Goal: Complete application form: Complete application form

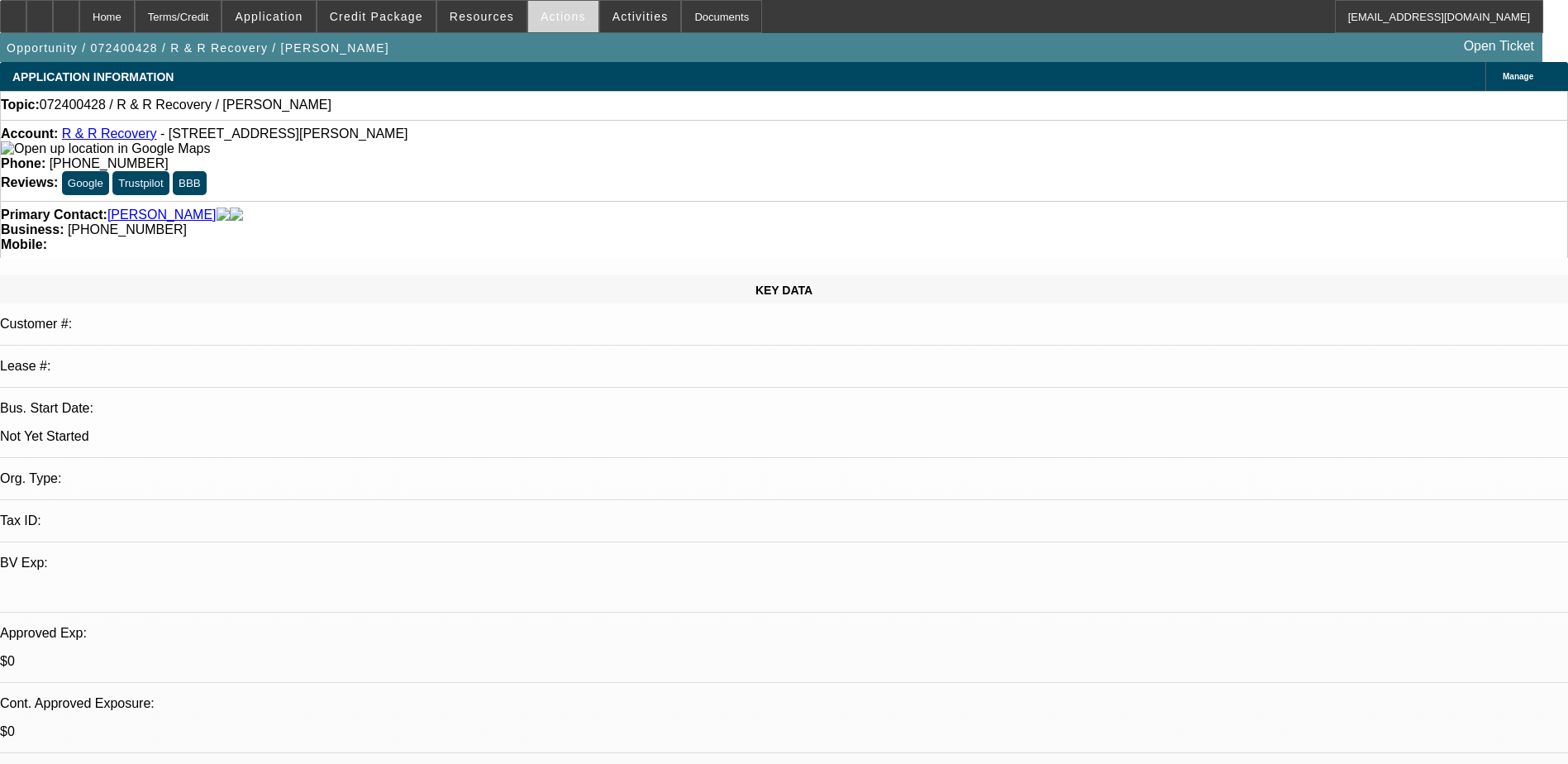
click at [541, 14] on span "Actions" at bounding box center [564, 17] width 46 height 14
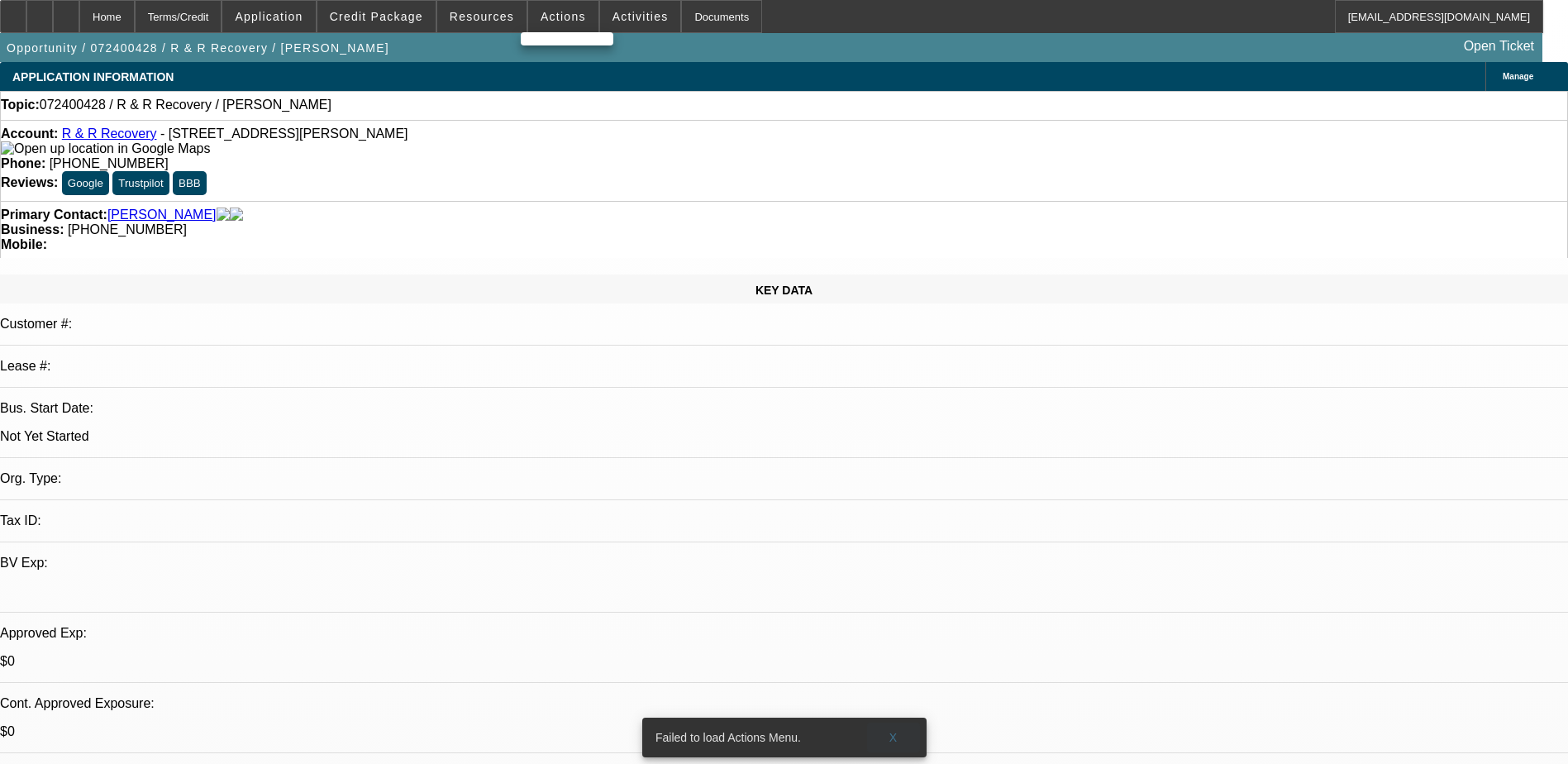
click at [888, 723] on span at bounding box center [893, 737] width 53 height 40
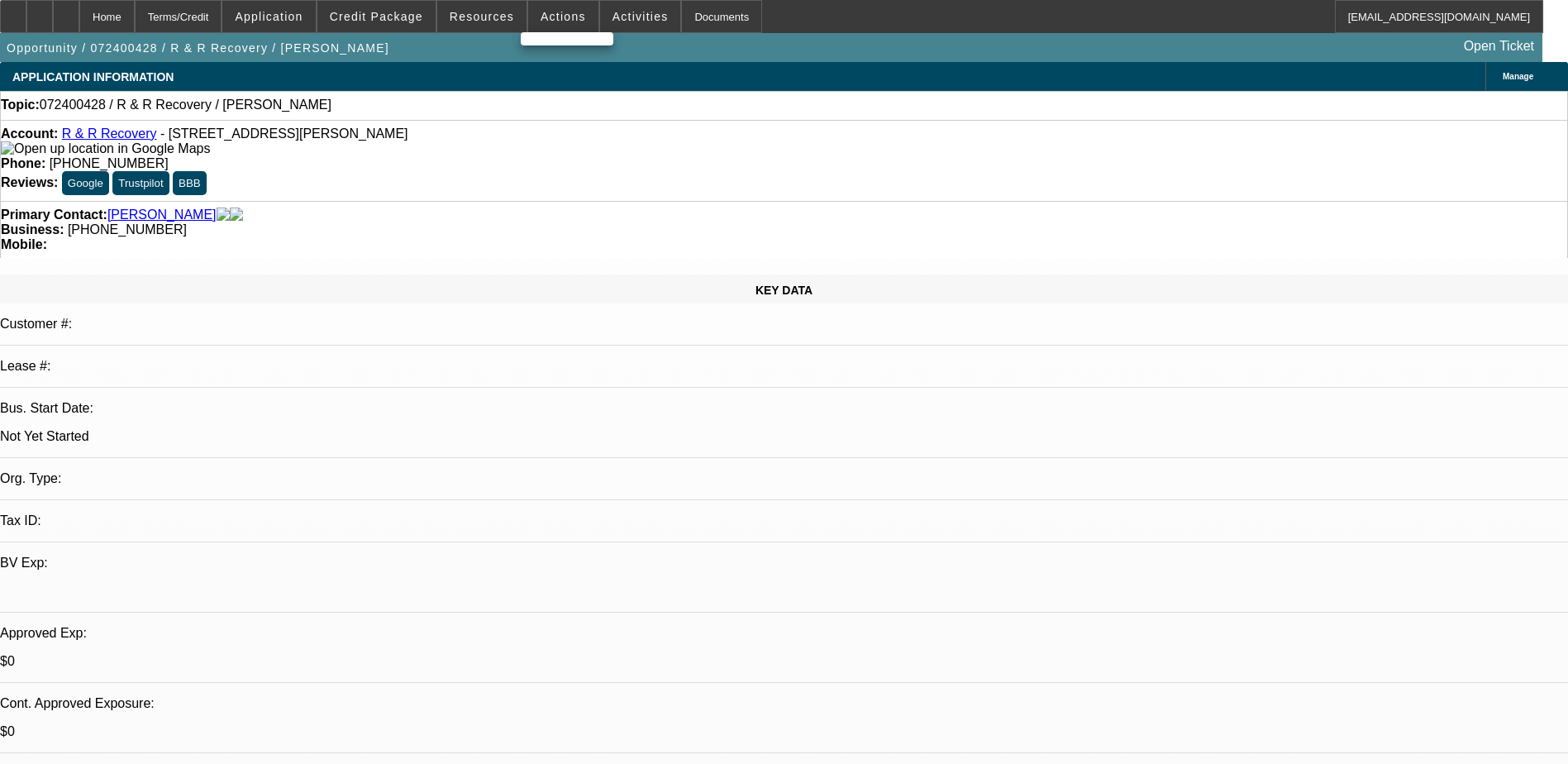
click at [554, 14] on div at bounding box center [784, 382] width 1568 height 764
click at [554, 20] on span "Actions" at bounding box center [564, 17] width 46 height 14
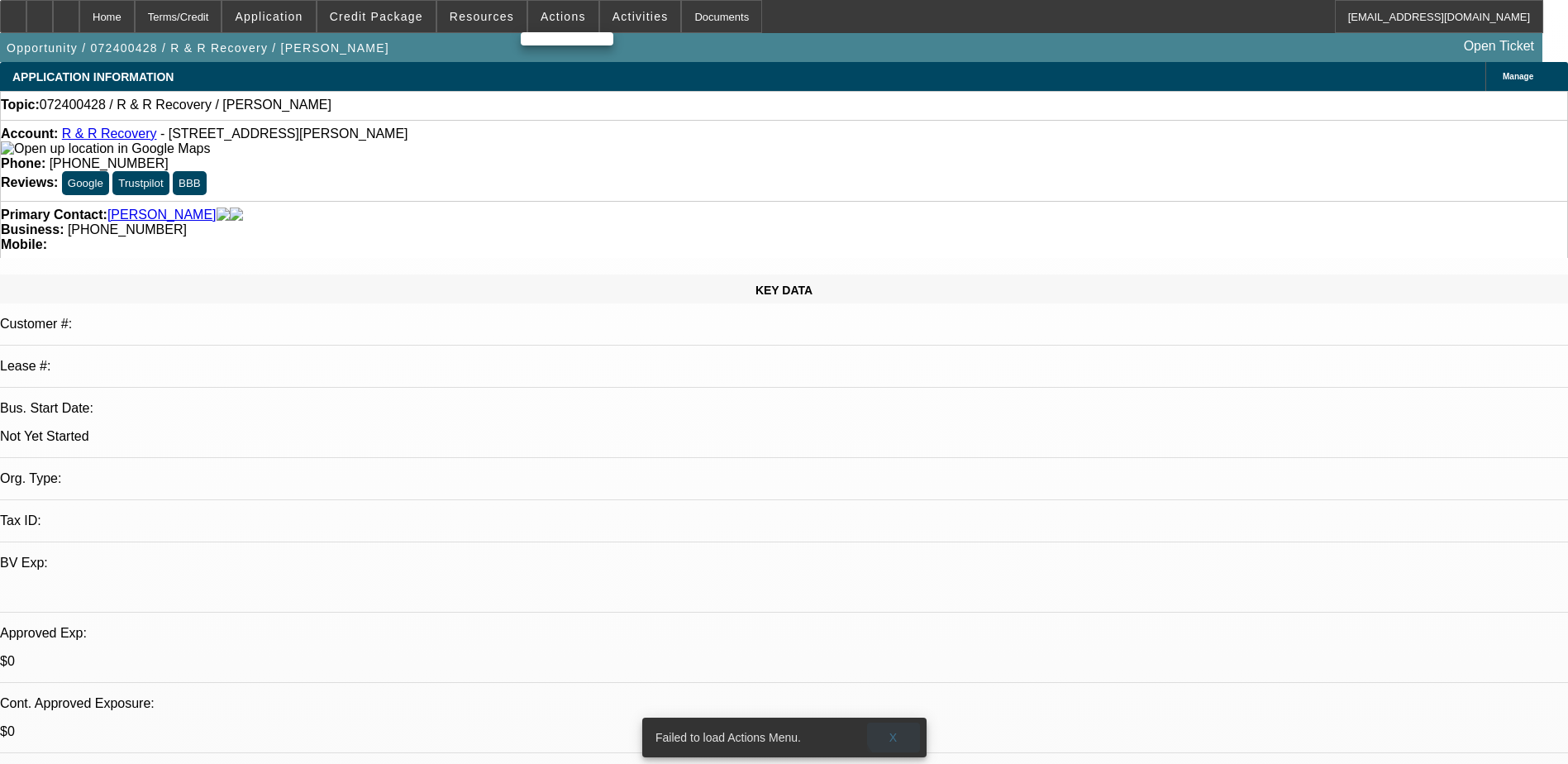
click at [895, 731] on span "X" at bounding box center [893, 738] width 9 height 14
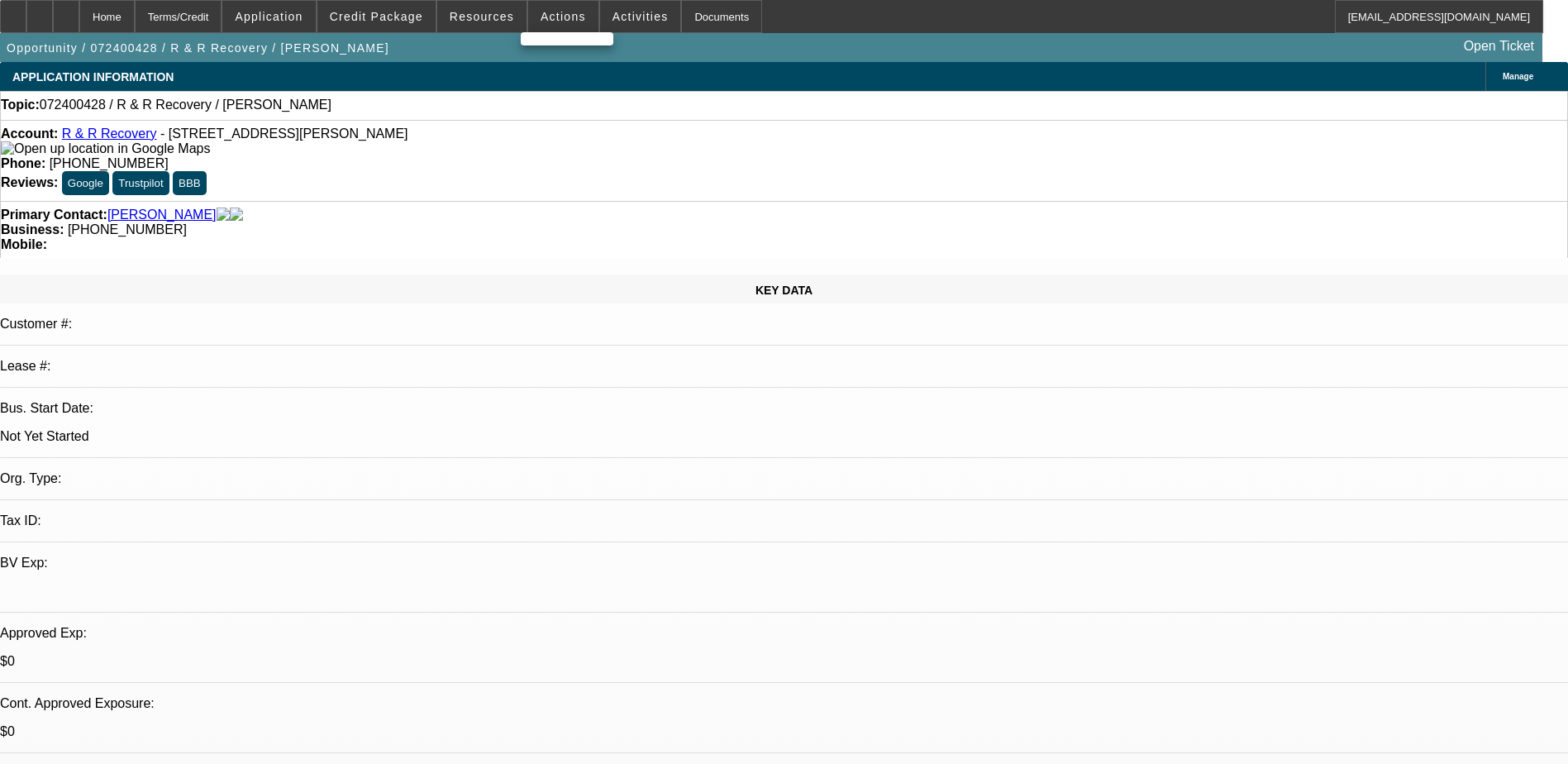
click at [550, 17] on div at bounding box center [784, 382] width 1568 height 764
click at [550, 17] on span "Actions" at bounding box center [564, 17] width 46 height 14
click at [550, 17] on div at bounding box center [784, 382] width 1568 height 764
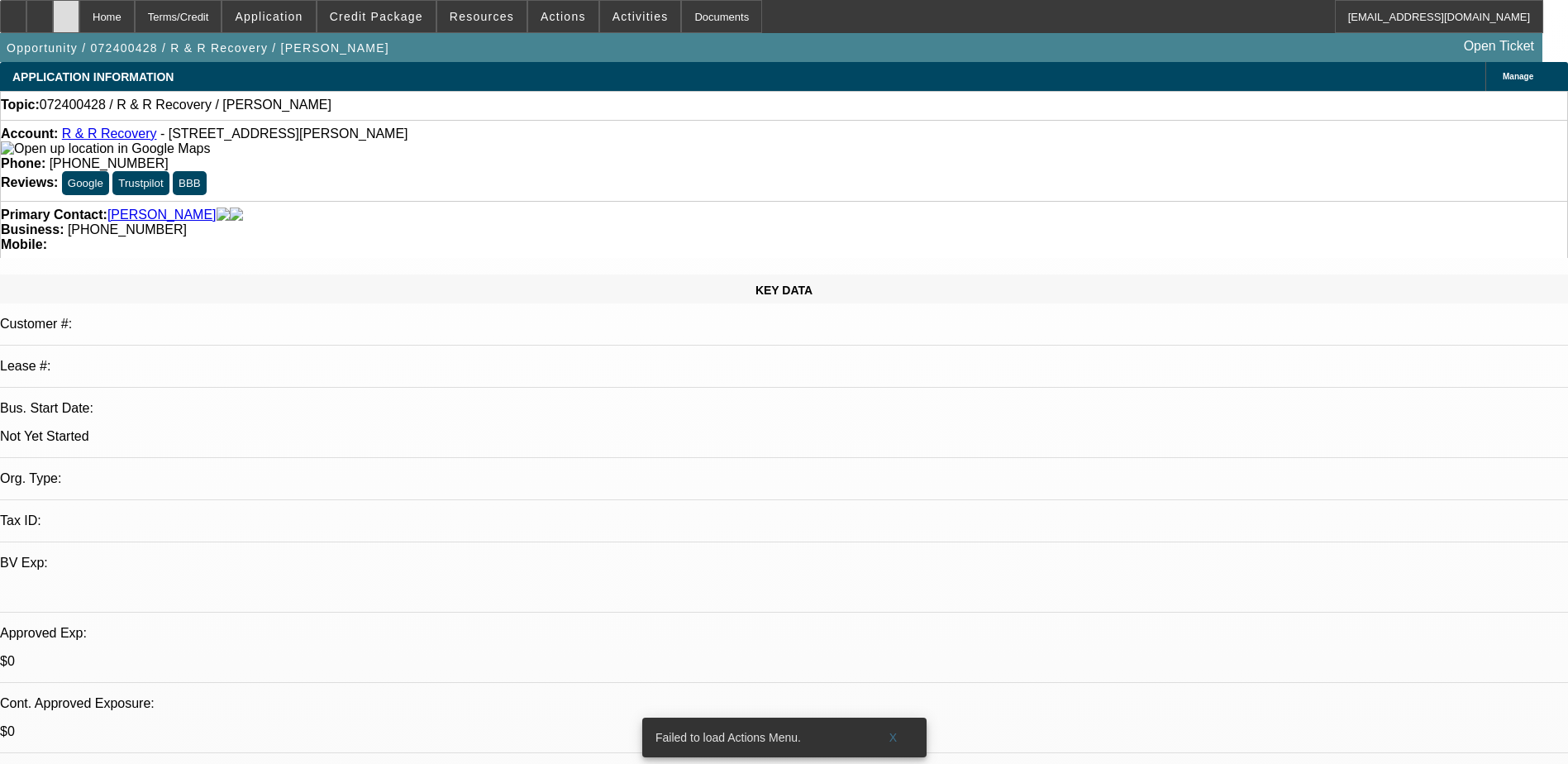
click at [79, 16] on div at bounding box center [66, 16] width 26 height 33
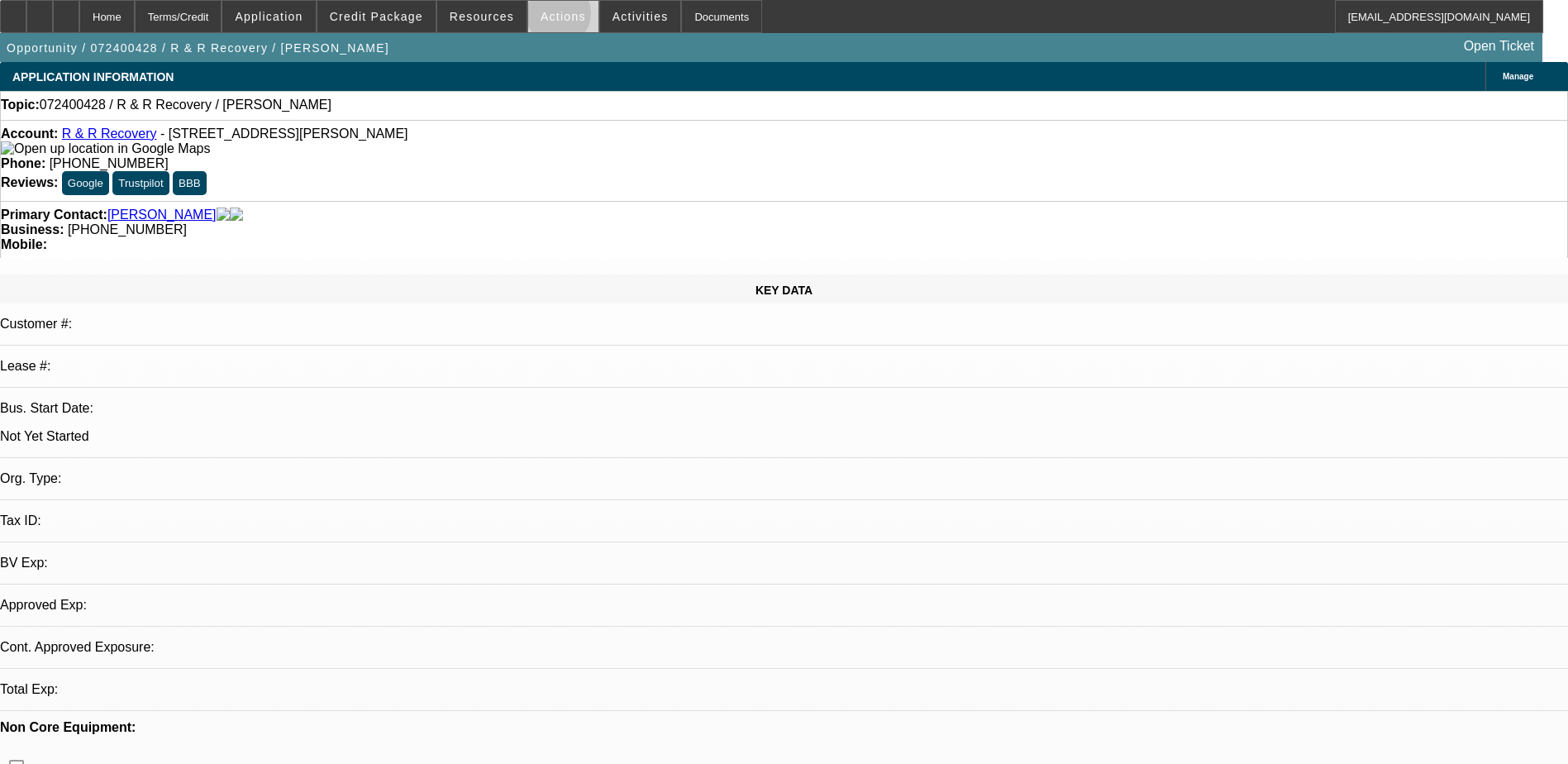
click at [551, 18] on span "Actions" at bounding box center [564, 17] width 46 height 14
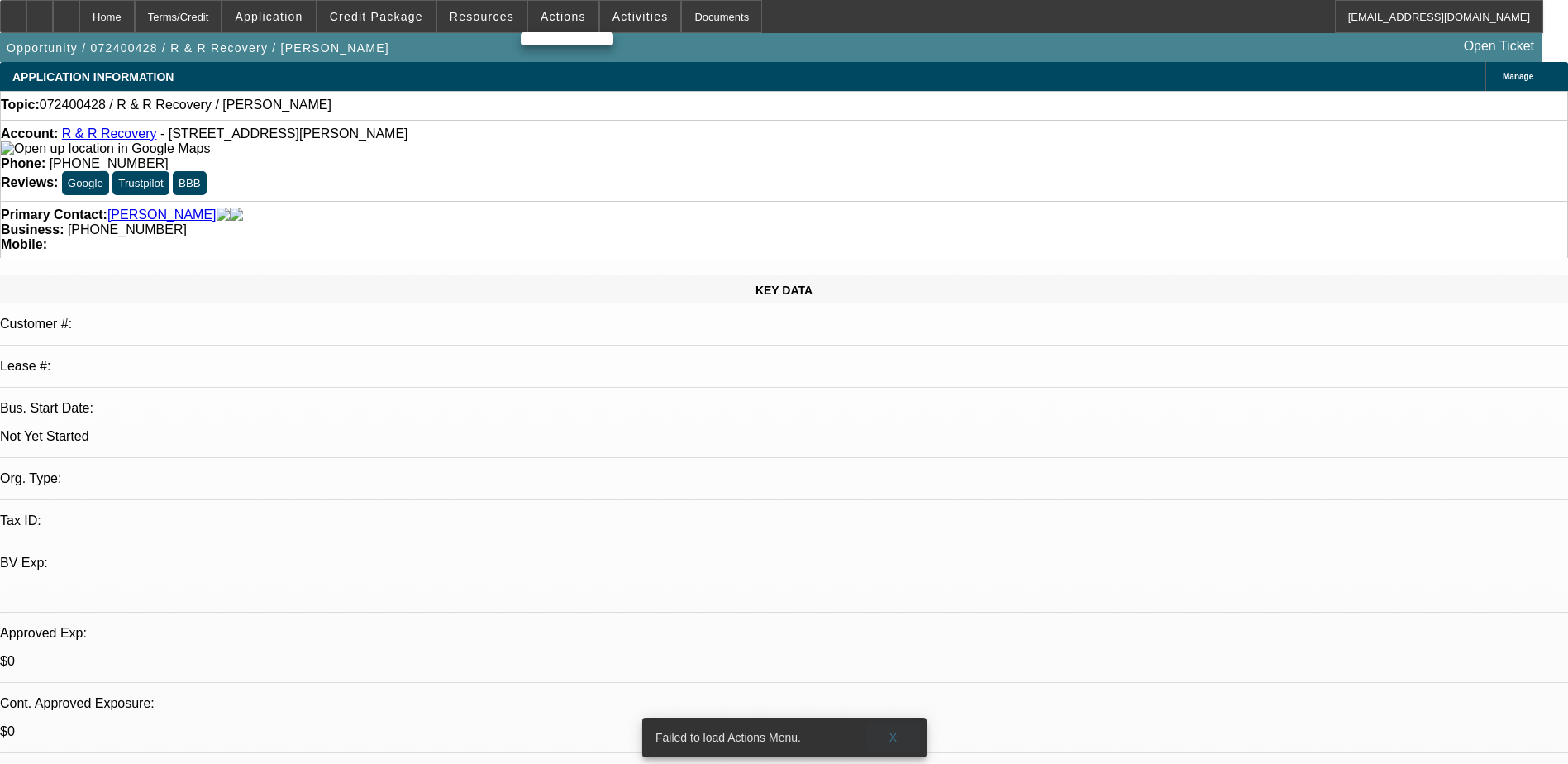
click at [898, 720] on span at bounding box center [893, 737] width 53 height 40
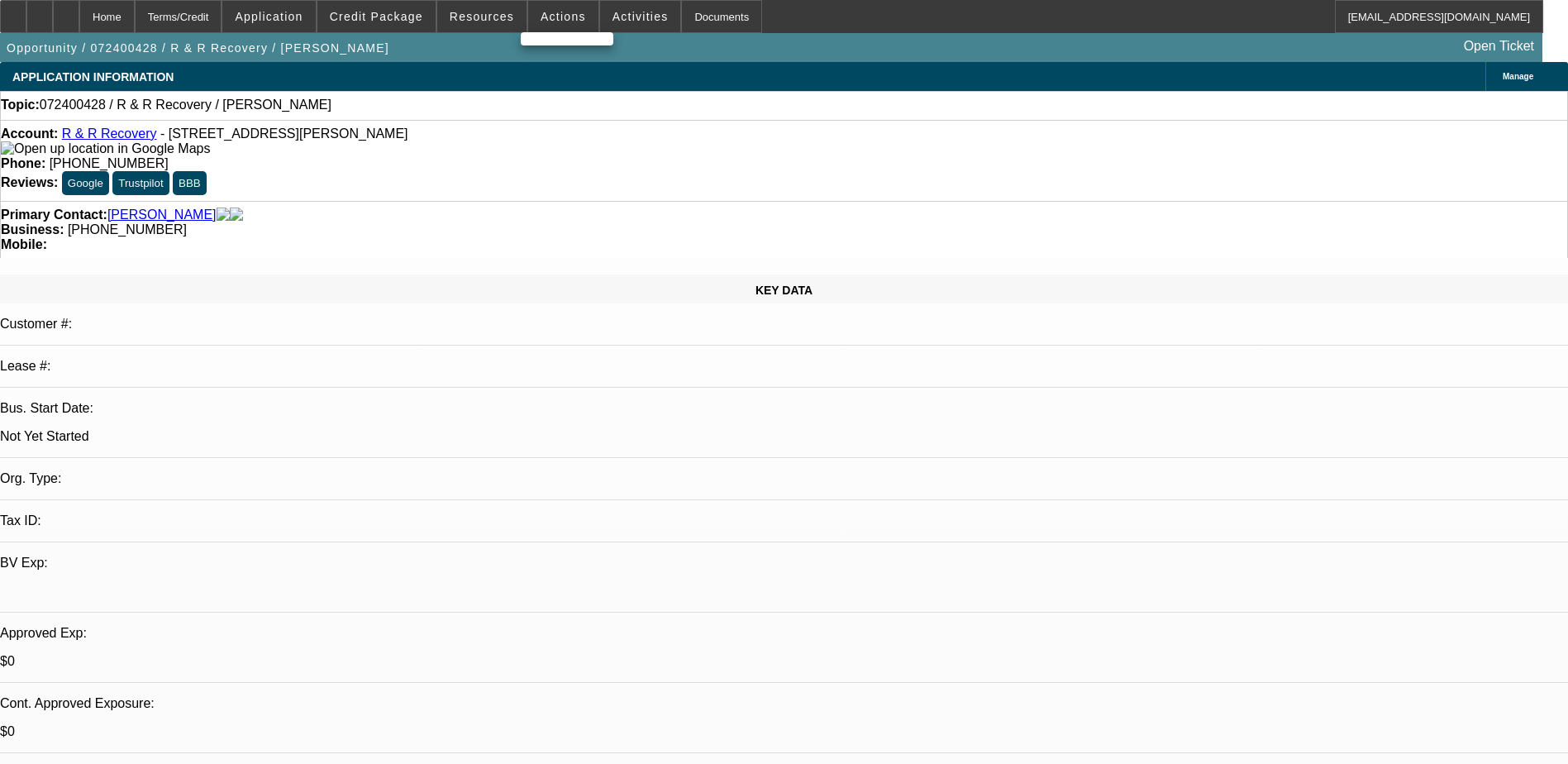
click at [295, 11] on div at bounding box center [784, 382] width 1568 height 764
click at [623, 13] on span "Activities" at bounding box center [641, 17] width 57 height 14
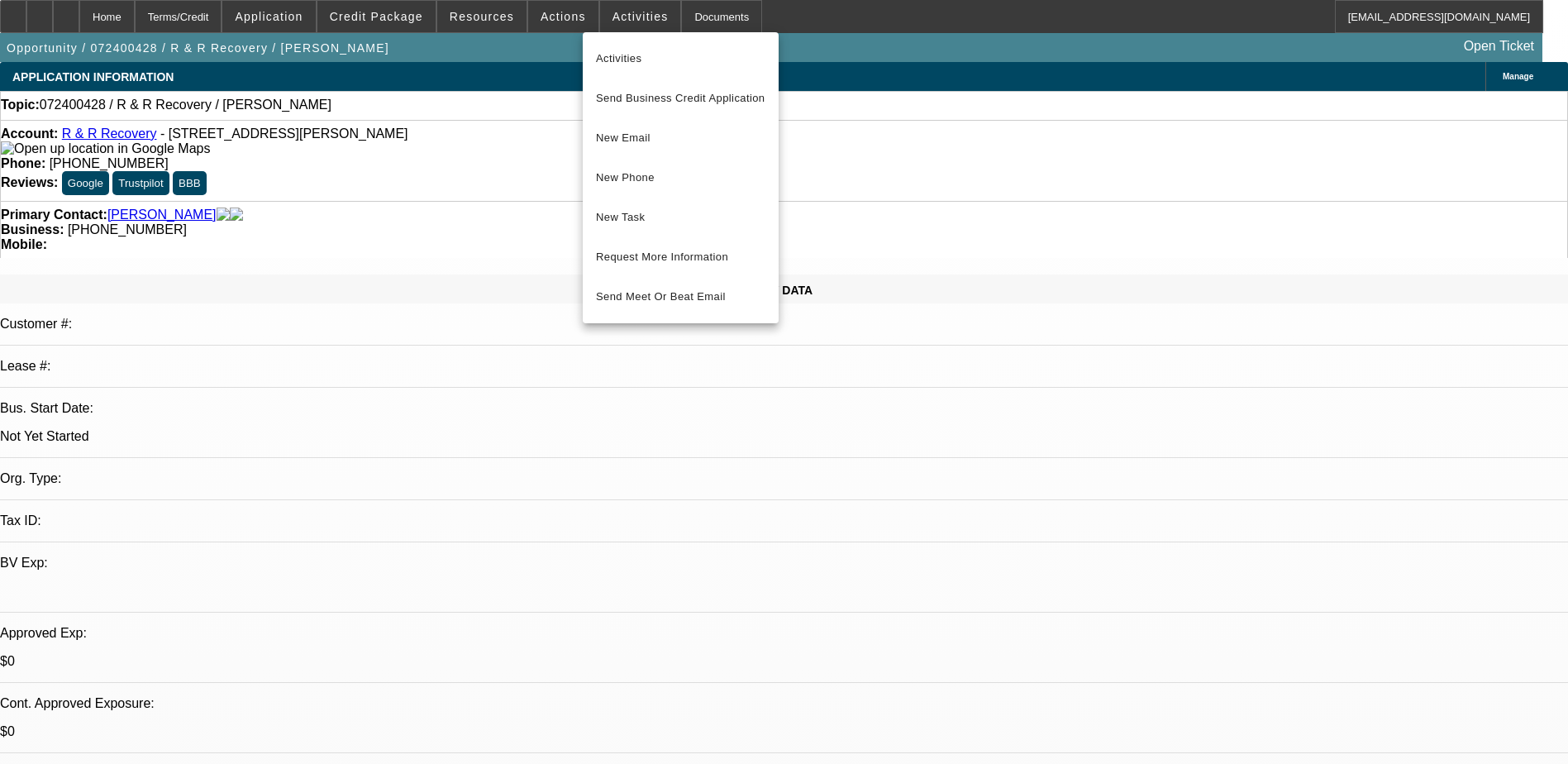
click at [548, 12] on div at bounding box center [784, 382] width 1568 height 764
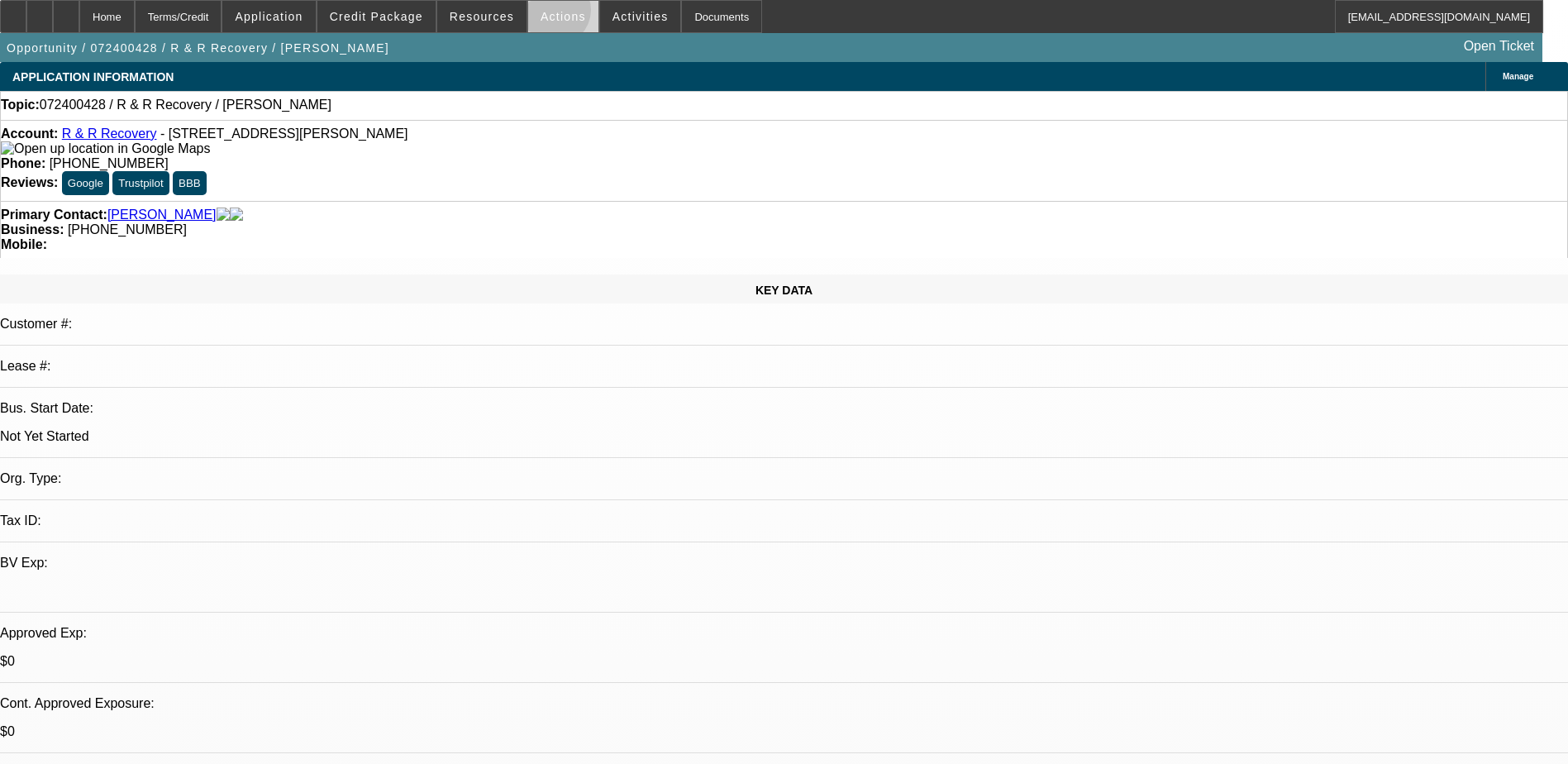
click at [548, 14] on span "Actions" at bounding box center [564, 17] width 46 height 14
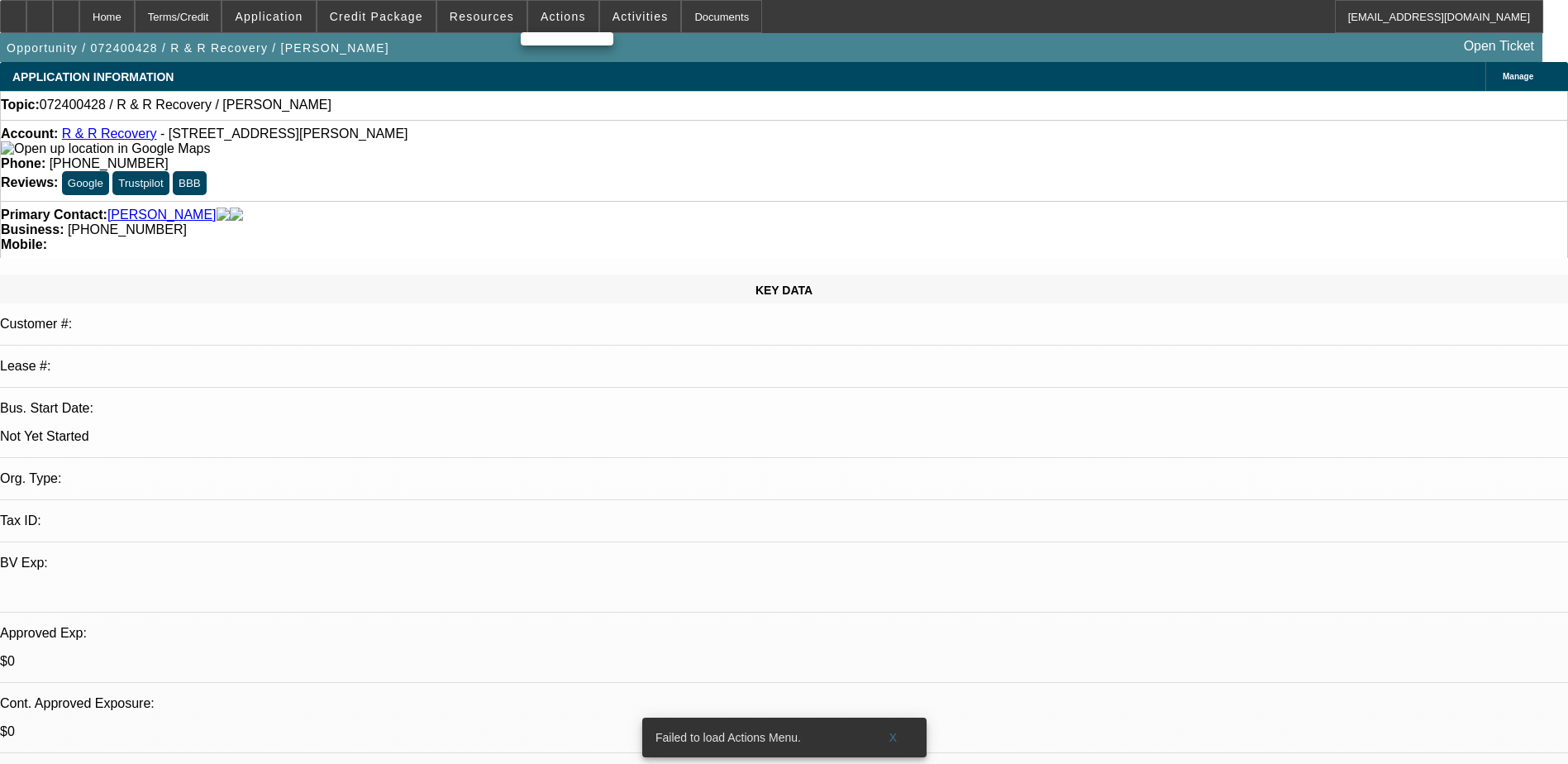
click at [744, 718] on div "Failed to load Actions Menu." at bounding box center [754, 737] width 224 height 40
click at [889, 727] on span at bounding box center [893, 737] width 53 height 40
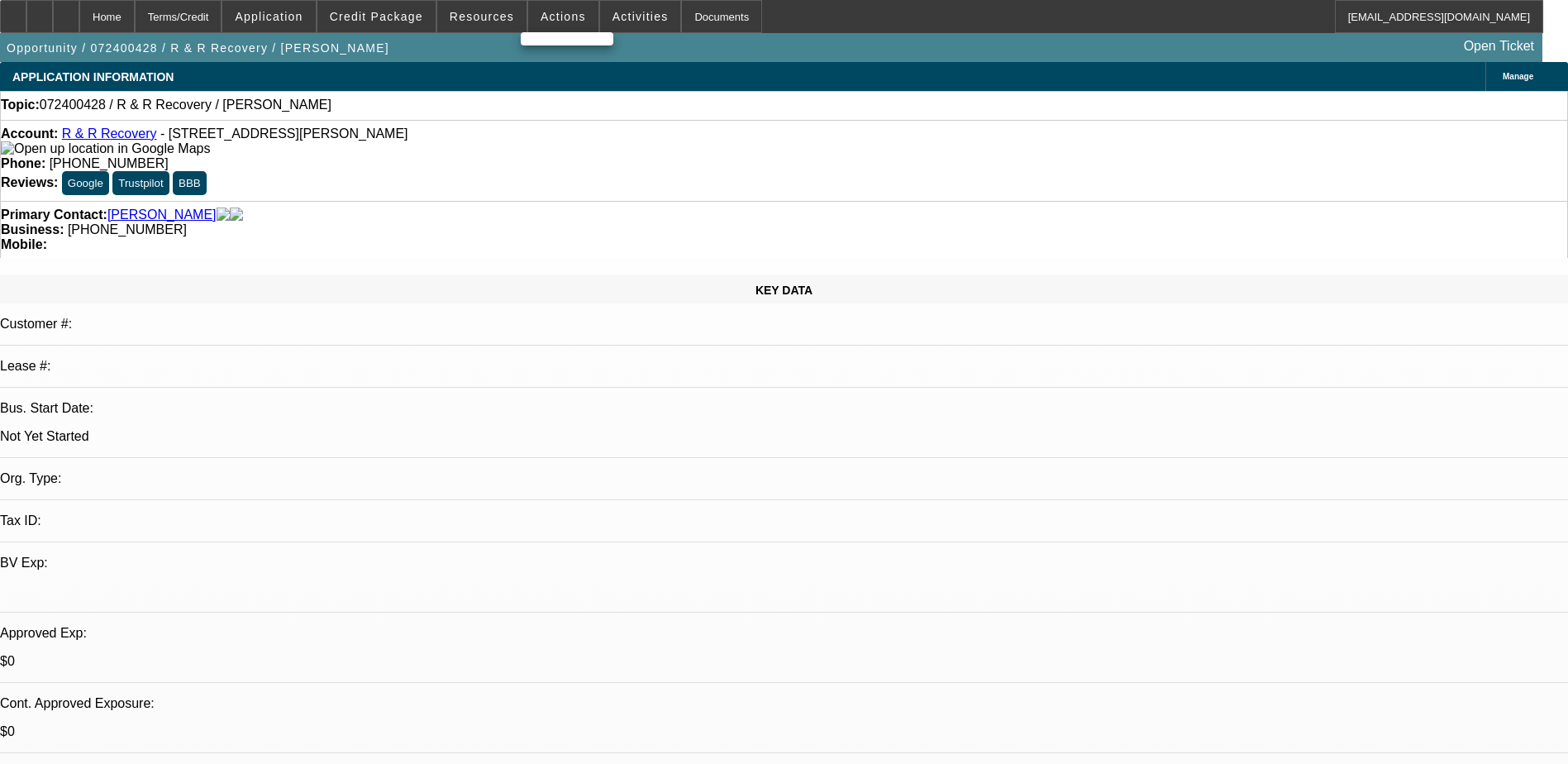
click at [100, 17] on div at bounding box center [784, 382] width 1568 height 764
click at [66, 11] on icon at bounding box center [66, 11] width 0 height 0
click at [302, 11] on span "Application" at bounding box center [268, 17] width 68 height 14
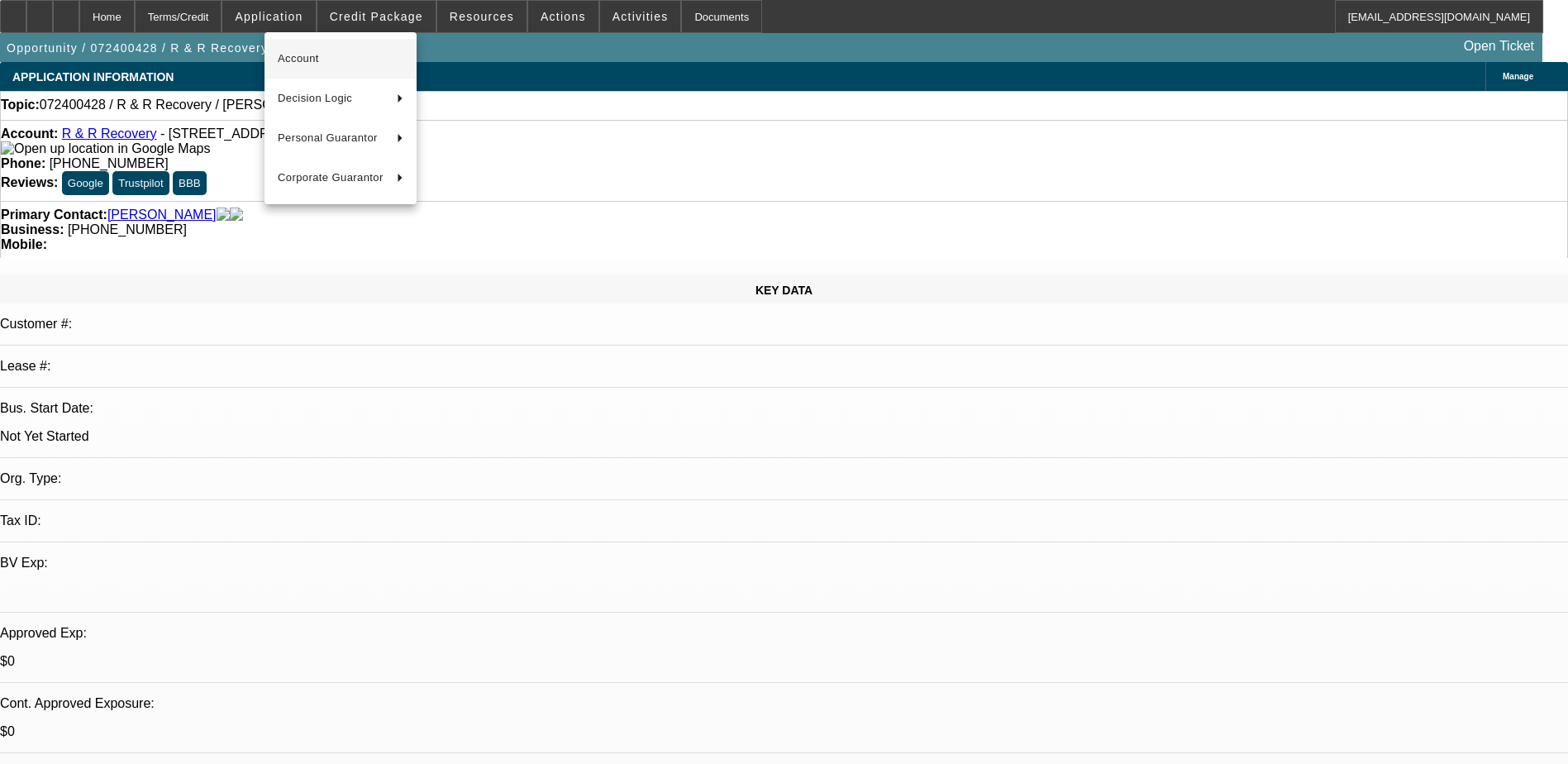
click at [341, 51] on span "Account" at bounding box center [340, 59] width 126 height 20
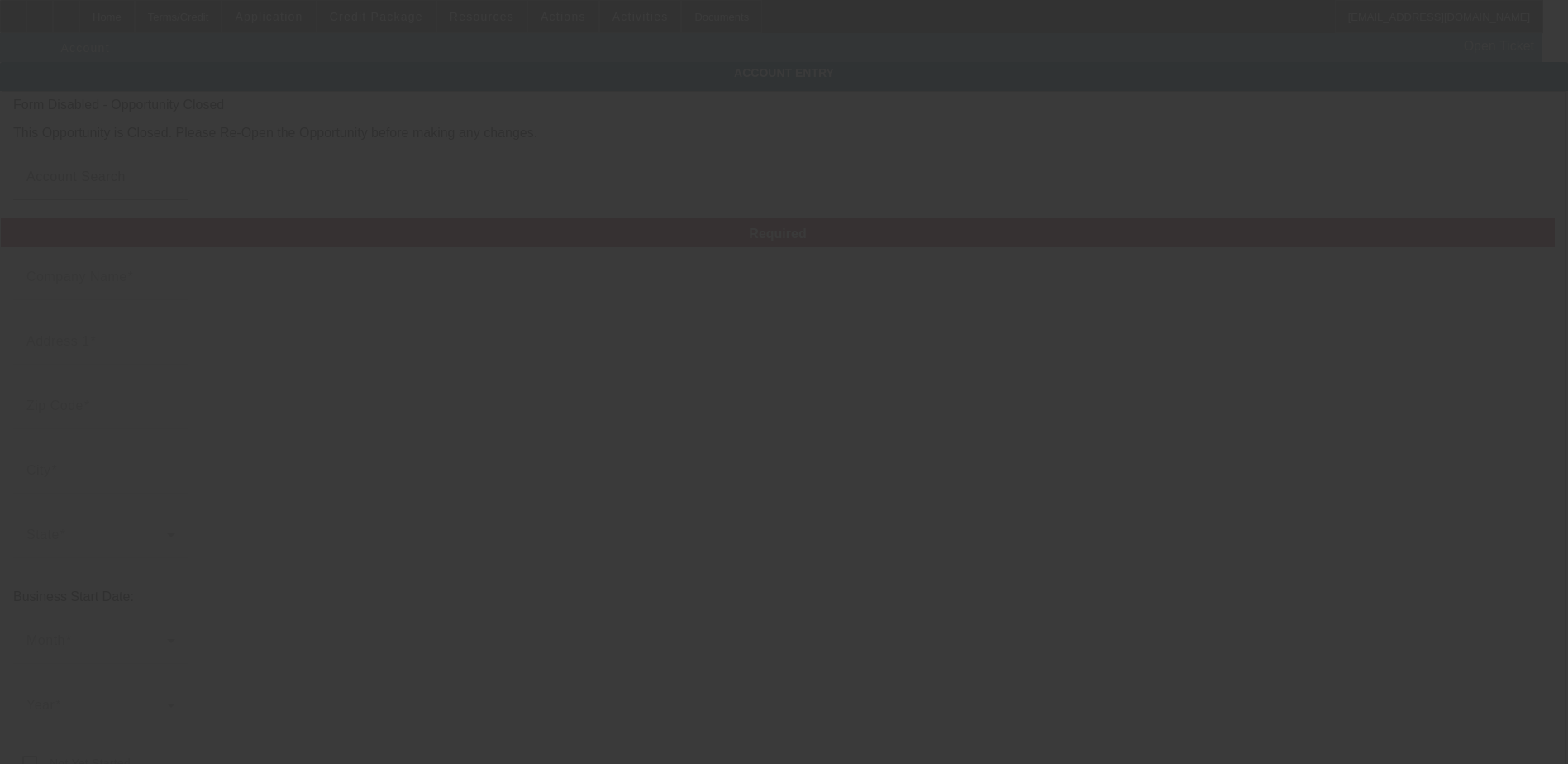
type input "R & R Recovery"
type input "308 S Sebastian"
type input "72390"
type input "West Helena"
type input "[PHONE_NUMBER]"
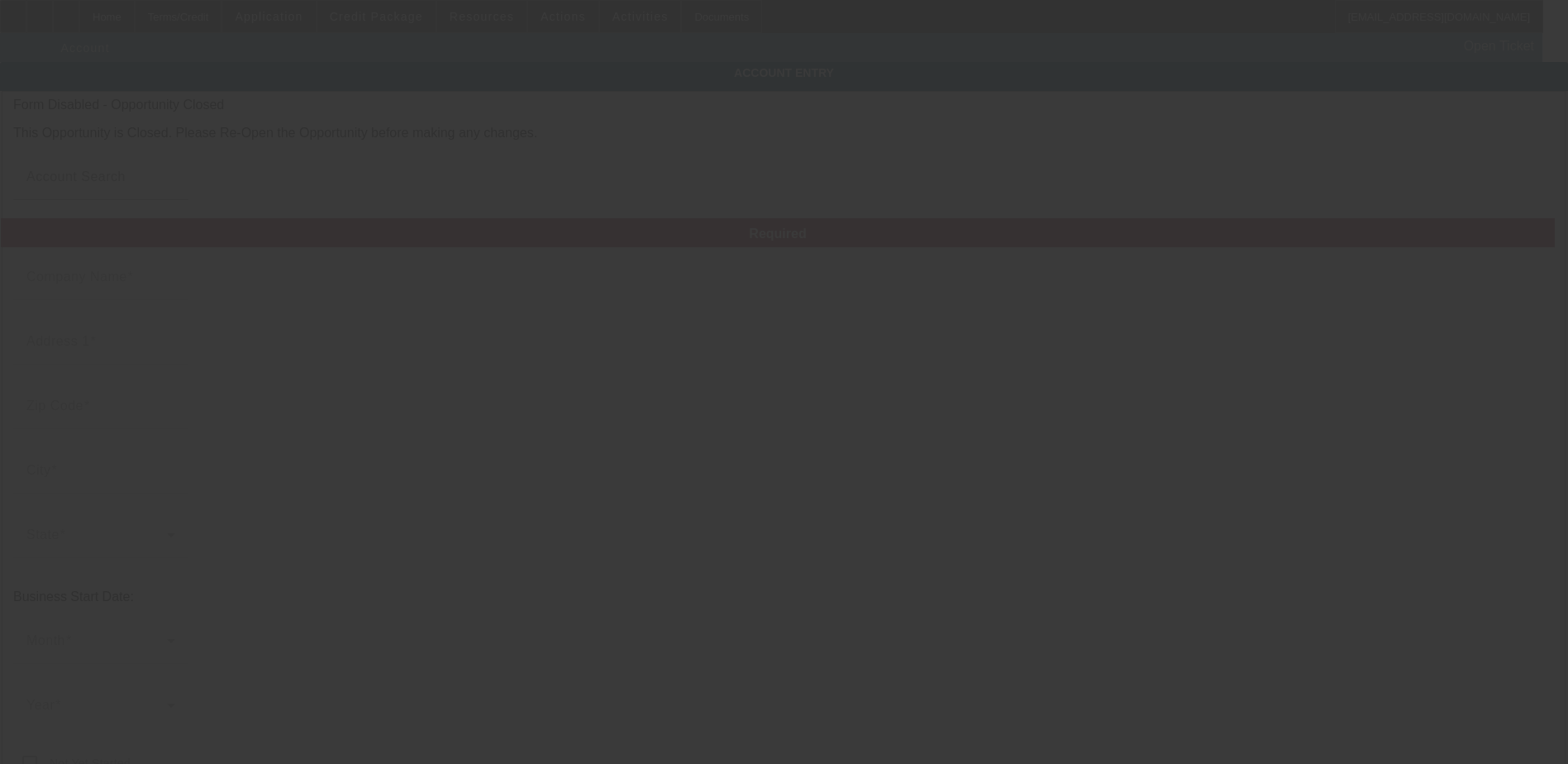
type input "rfordauto@yahoo.com"
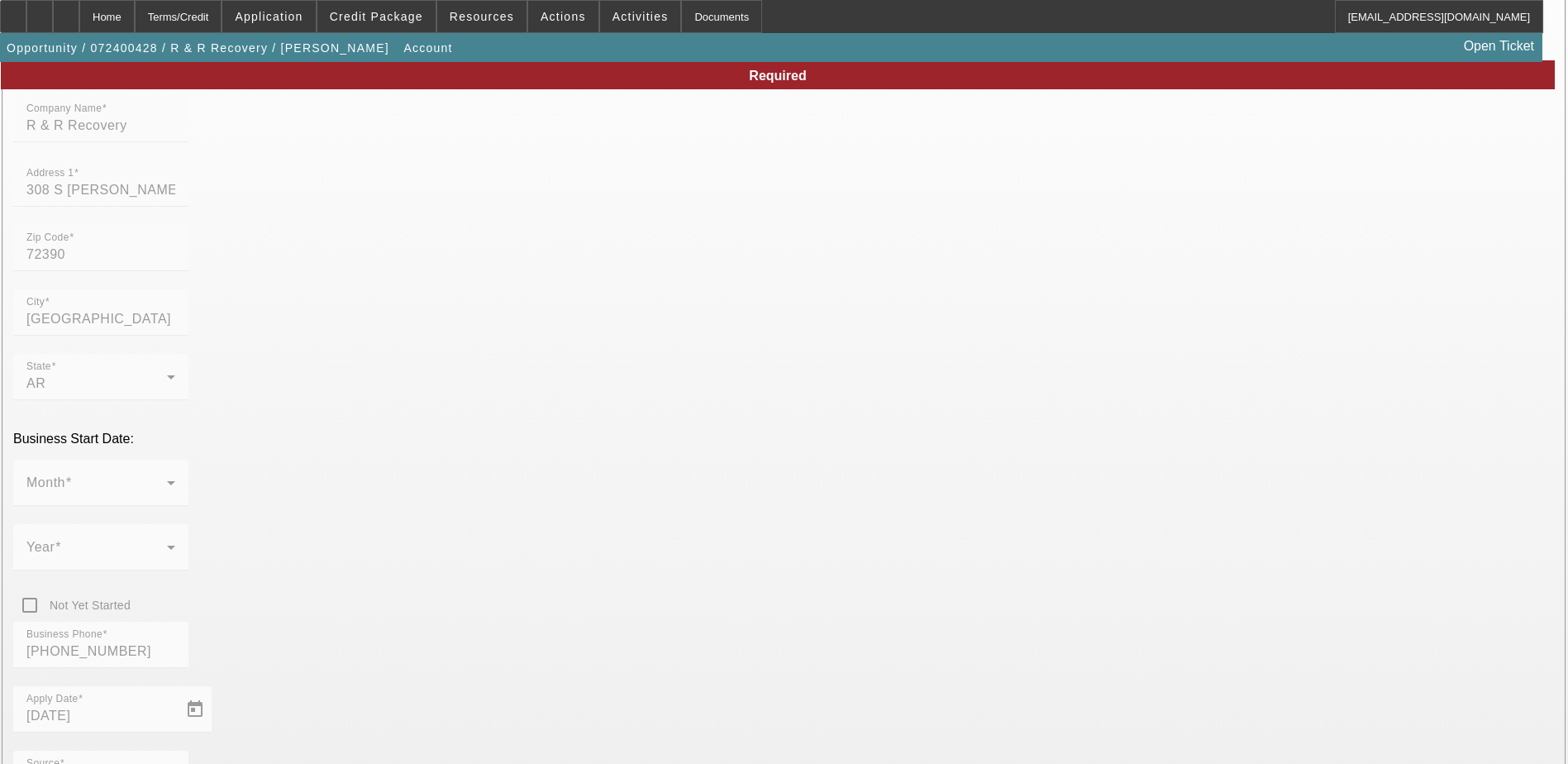
scroll to position [165, 0]
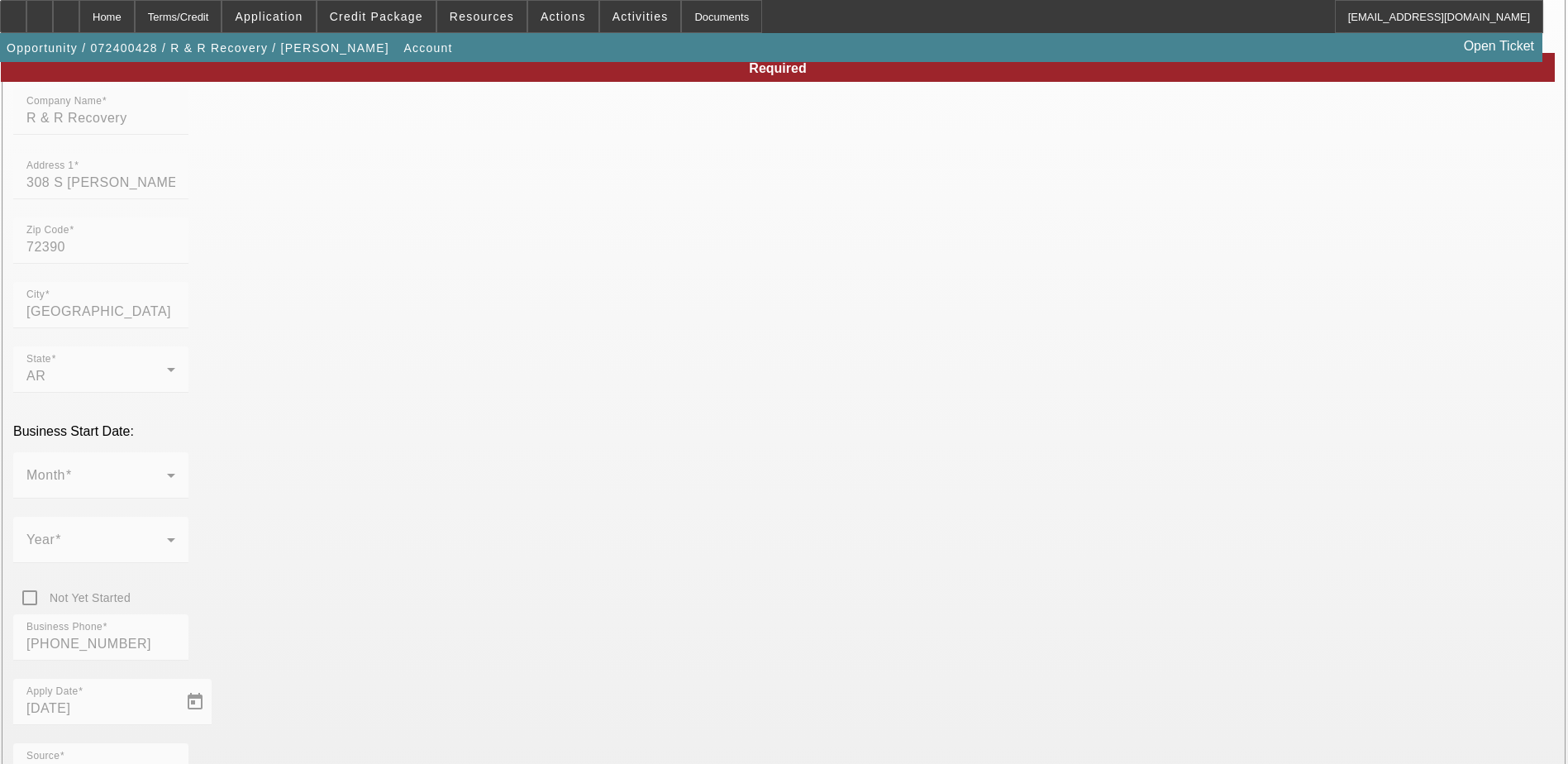
click at [188, 452] on mat-form-field "Month" at bounding box center [101, 485] width 176 height 64
click at [315, 12] on span at bounding box center [268, 16] width 93 height 40
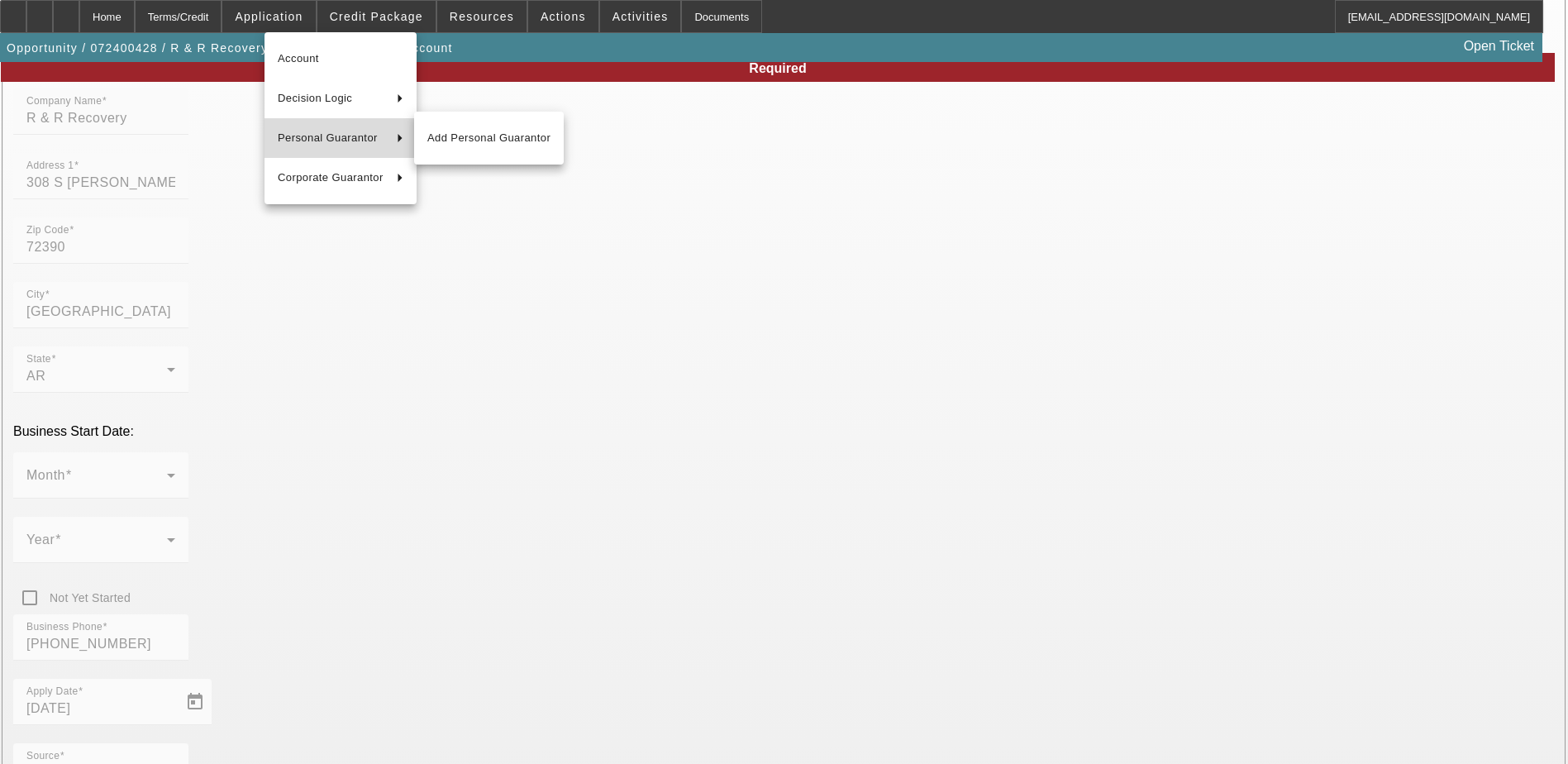
click at [343, 135] on span "Personal Guarantor" at bounding box center [330, 138] width 105 height 20
click at [371, 133] on span "Personal Guarantor" at bounding box center [330, 138] width 105 height 20
click at [397, 19] on div at bounding box center [784, 382] width 1568 height 764
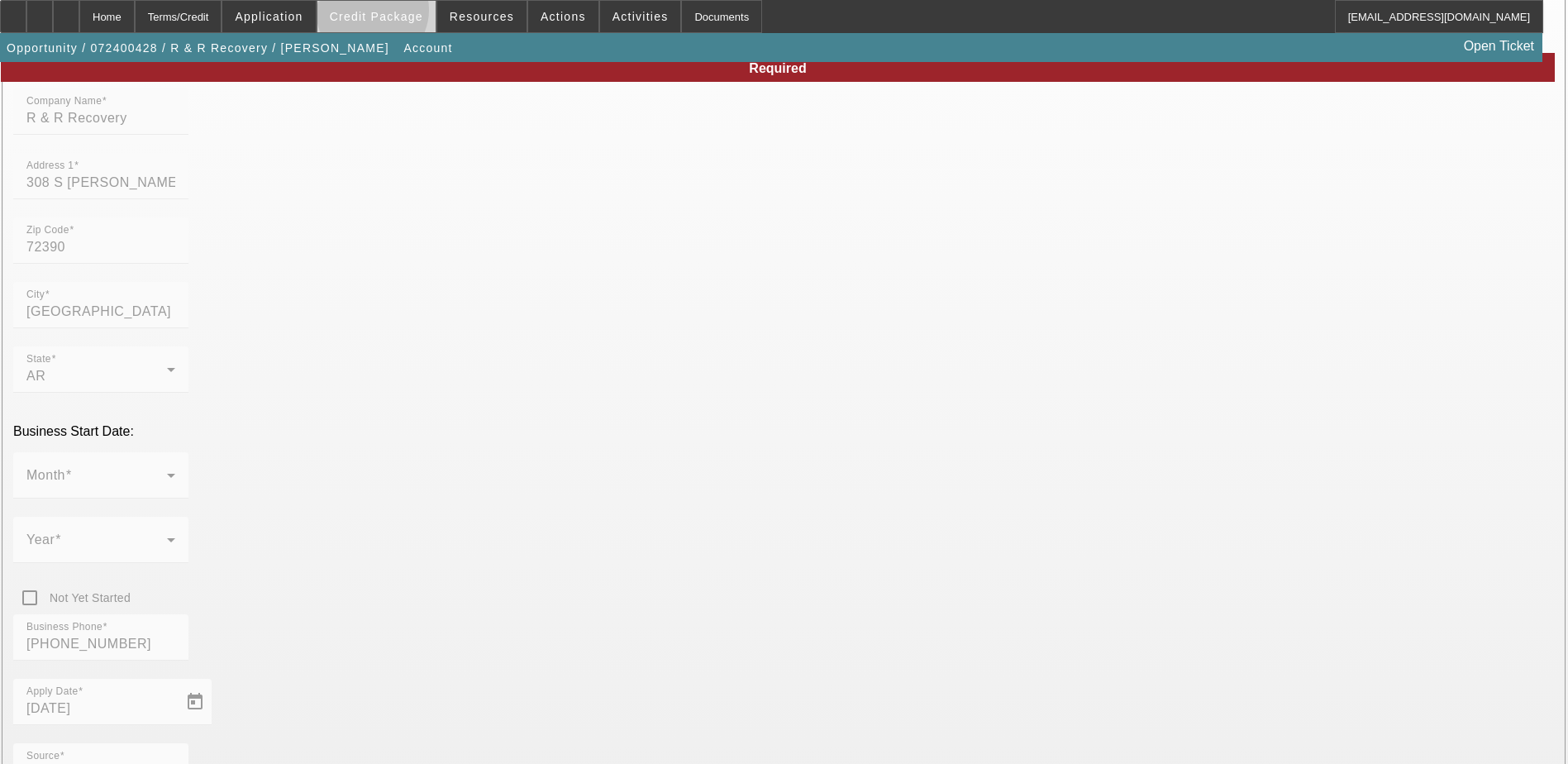
click at [398, 14] on span "Credit Package" at bounding box center [376, 17] width 94 height 14
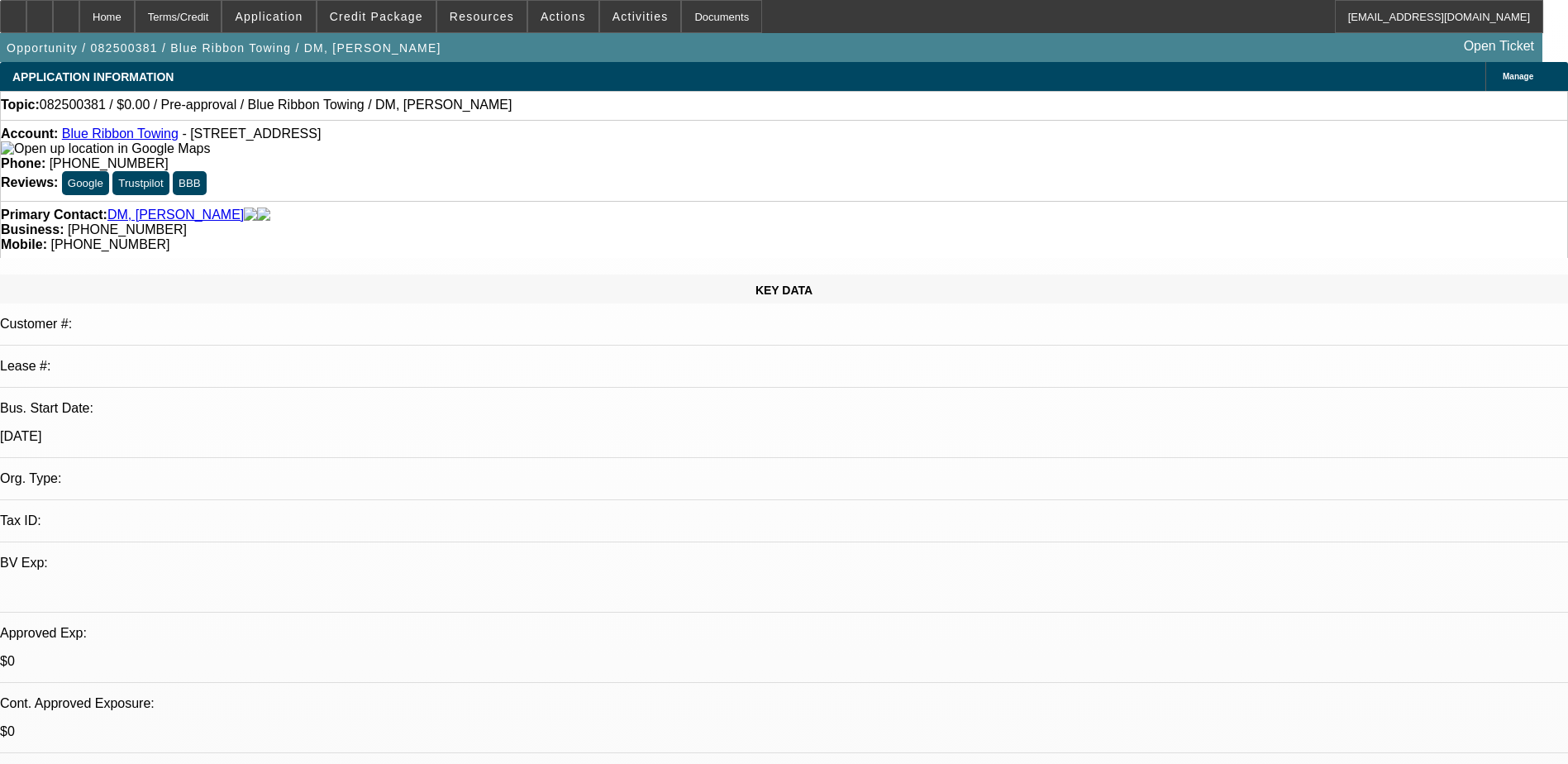
select select "0"
select select "2"
select select "0.1"
select select "4"
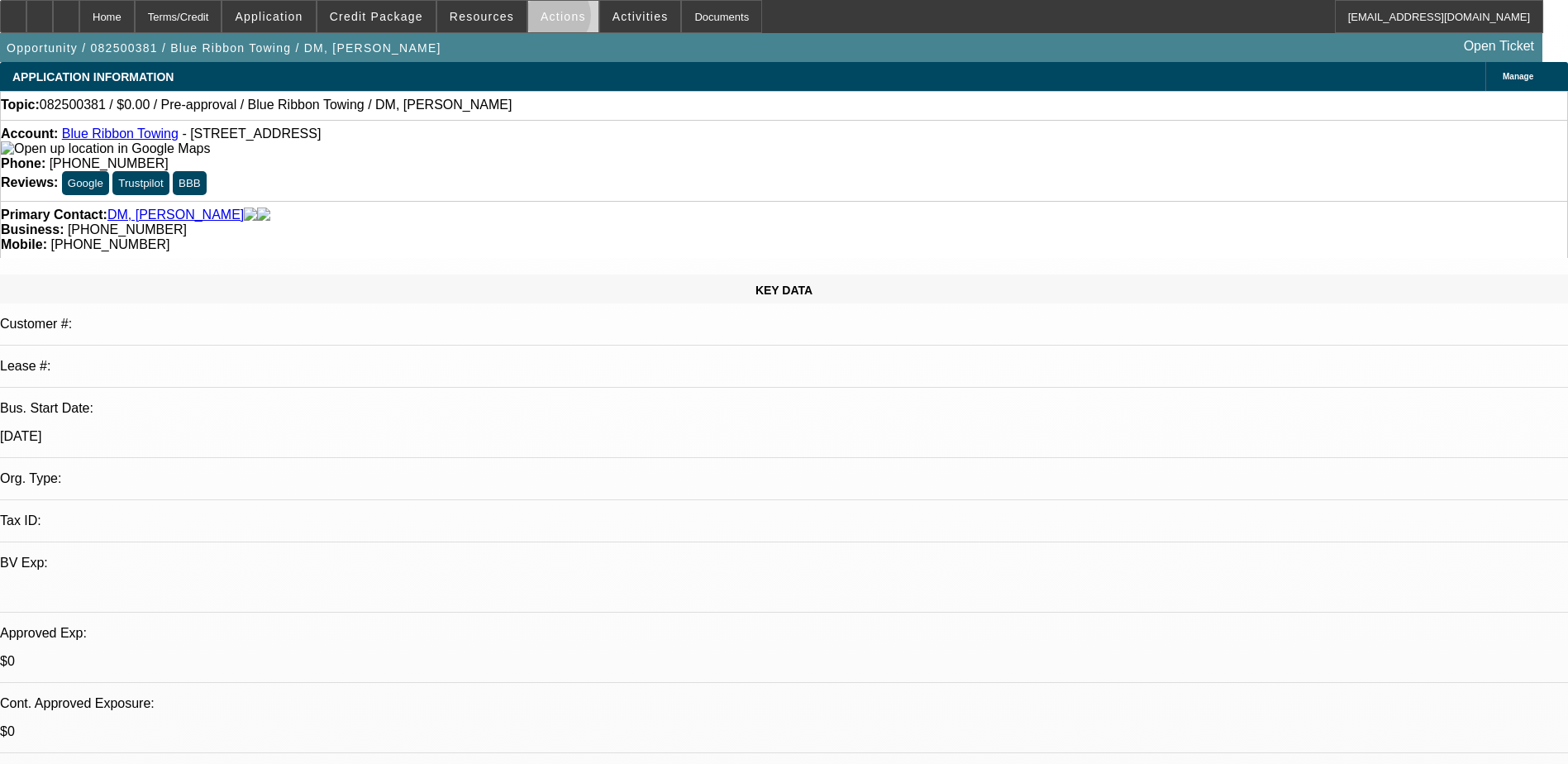
click at [549, 19] on span "Actions" at bounding box center [564, 17] width 46 height 14
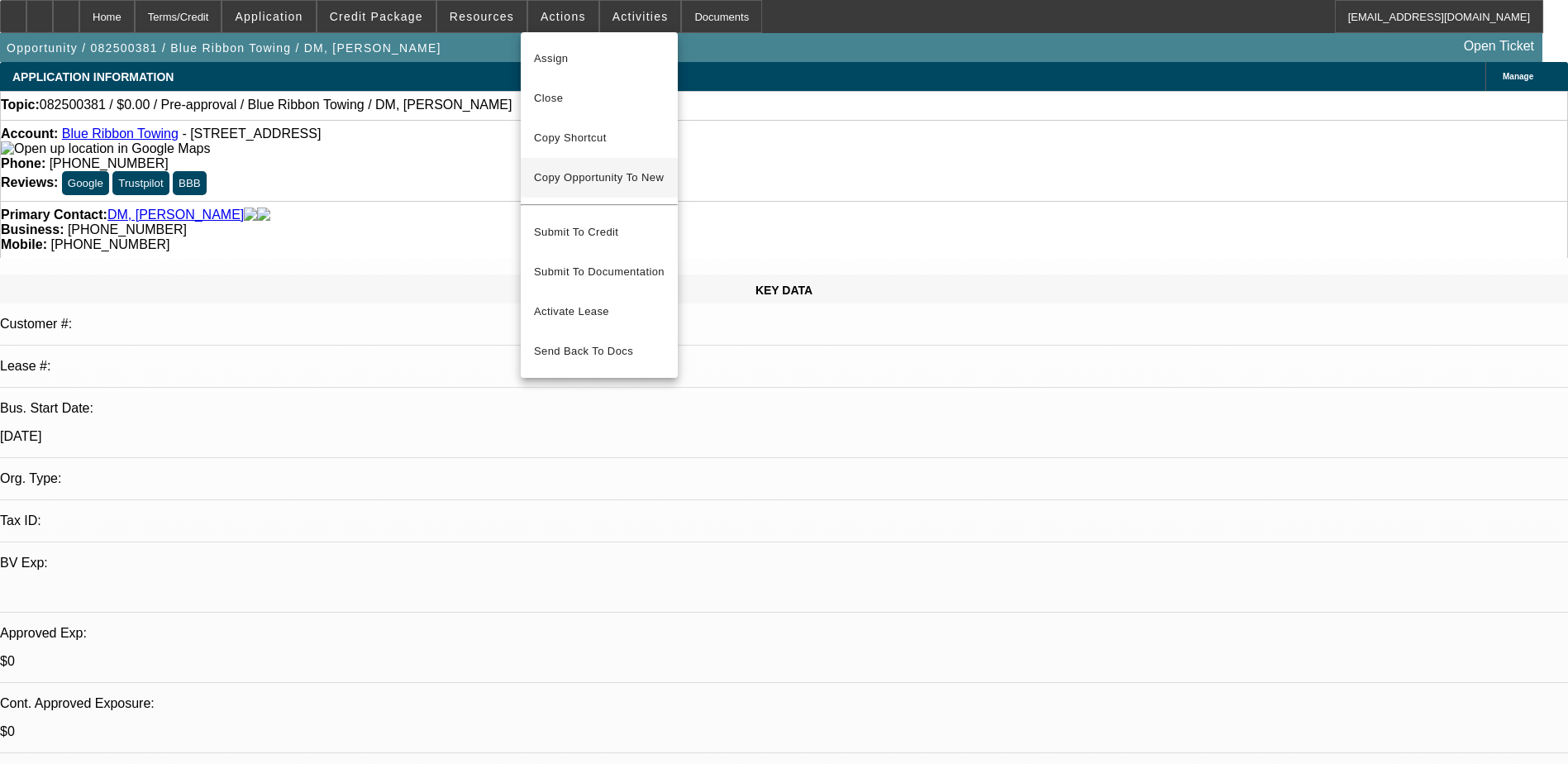
click at [623, 179] on span "Copy Opportunity To New" at bounding box center [599, 177] width 130 height 13
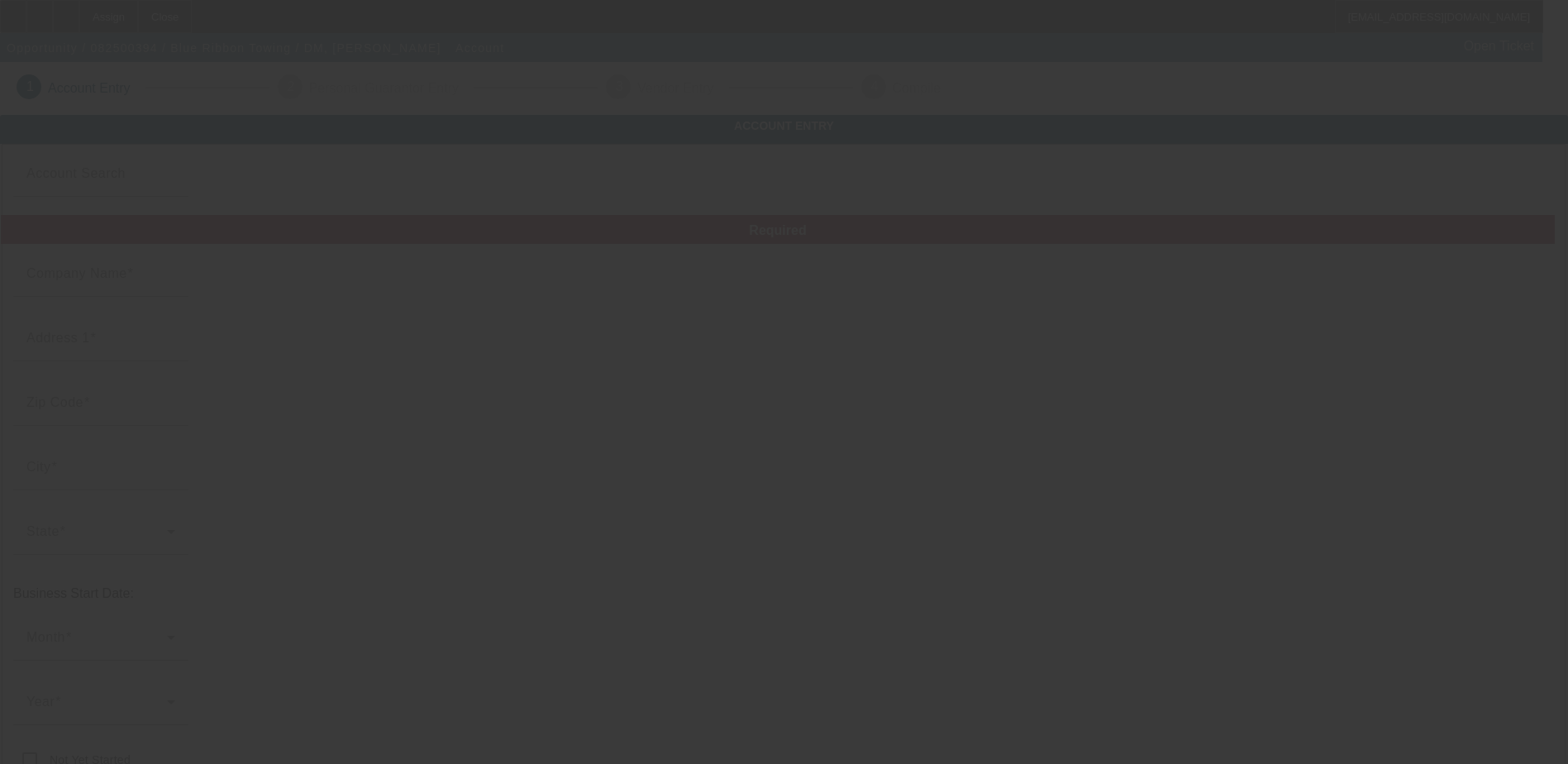
type input "Blue Ribbon Towing"
type input "135 SE 12th ST"
type input "80537"
type input "Loveland"
type input "(970) 663-5530"
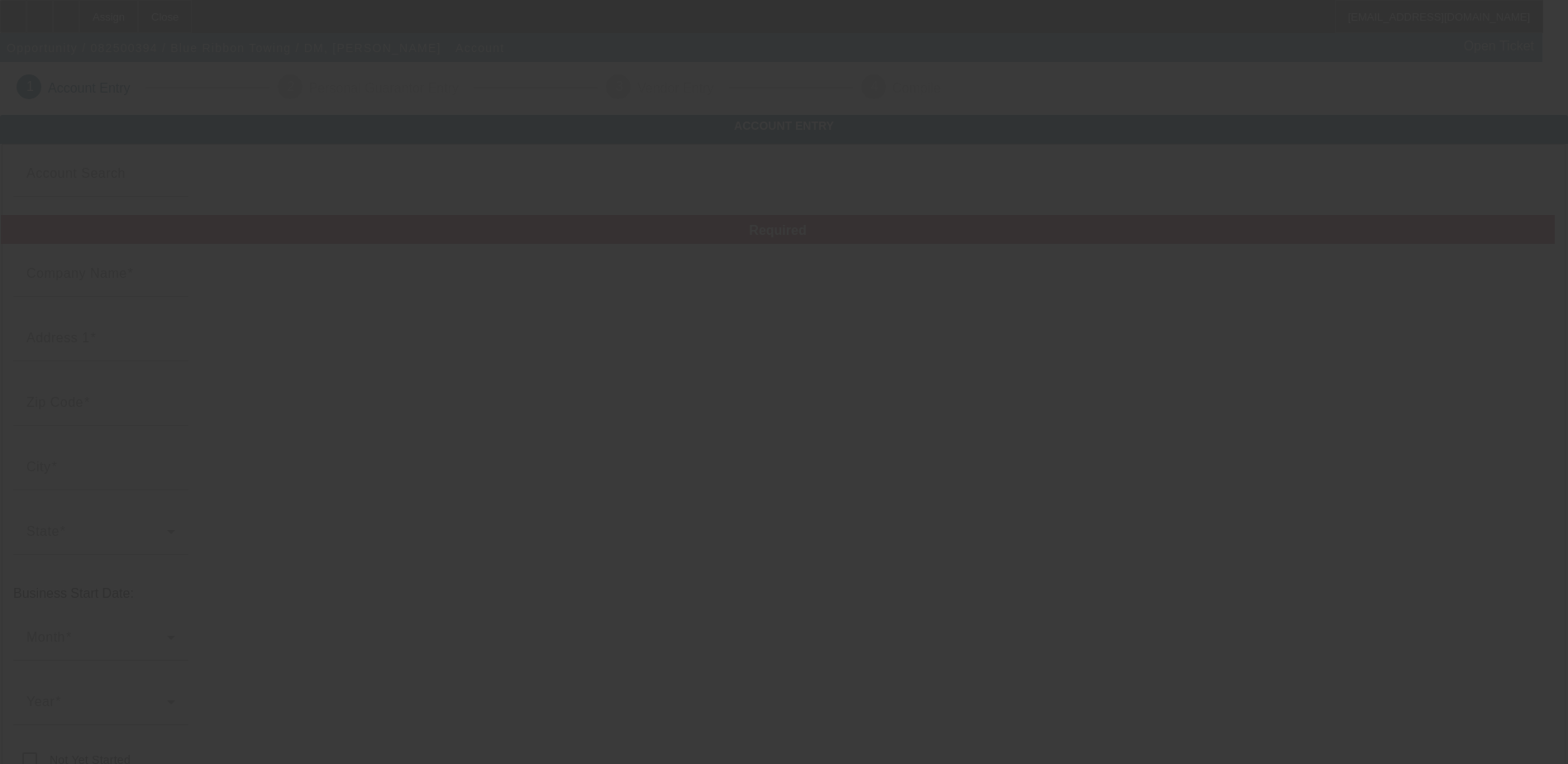
type input "triadblueribbon@yahoo.com"
type input "https://TRIADBLUERIBBON.COM"
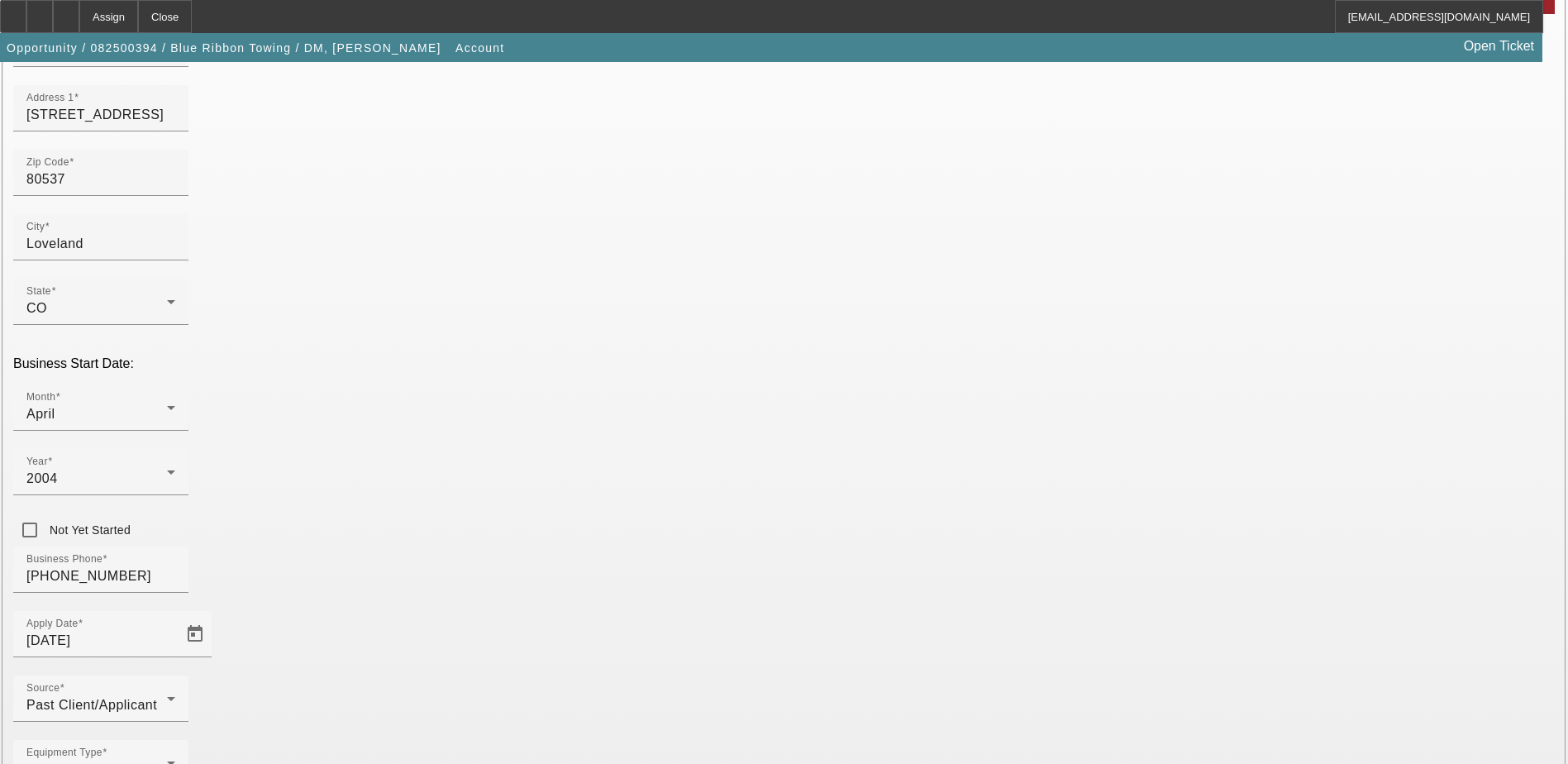
scroll to position [279, 0]
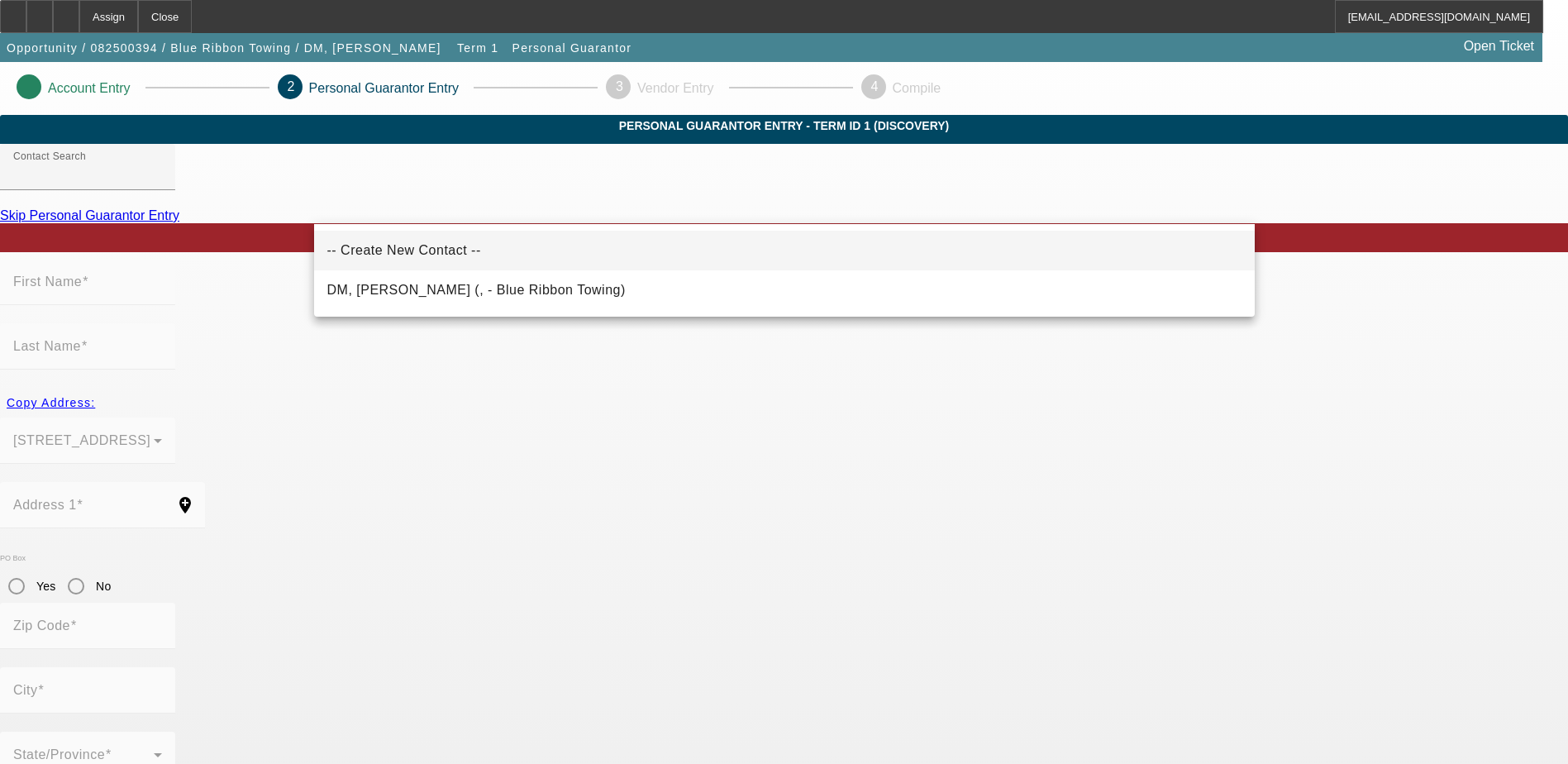
click at [430, 241] on span "-- Create New Contact --" at bounding box center [404, 251] width 154 height 20
type input "-- Create New Contact --"
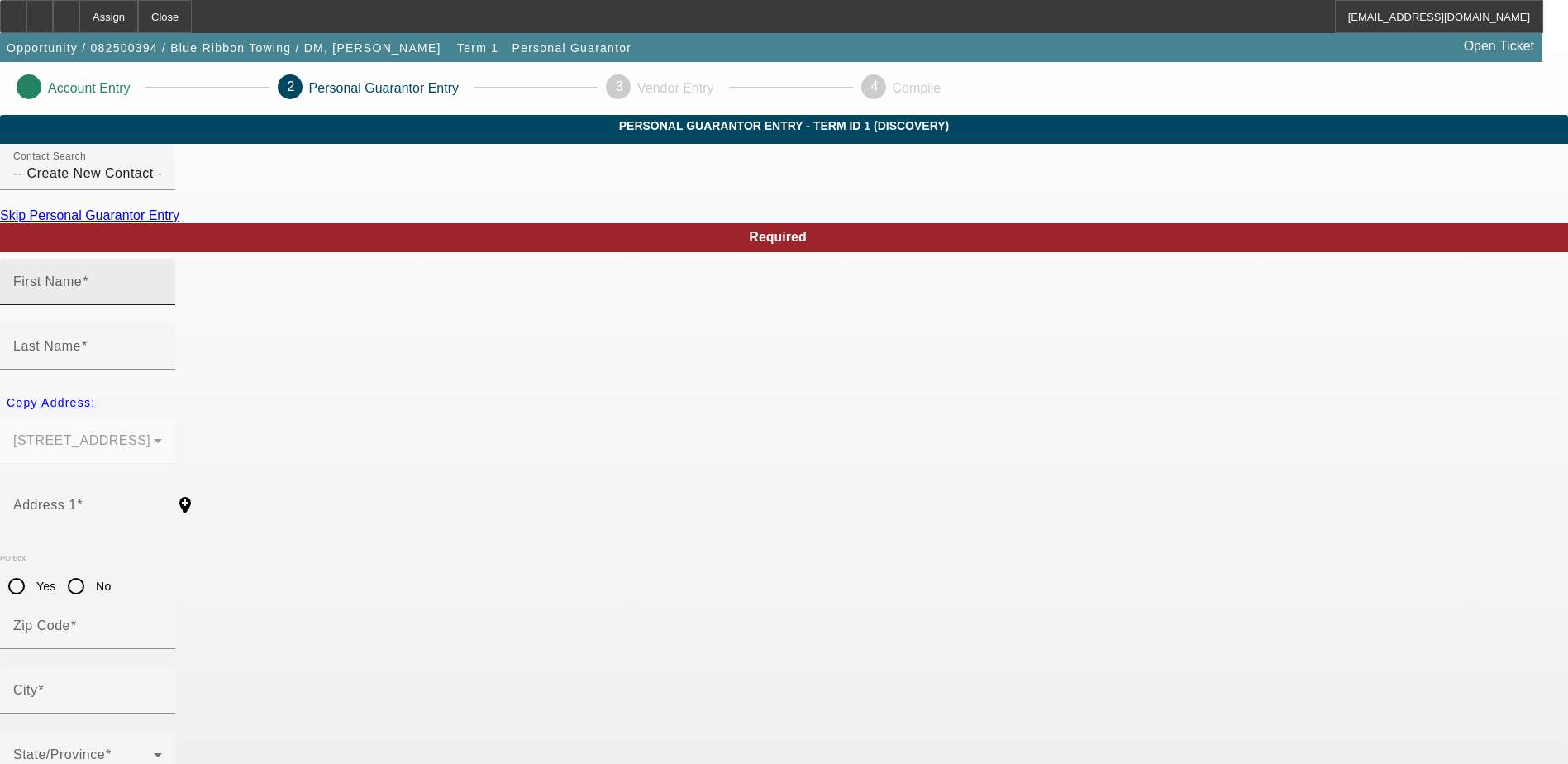
click at [162, 305] on div "First Name" at bounding box center [88, 282] width 149 height 46
type input "Robert"
click at [162, 183] on input "-- Create New Contact --" at bounding box center [88, 174] width 149 height 20
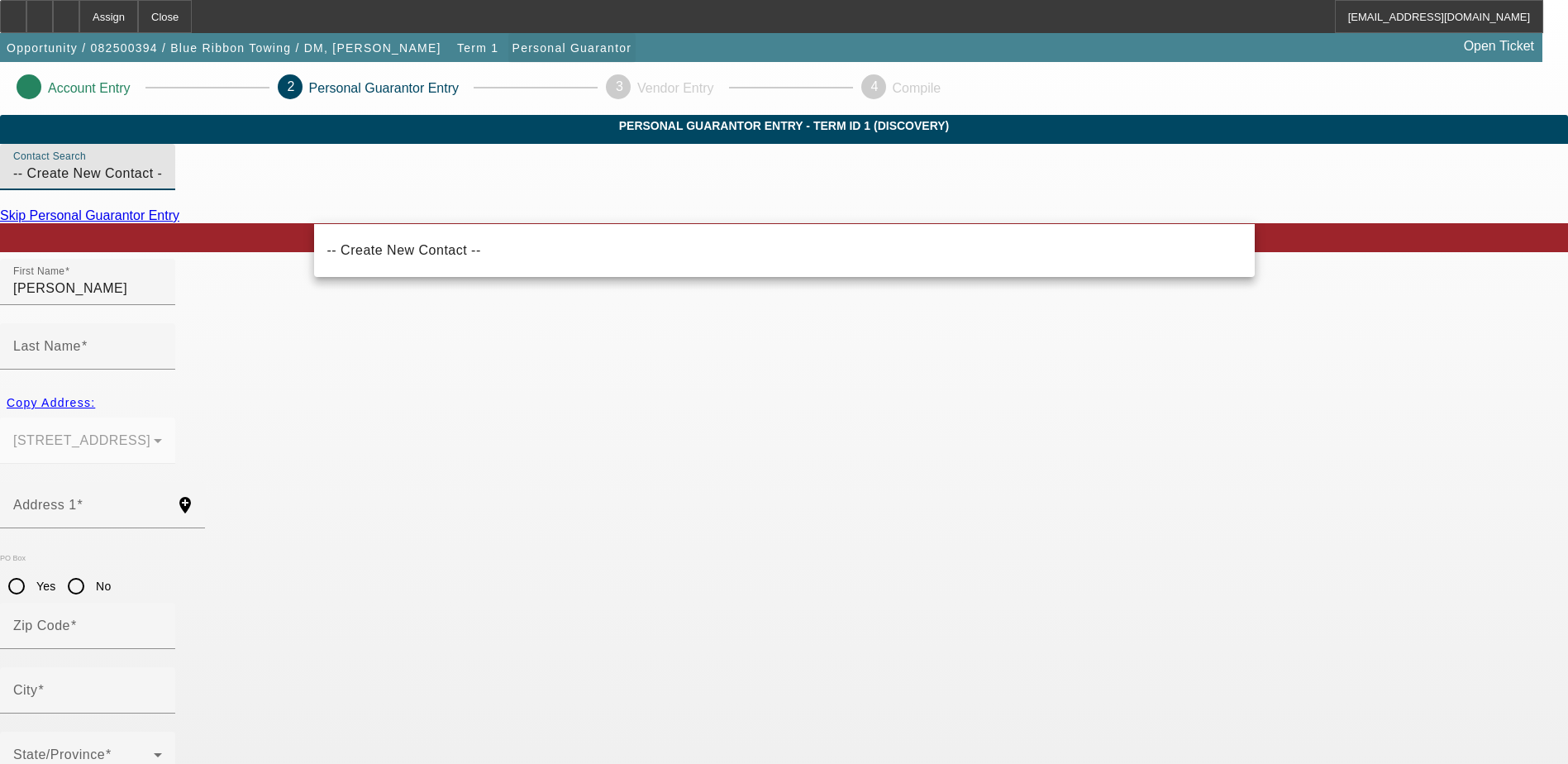
click at [508, 41] on span "button" at bounding box center [572, 47] width 128 height 40
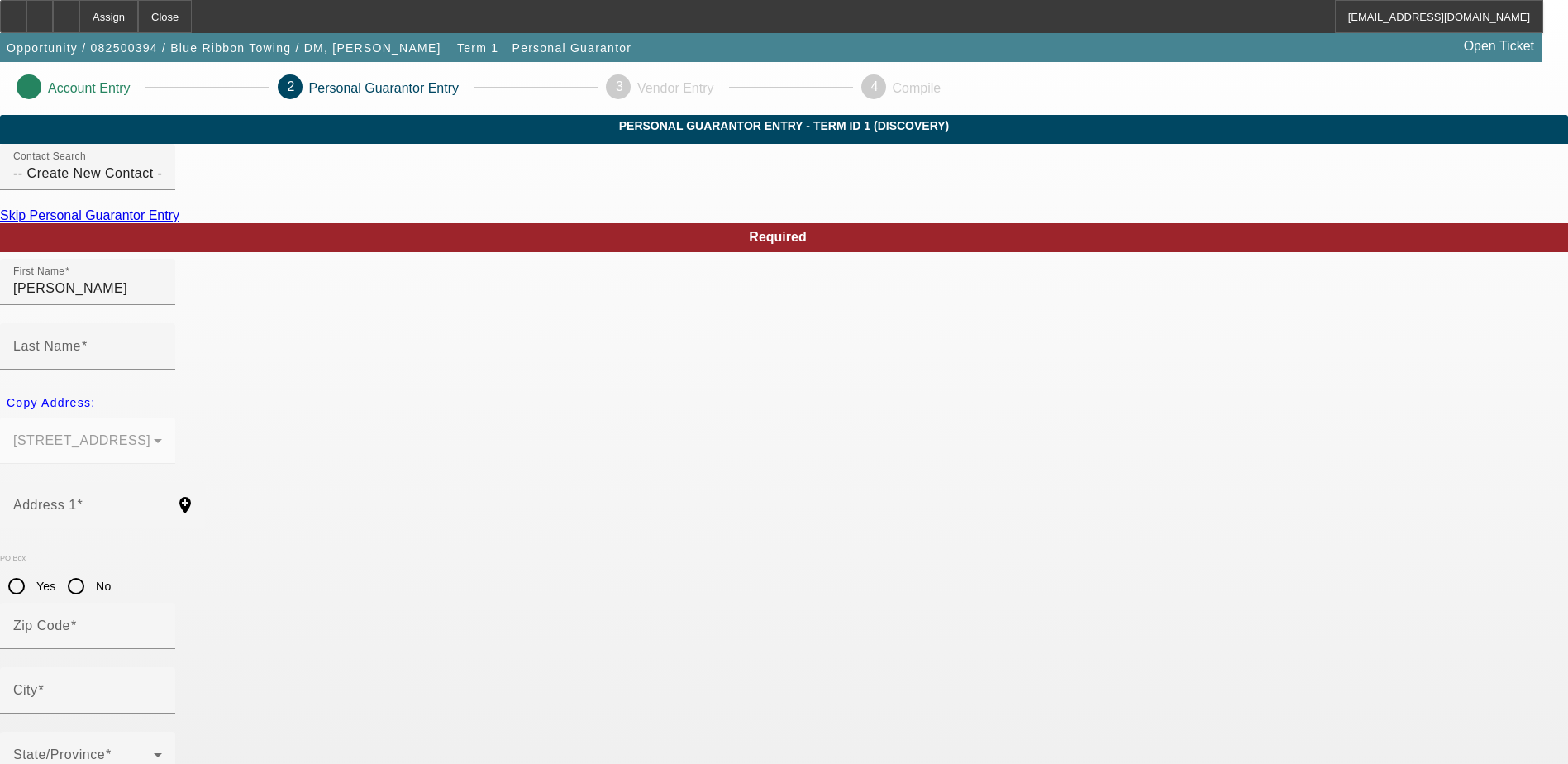
click at [180, 222] on link "Skip Personal Guarantor Entry" at bounding box center [89, 215] width 180 height 14
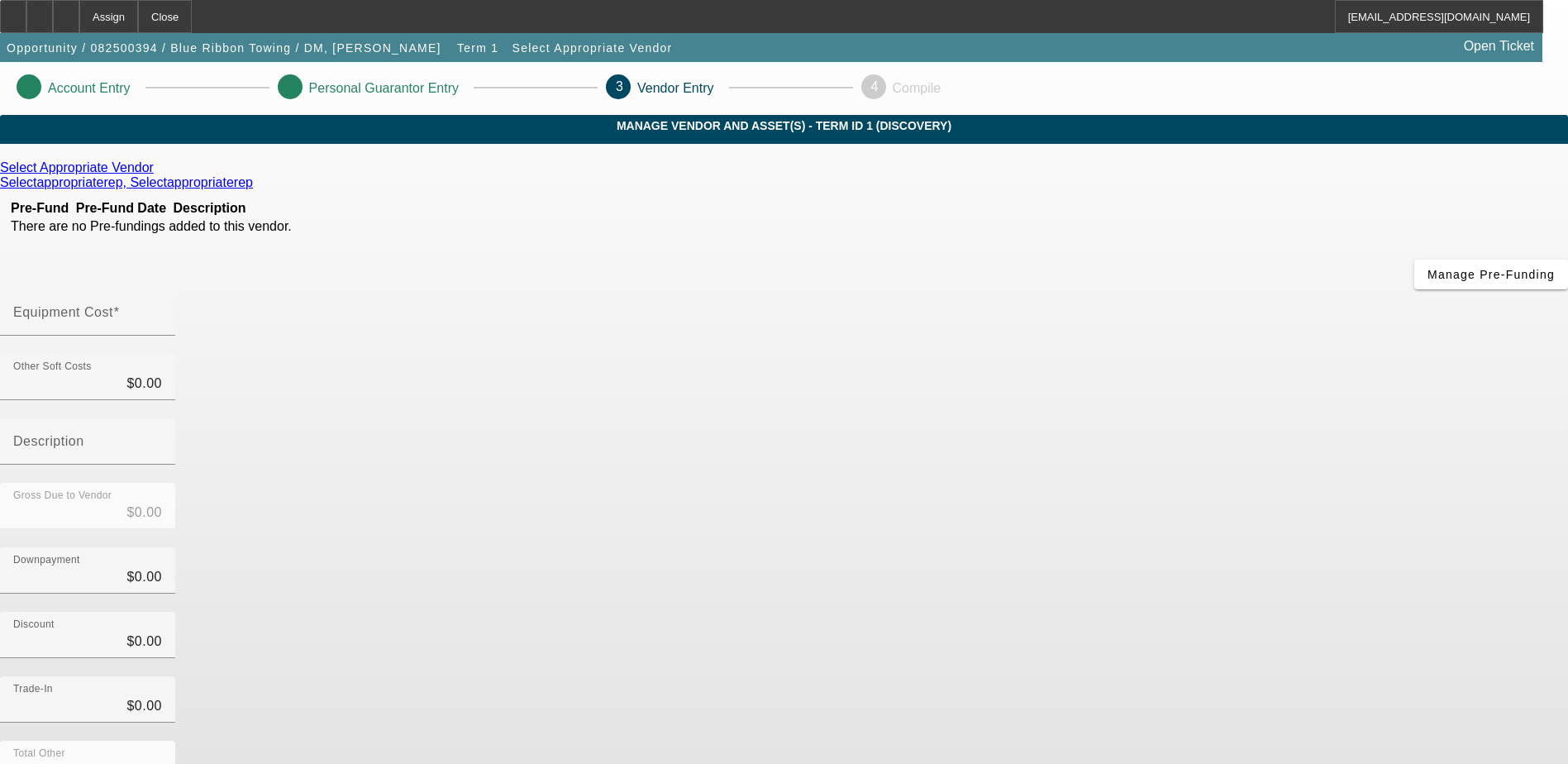
click at [235, 437] on app-vendor-asset-manage "Account Entry Personal Guarantor Entry 3 Vendor Entry 4 Compile MANAGE VENDOR A…" at bounding box center [784, 523] width 1568 height 924
click at [192, 14] on div "Close" at bounding box center [165, 16] width 54 height 33
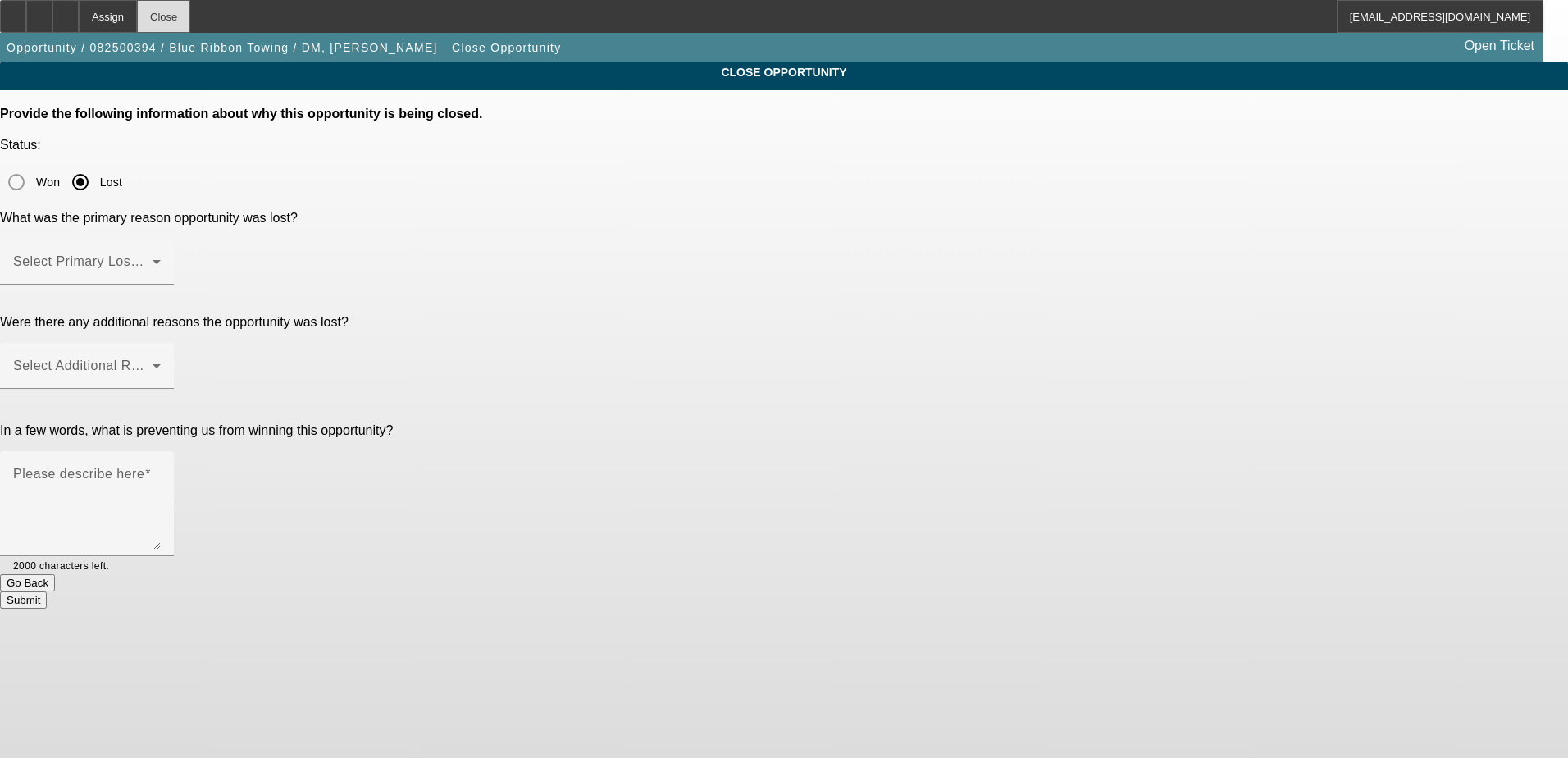
click at [190, 12] on div "Close" at bounding box center [164, 16] width 54 height 33
click at [55, 575] on button "Go Back" at bounding box center [28, 583] width 55 height 18
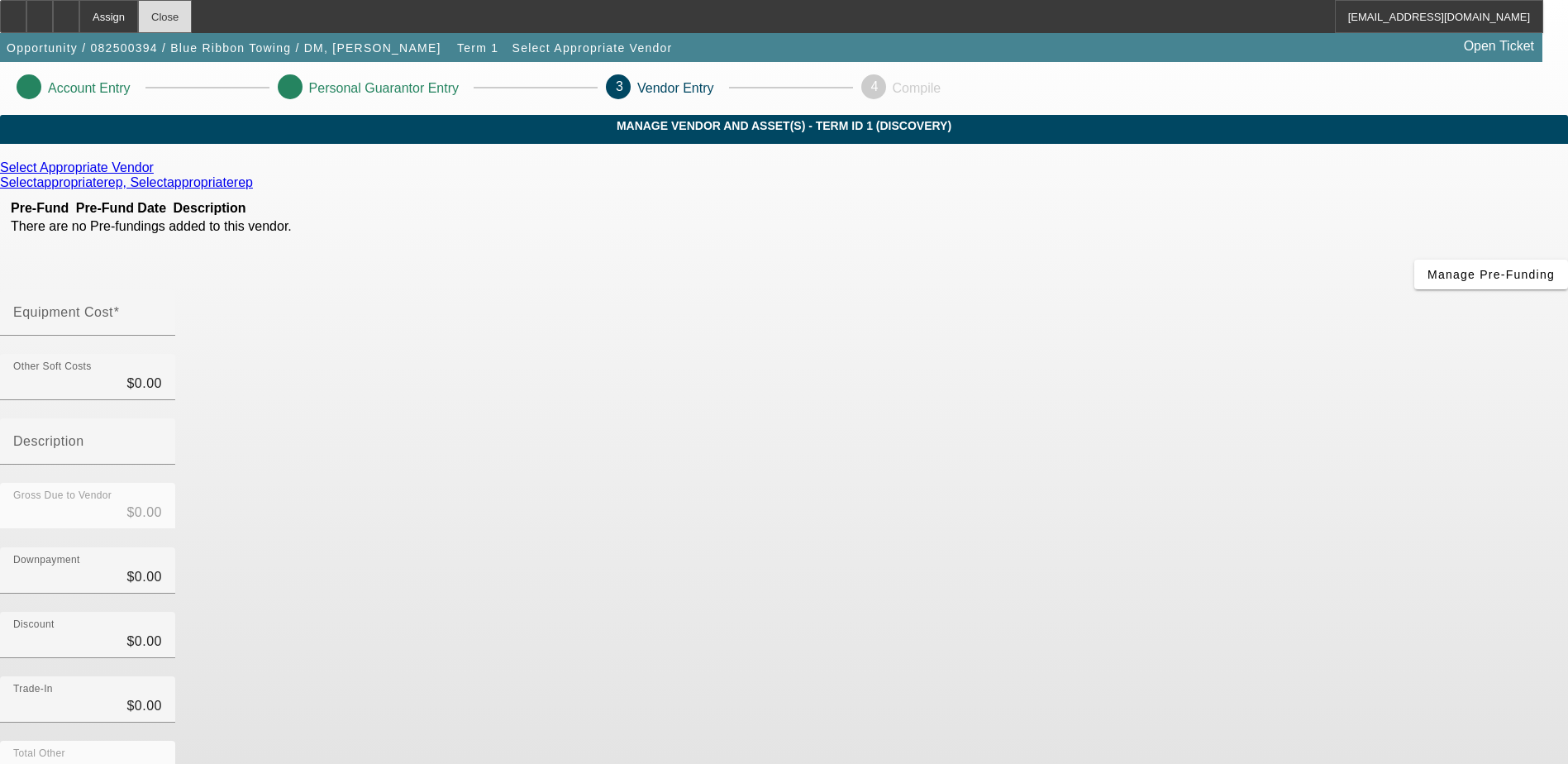
click at [192, 12] on div "Close" at bounding box center [165, 16] width 54 height 33
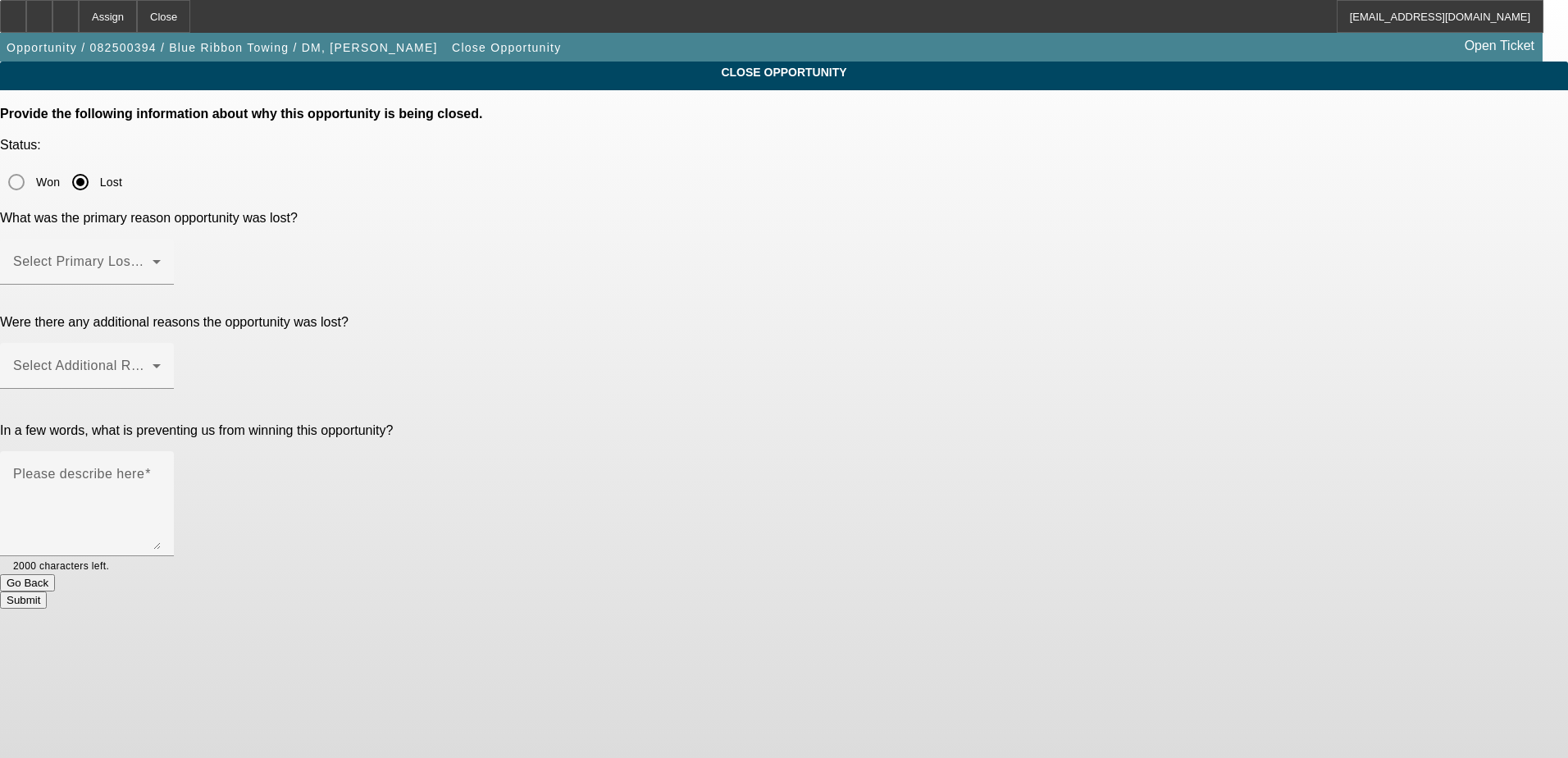
click at [55, 575] on button "Go Back" at bounding box center [28, 583] width 55 height 18
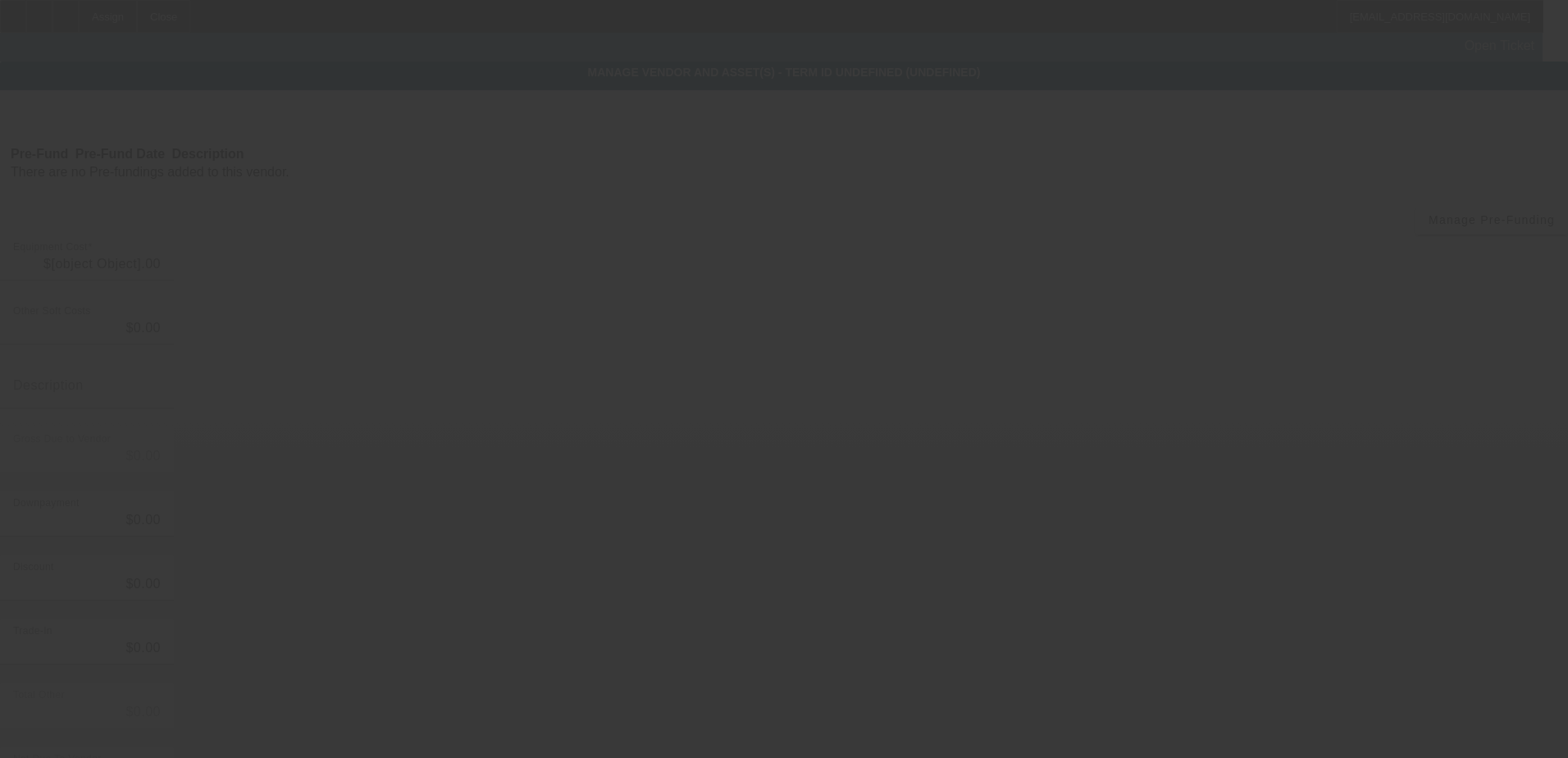
click at [665, 436] on div at bounding box center [784, 379] width 1568 height 758
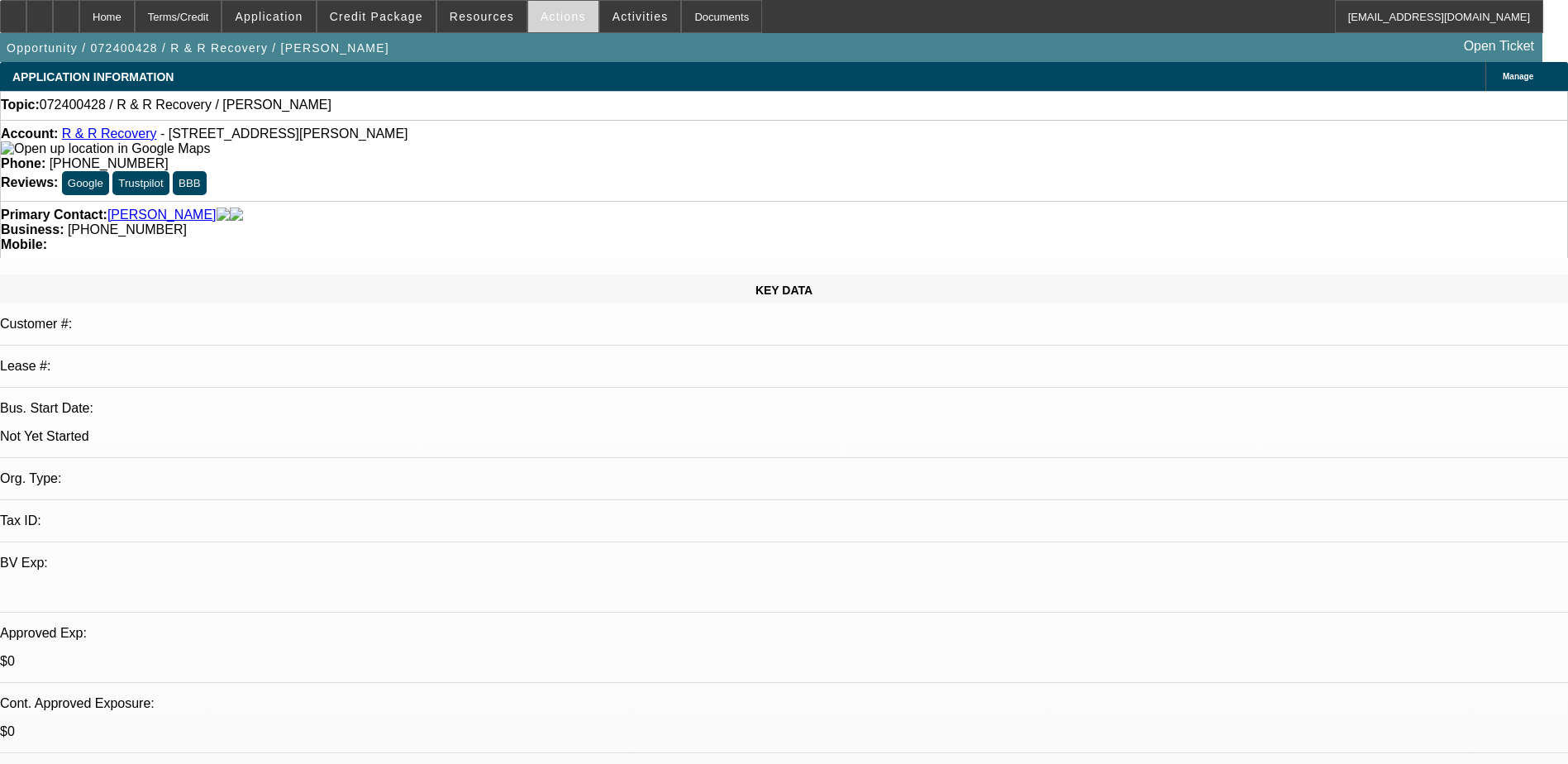
click at [552, 18] on span "Actions" at bounding box center [564, 17] width 46 height 14
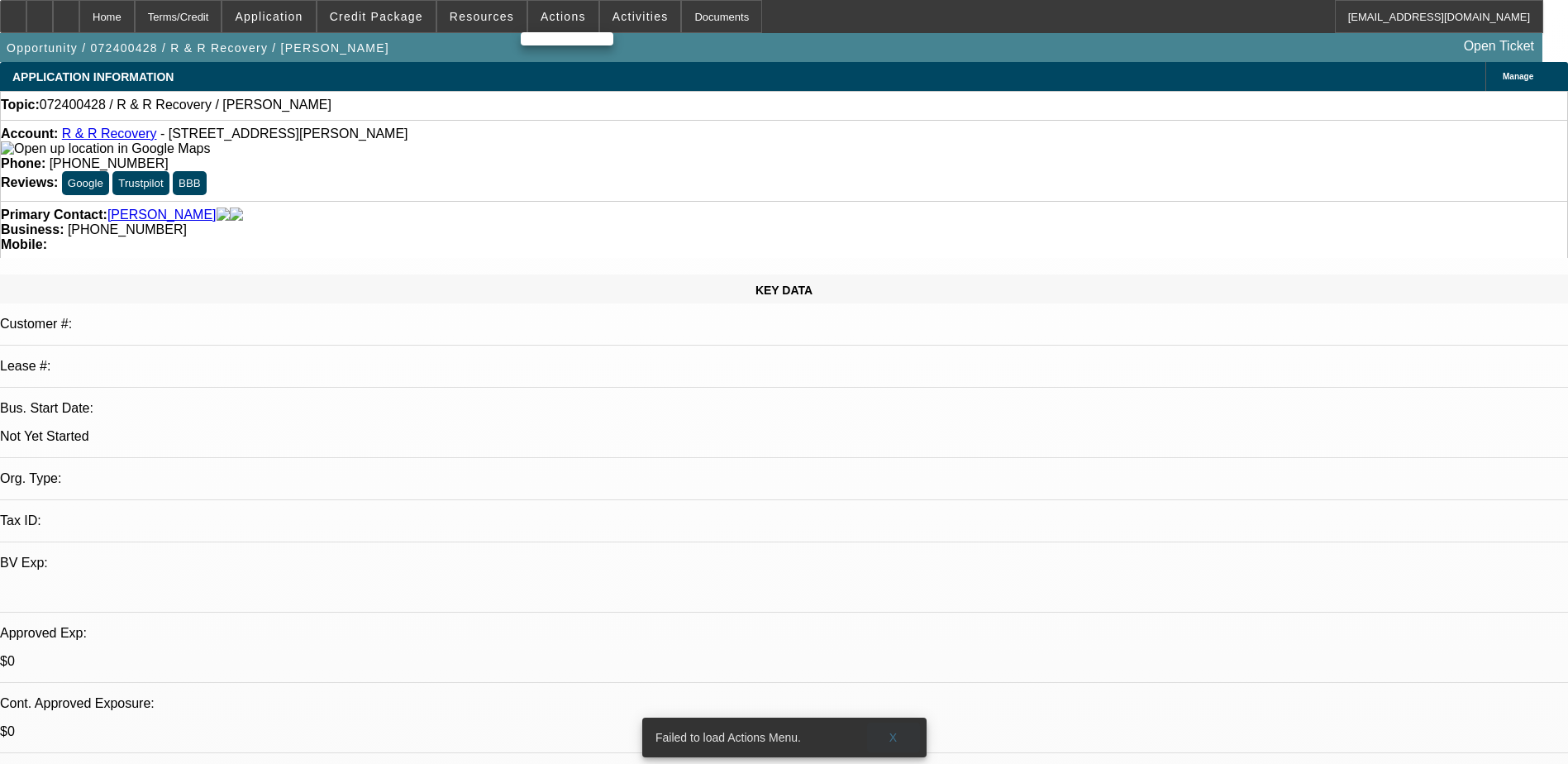
click at [889, 718] on span at bounding box center [893, 737] width 53 height 40
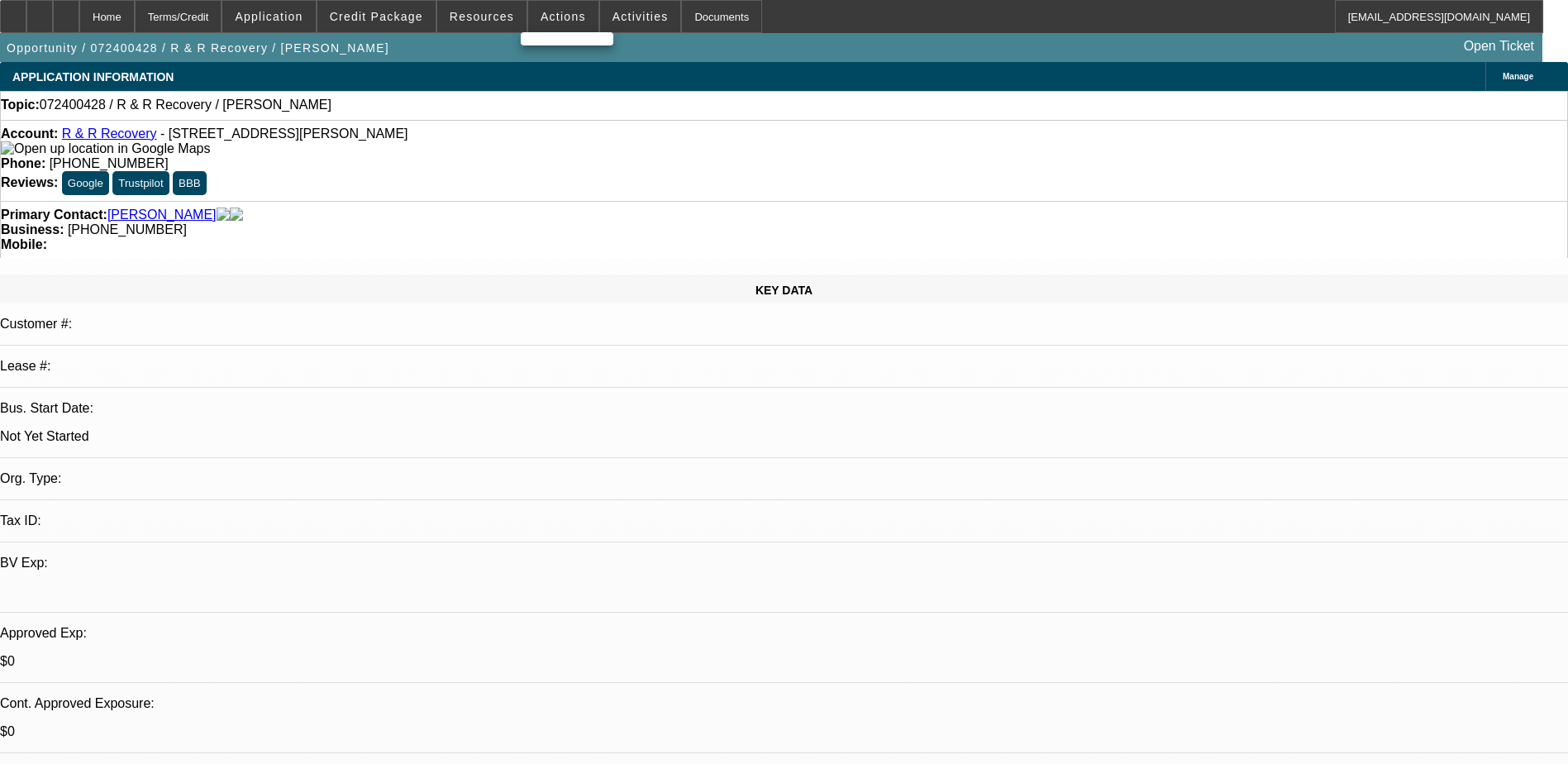
click at [550, 15] on div at bounding box center [784, 382] width 1568 height 764
click at [550, 15] on span "Actions" at bounding box center [564, 17] width 46 height 14
click at [550, 15] on div at bounding box center [784, 382] width 1568 height 764
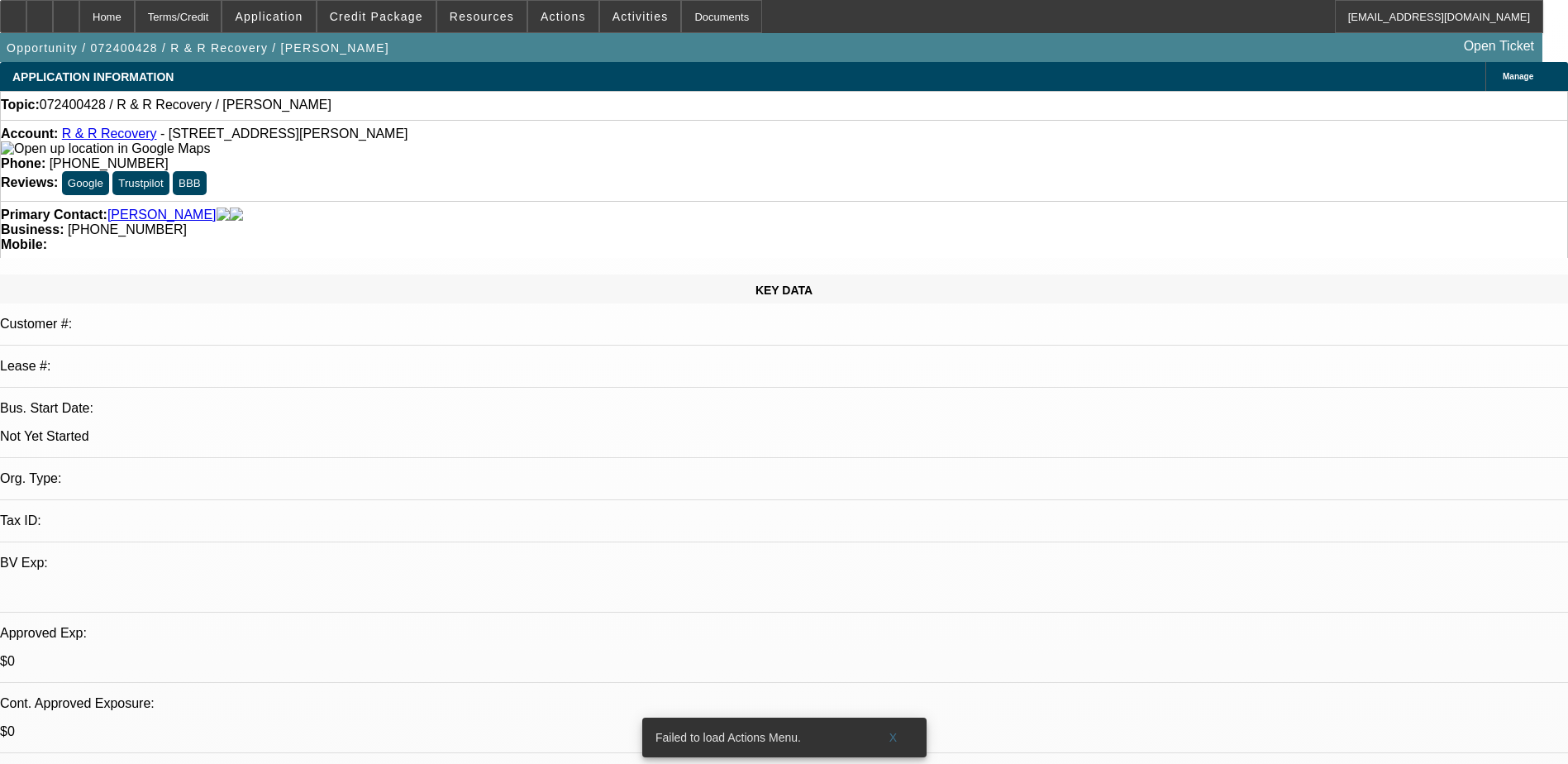
click at [550, 15] on span "Actions" at bounding box center [564, 17] width 46 height 14
click at [102, 12] on div at bounding box center [784, 382] width 1568 height 764
click at [79, 10] on div at bounding box center [66, 16] width 26 height 33
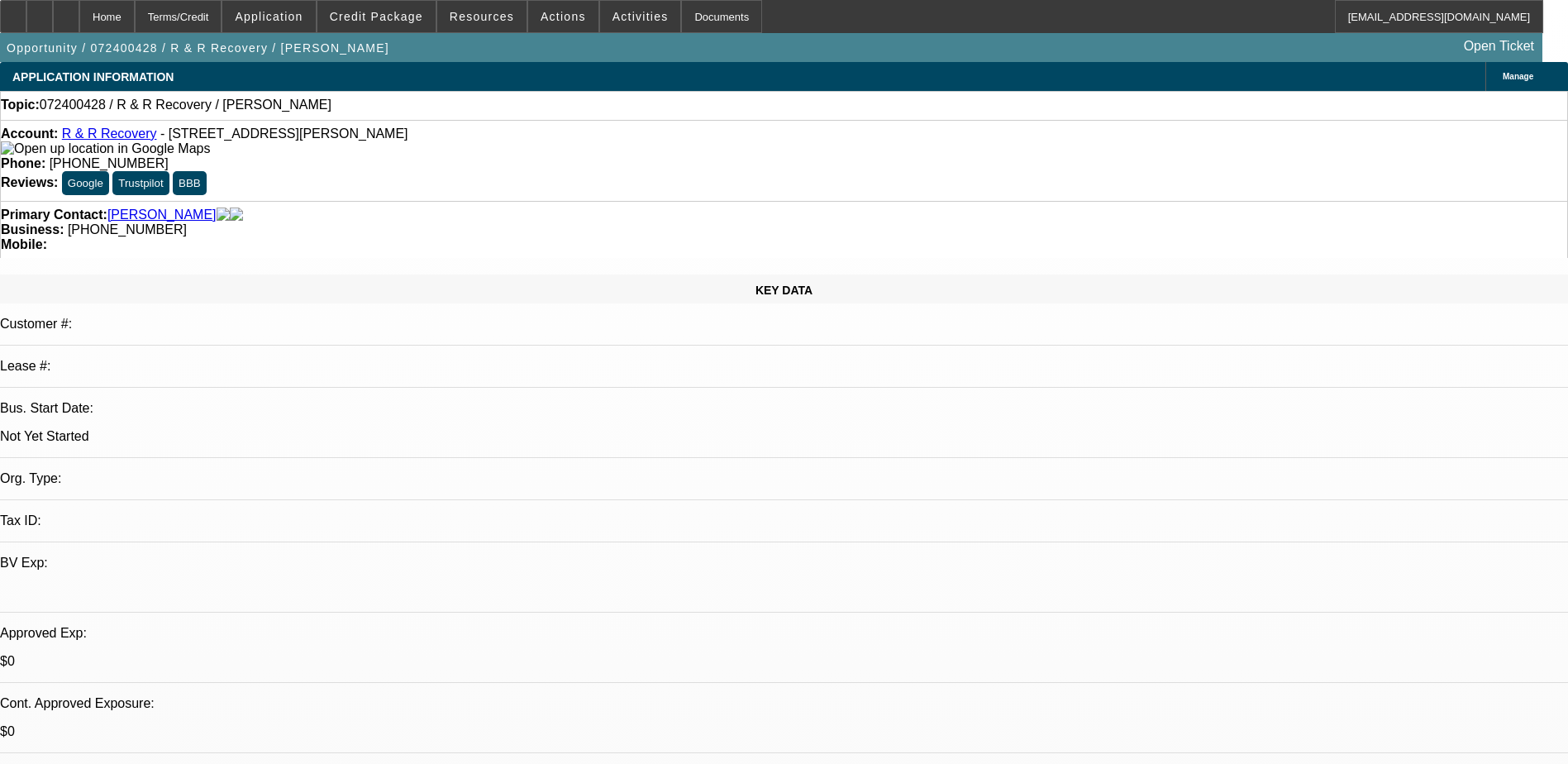
click at [554, 15] on span "Actions" at bounding box center [564, 17] width 46 height 14
click at [541, 20] on span "Actions" at bounding box center [564, 17] width 46 height 14
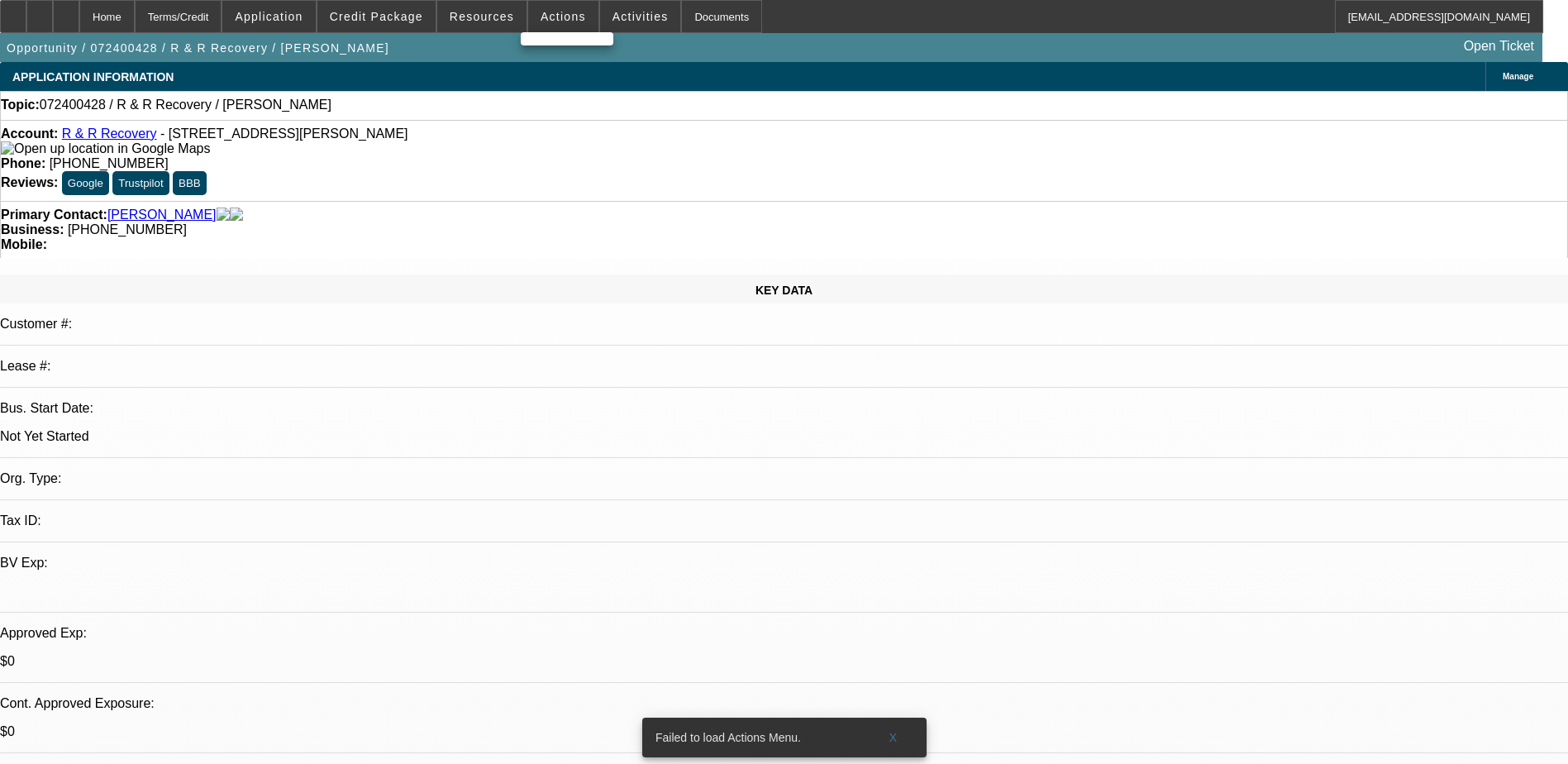
click at [104, 14] on div at bounding box center [784, 382] width 1568 height 764
click at [66, 11] on icon at bounding box center [66, 11] width 0 height 0
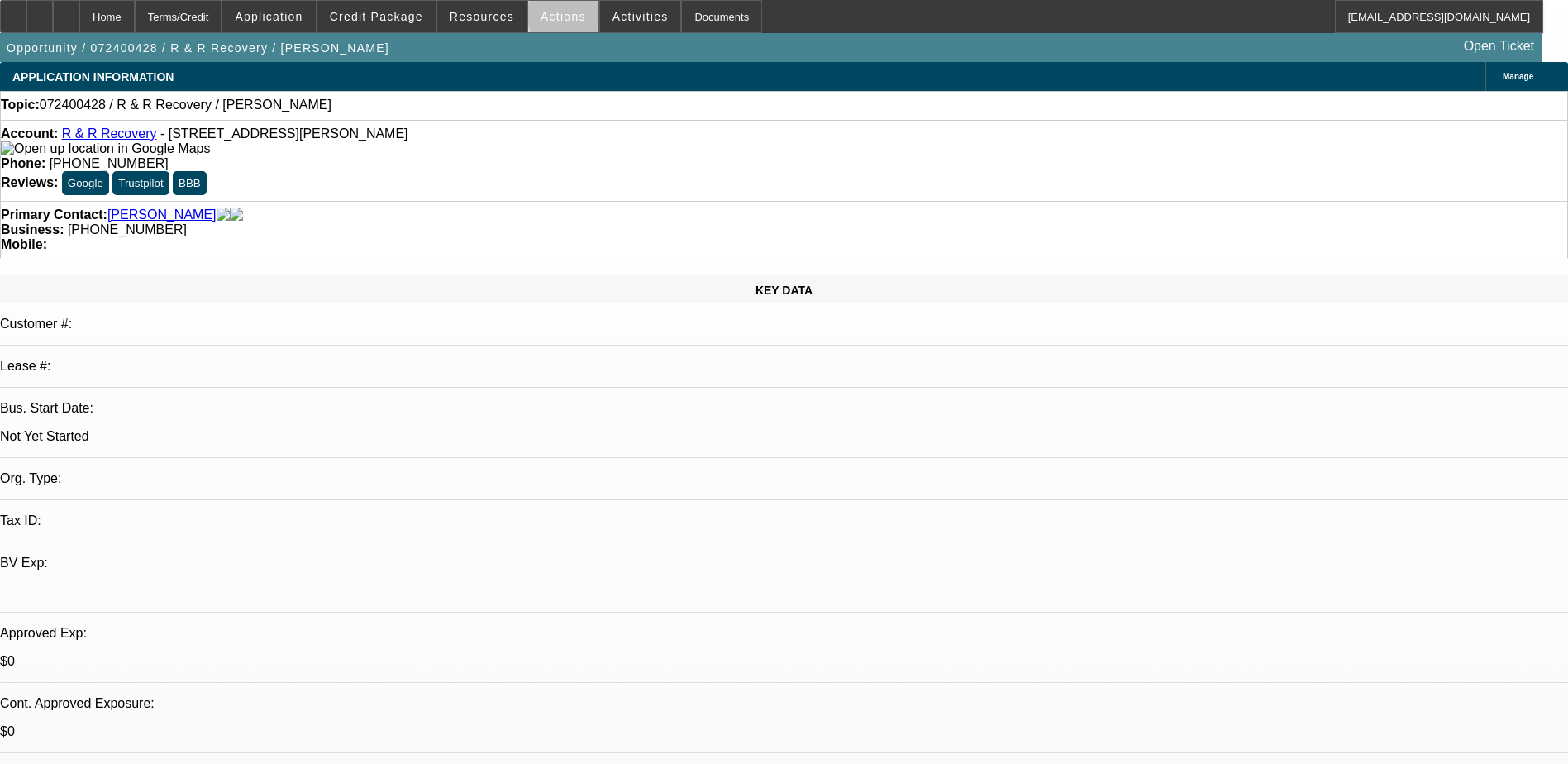
click at [561, 17] on span "Actions" at bounding box center [564, 17] width 46 height 14
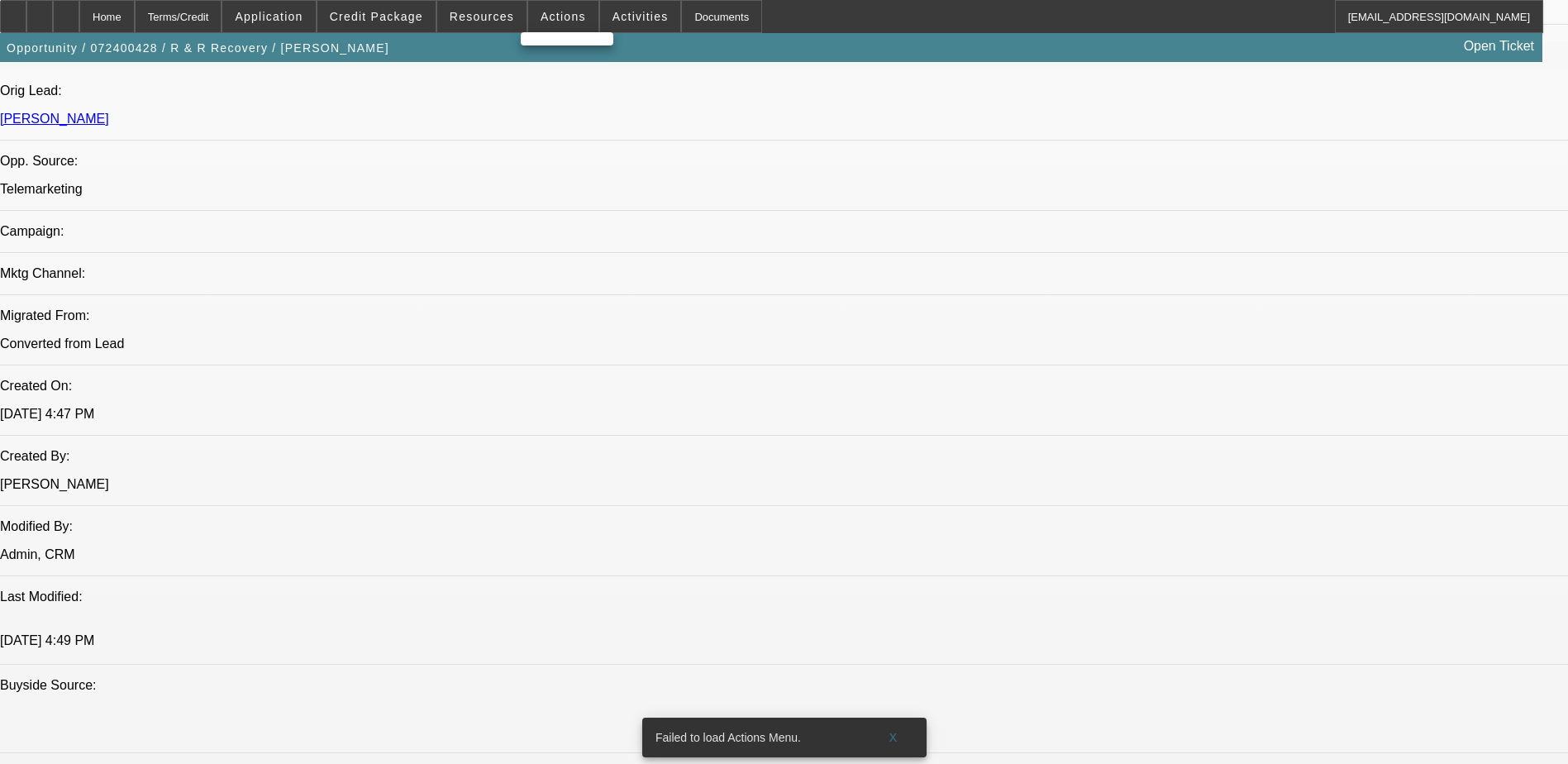
scroll to position [992, 0]
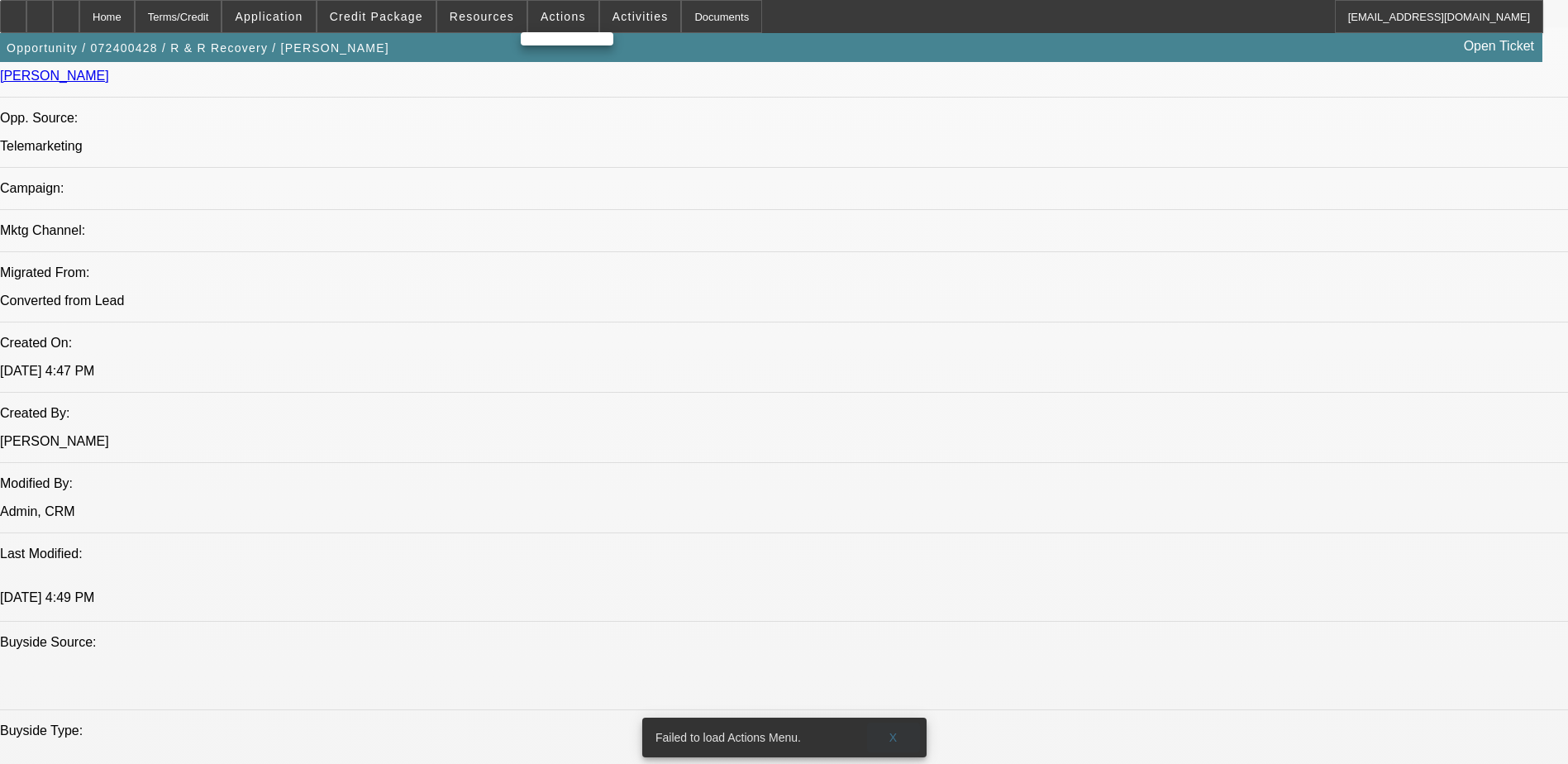
click at [883, 719] on span at bounding box center [893, 737] width 53 height 40
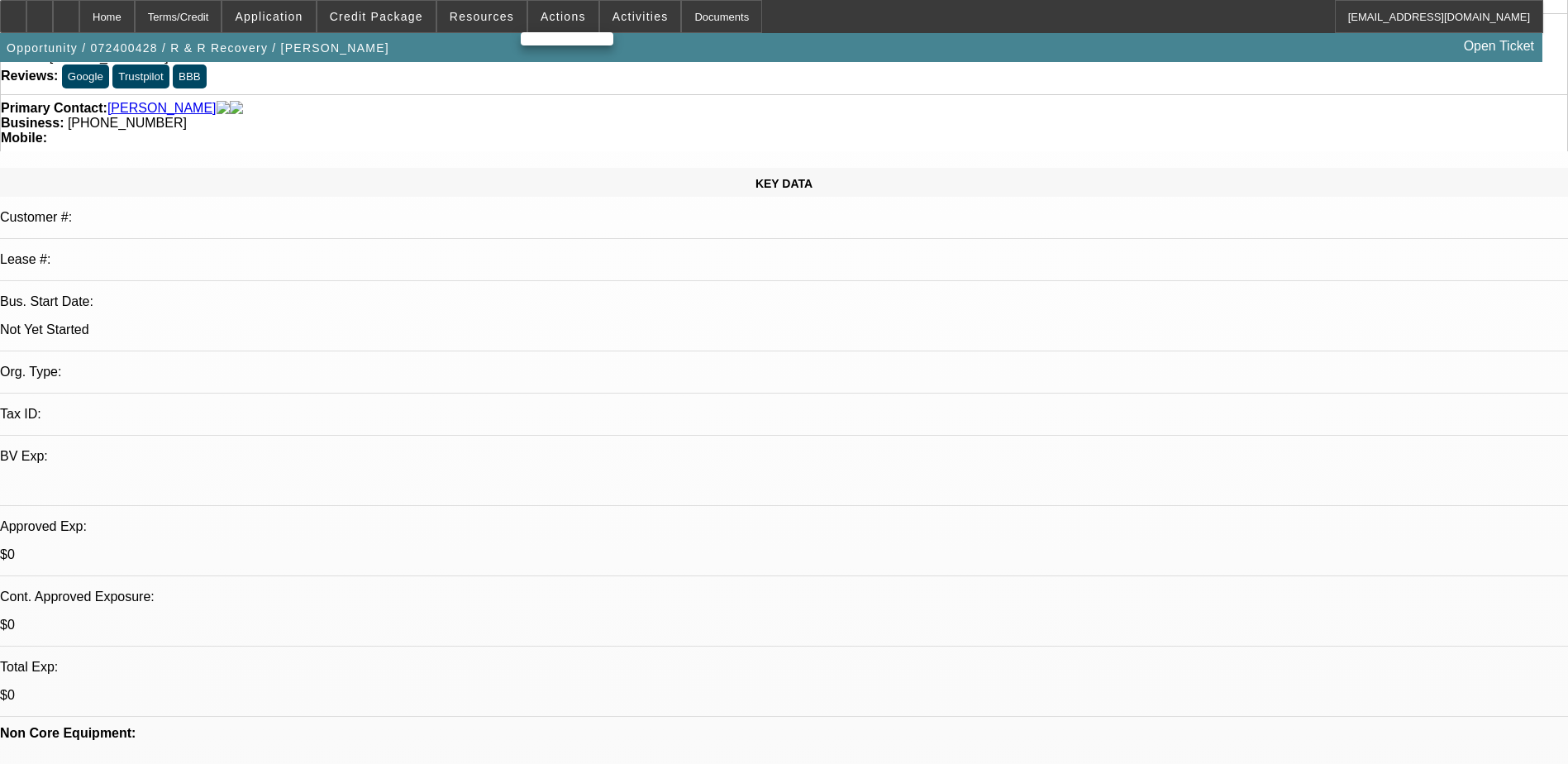
scroll to position [0, 0]
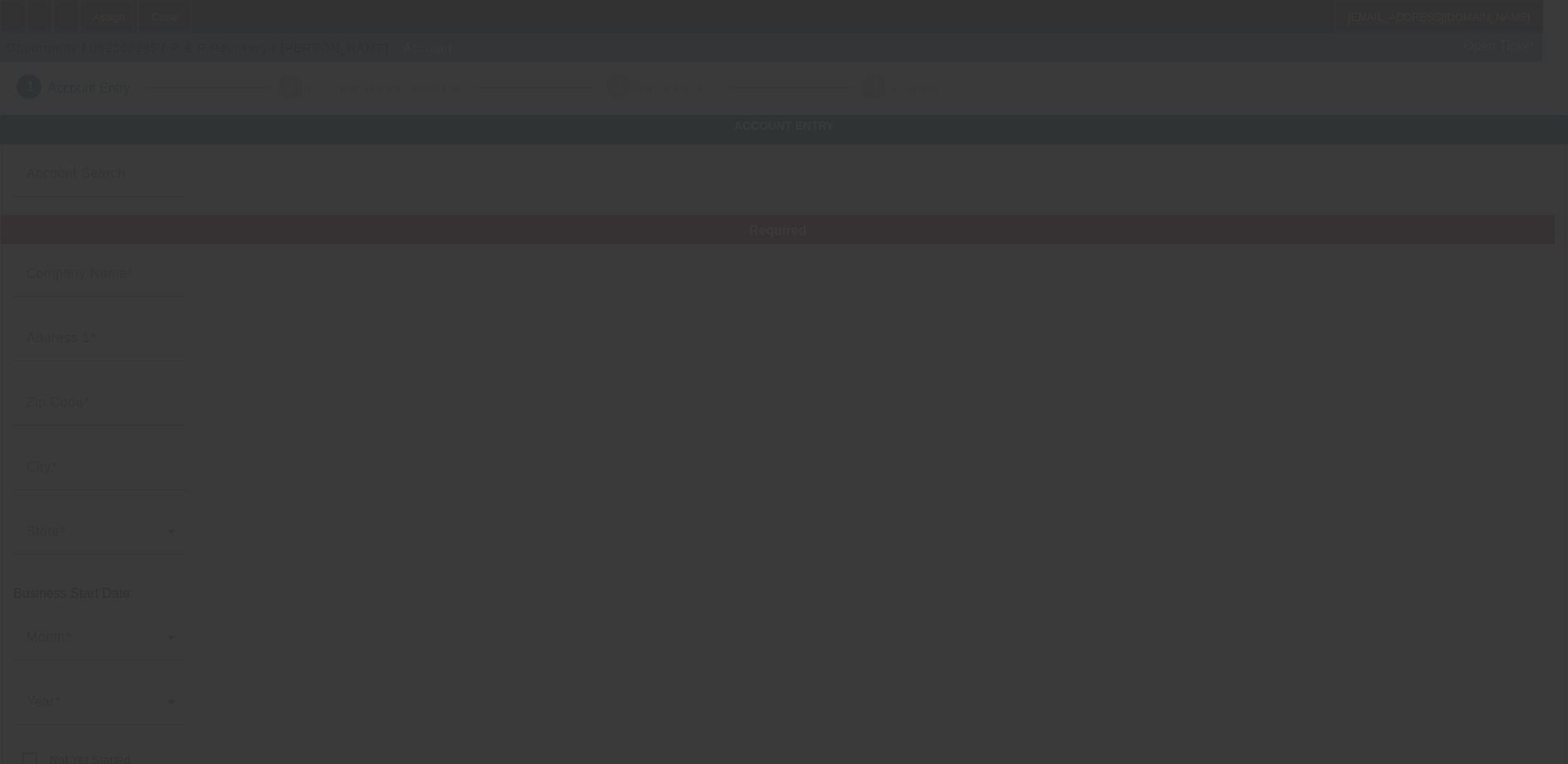
type input "R & R Recovery"
type input "308 S [PERSON_NAME]"
type input "72390"
type input "[GEOGRAPHIC_DATA]"
type input "[PHONE_NUMBER]"
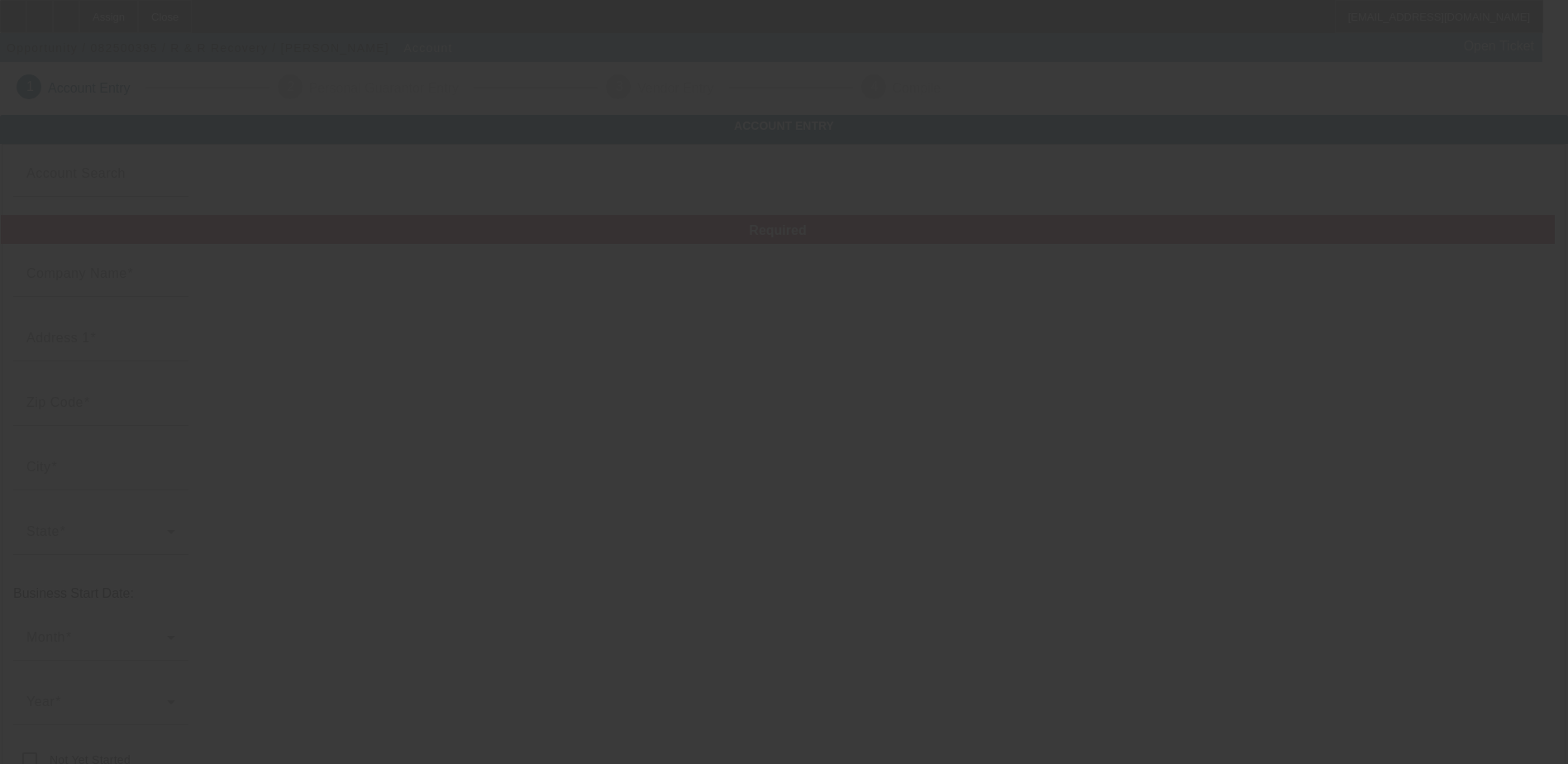
type input "[EMAIL_ADDRESS][DOMAIN_NAME]"
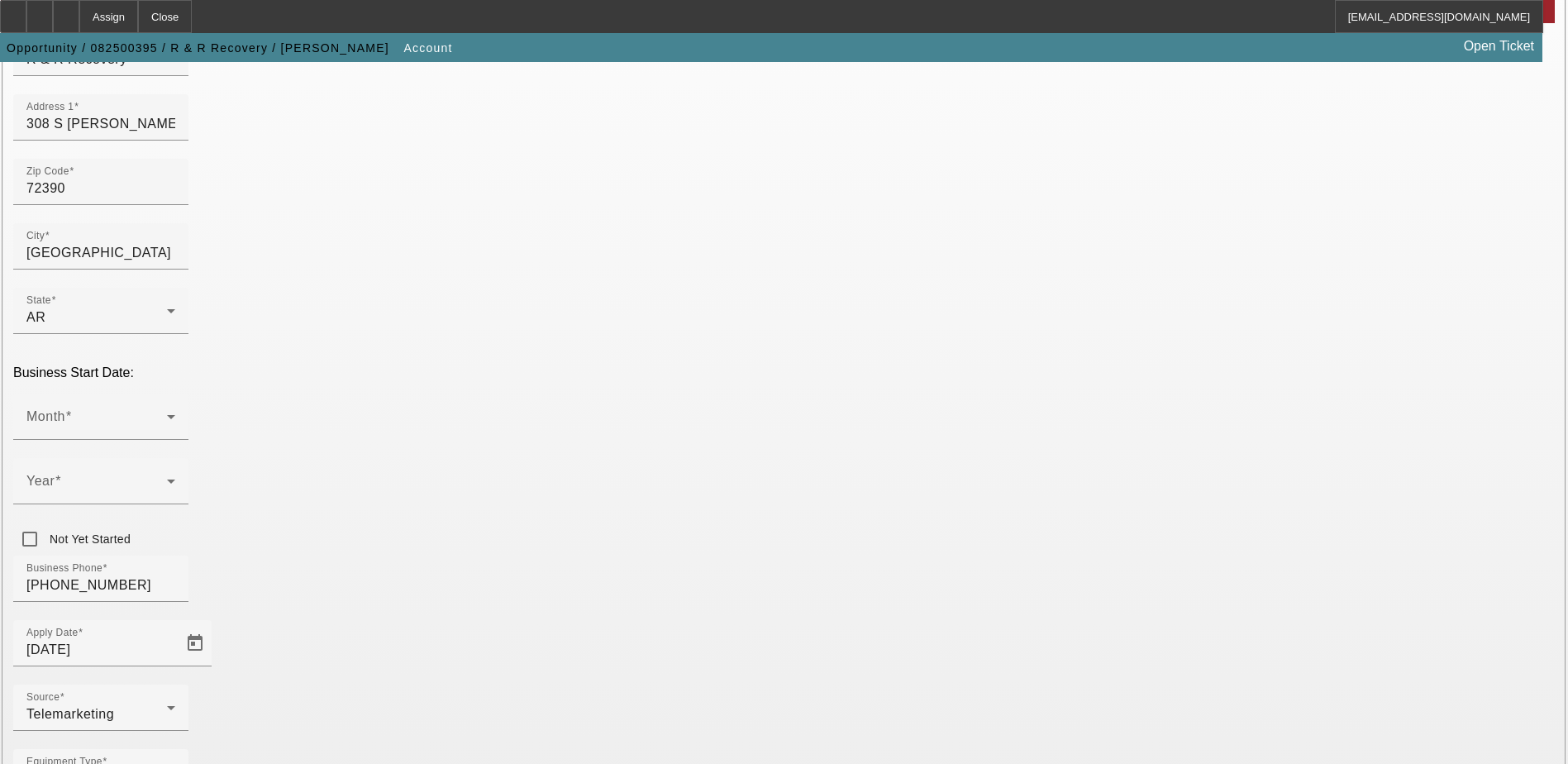
scroll to position [279, 0]
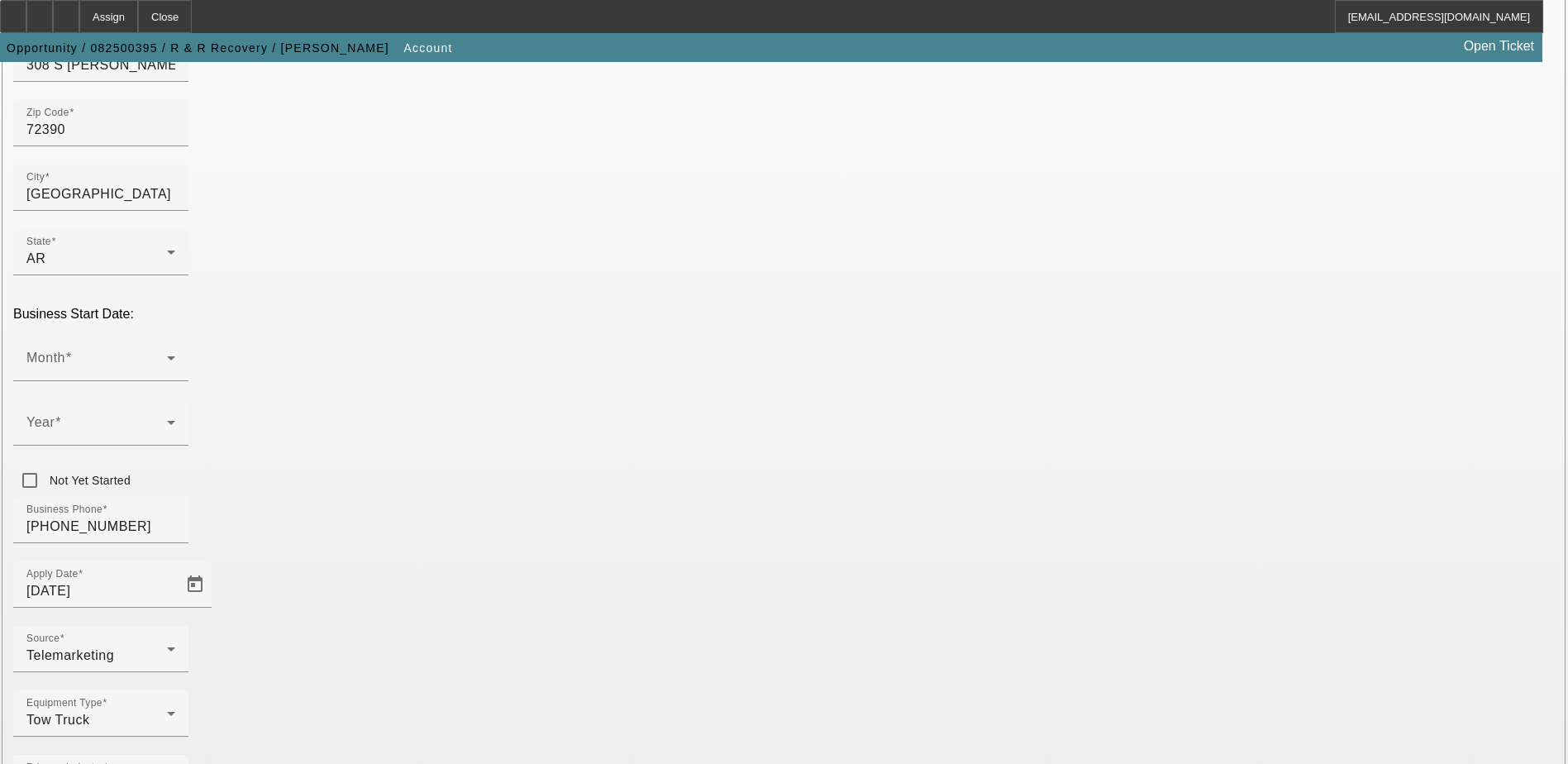
click at [167, 355] on span at bounding box center [96, 365] width 141 height 20
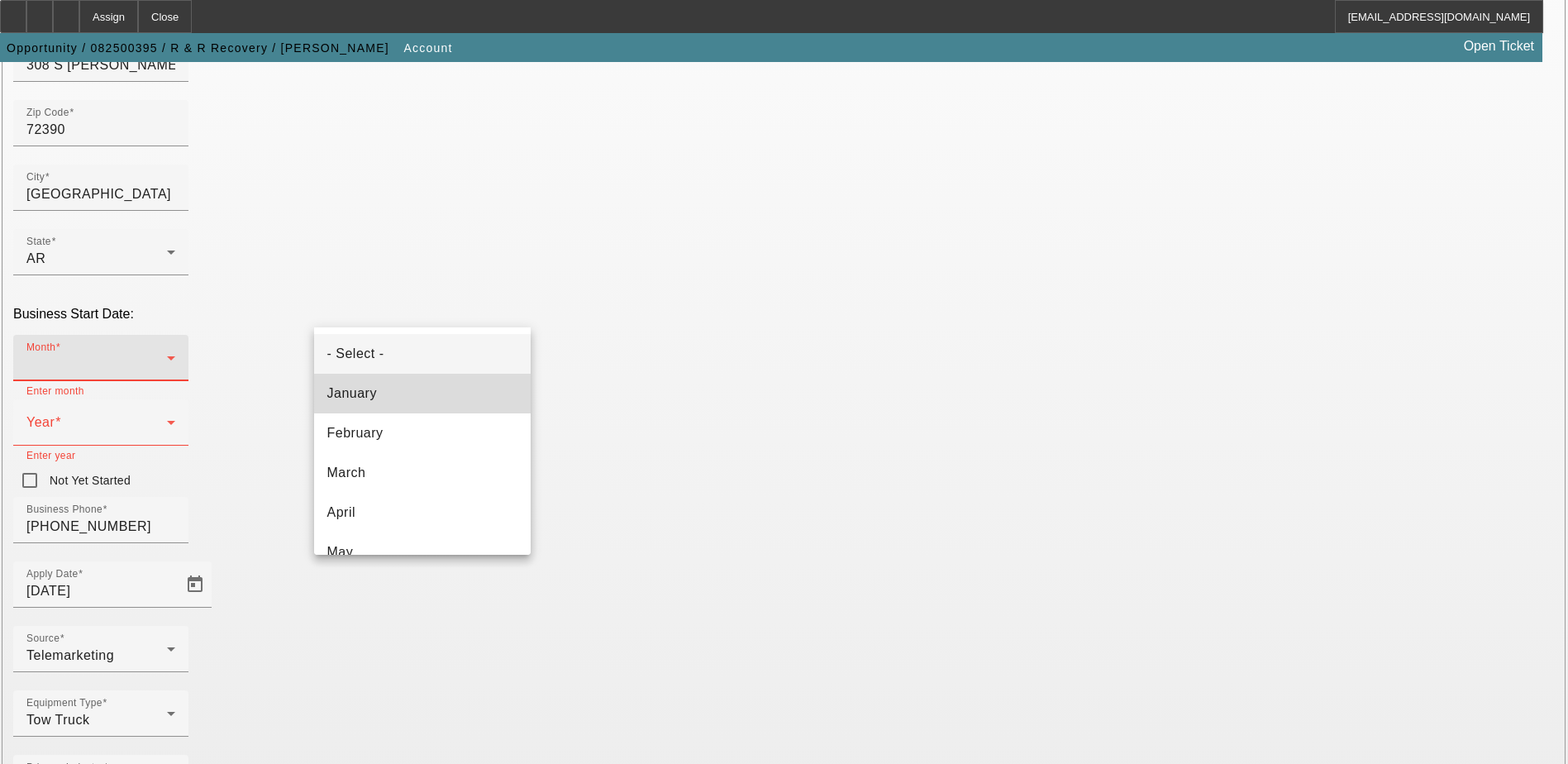
click at [443, 393] on mat-option "January" at bounding box center [422, 393] width 217 height 40
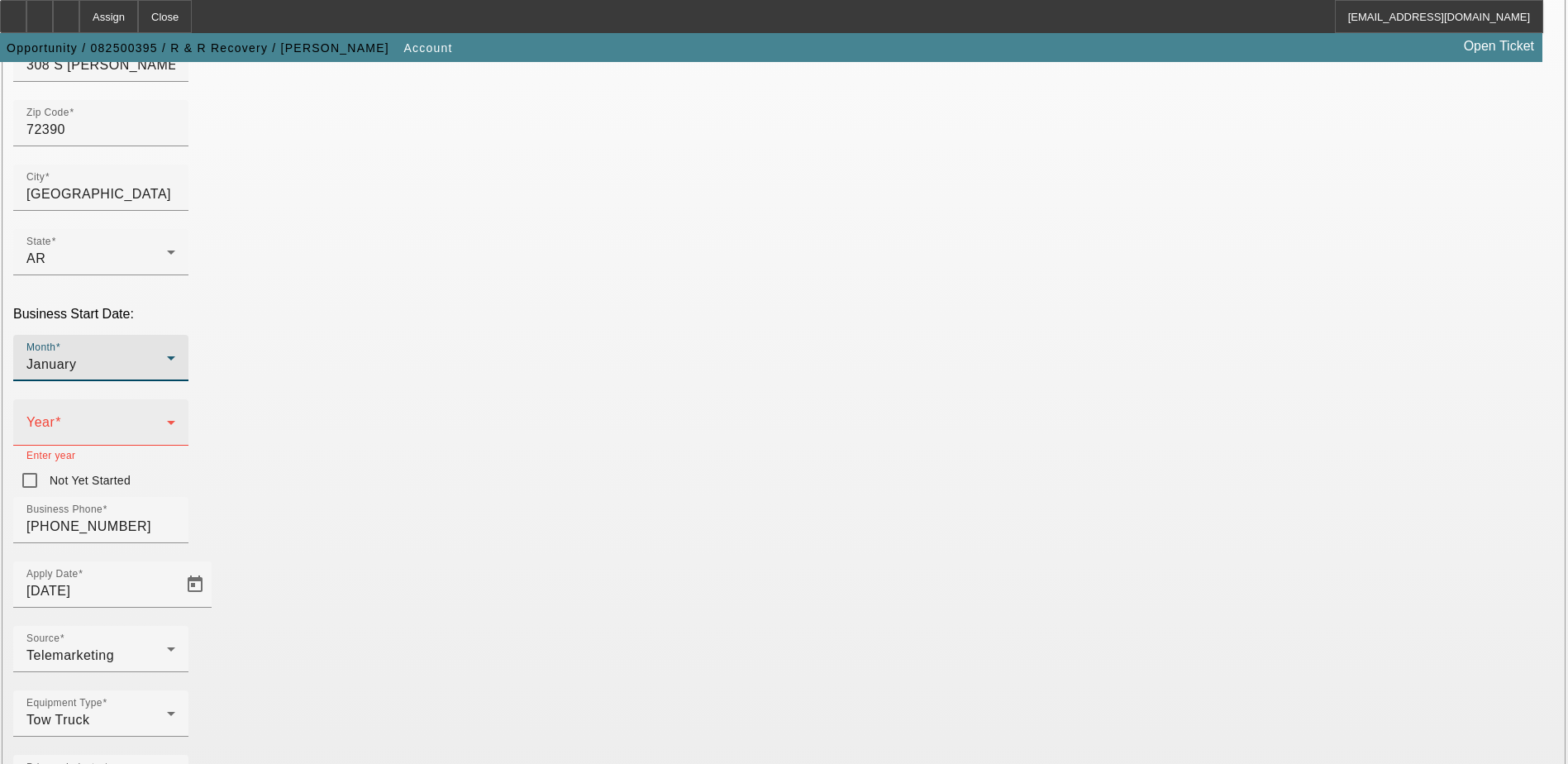
click at [167, 420] on span at bounding box center [96, 430] width 141 height 20
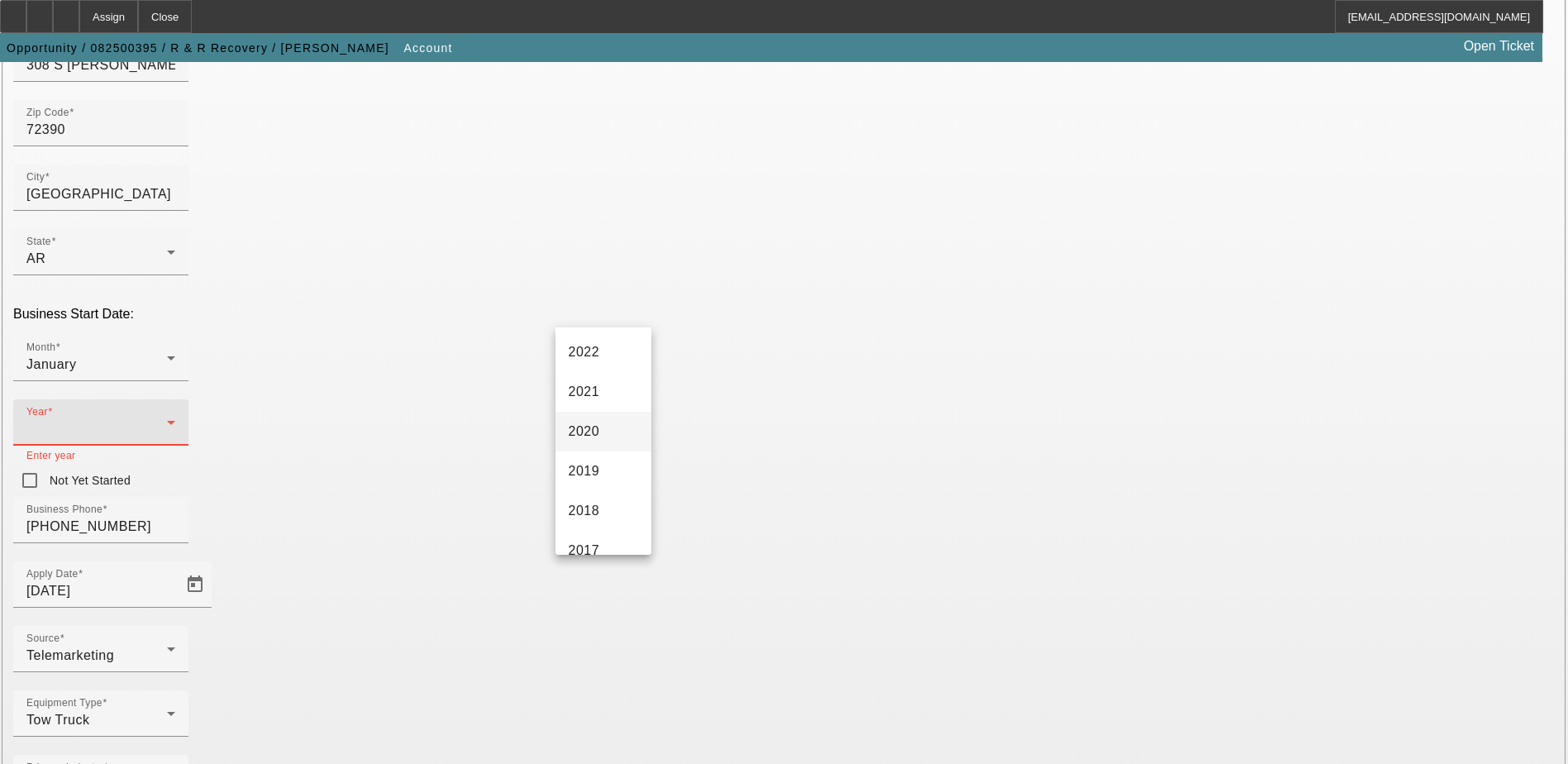
scroll to position [248, 0]
click at [612, 383] on mat-option "2021" at bounding box center [603, 383] width 96 height 40
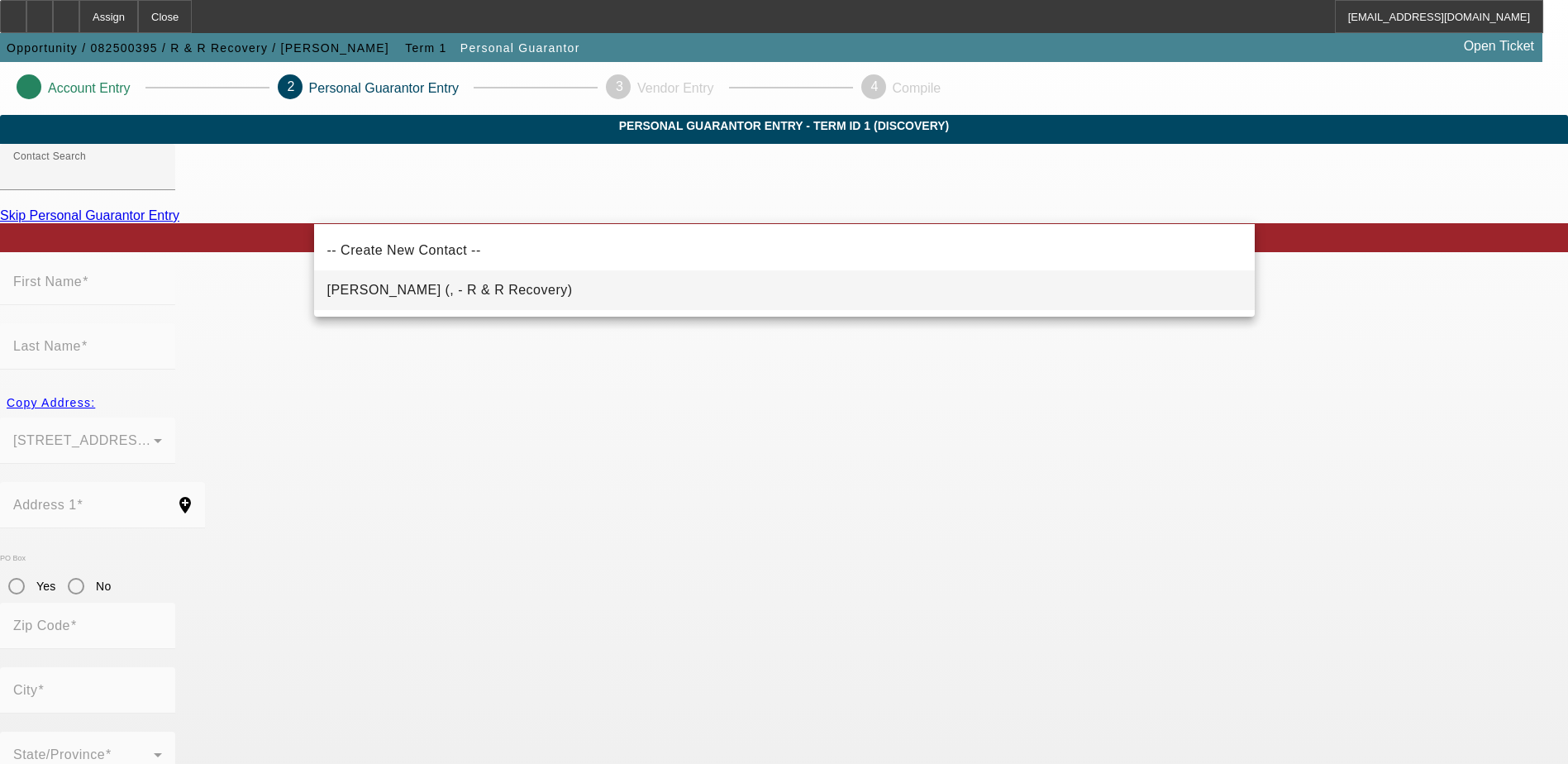
click at [457, 284] on span "[PERSON_NAME] (, - R & R Recovery)" at bounding box center [450, 290] width 246 height 20
type input "[PERSON_NAME] (, - R & R Recovery)"
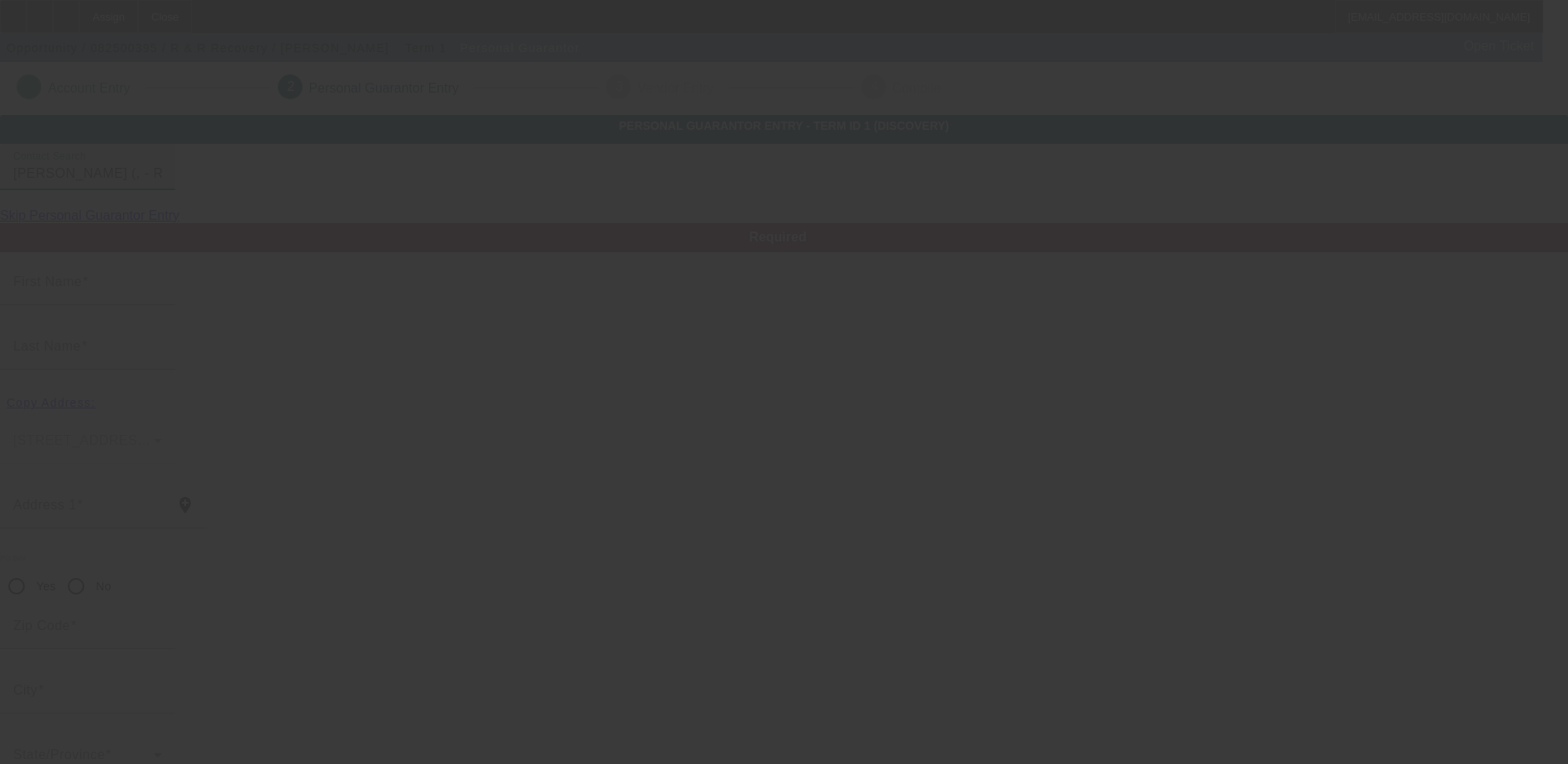
type input "[PERSON_NAME]"
type input "Ford"
radio input "true"
type input "[PHONE_NUMBER]"
type input "[EMAIL_ADDRESS][DOMAIN_NAME]"
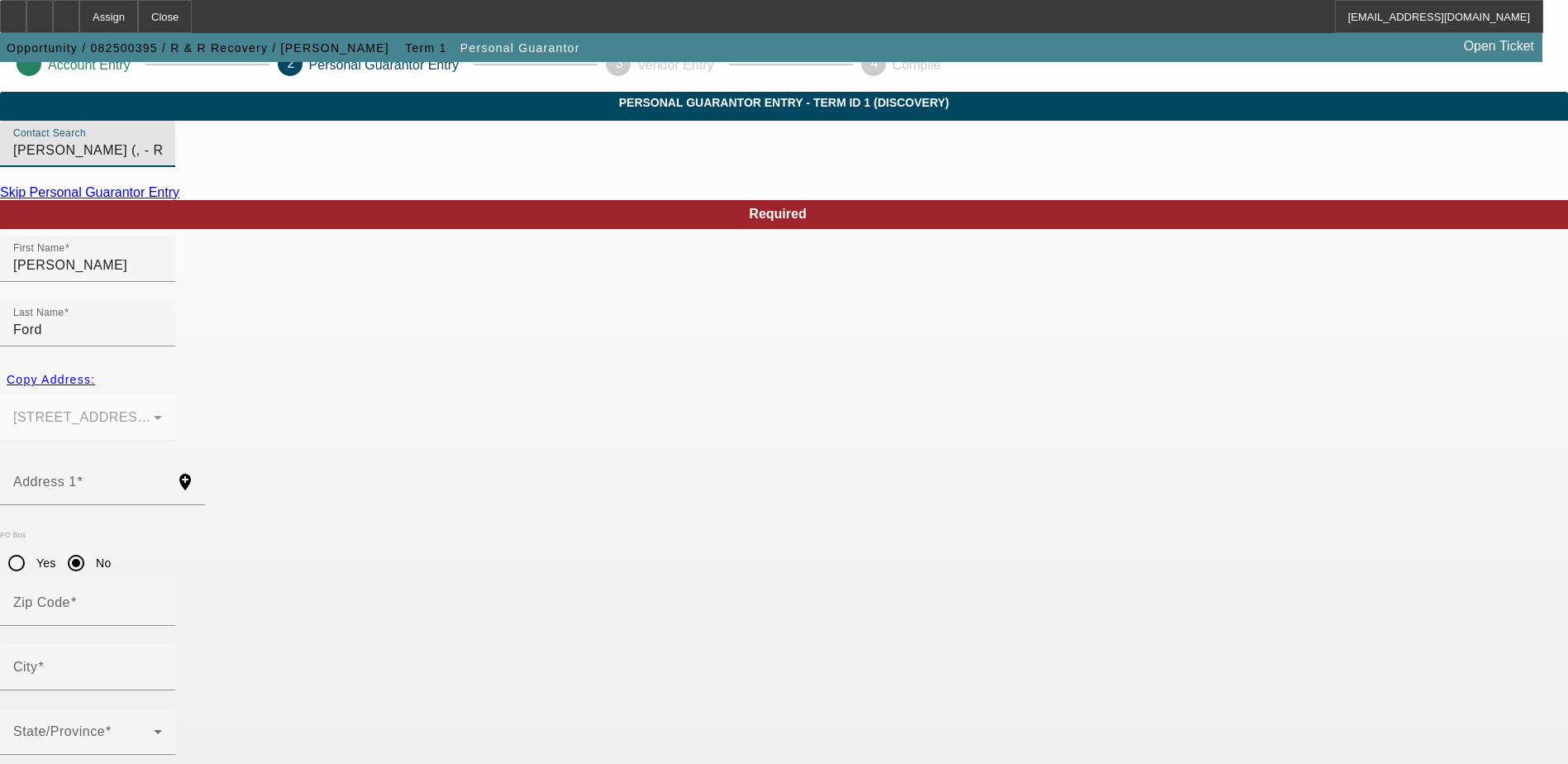
scroll to position [45, 0]
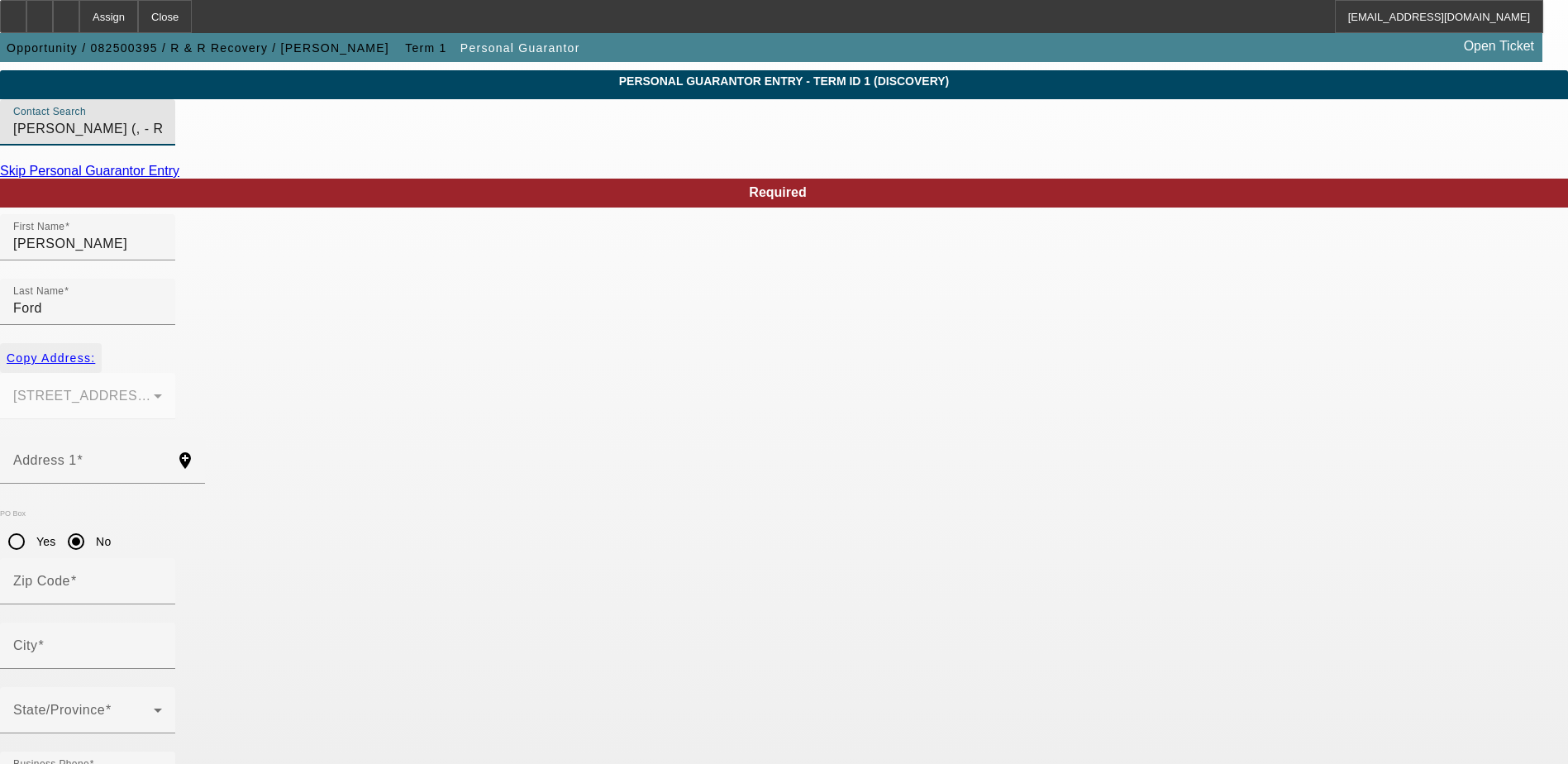
click at [95, 351] on span "Copy Address:" at bounding box center [51, 358] width 89 height 14
type input "308 S [PERSON_NAME]"
radio input "false"
type input "72390"
type input "[GEOGRAPHIC_DATA]"
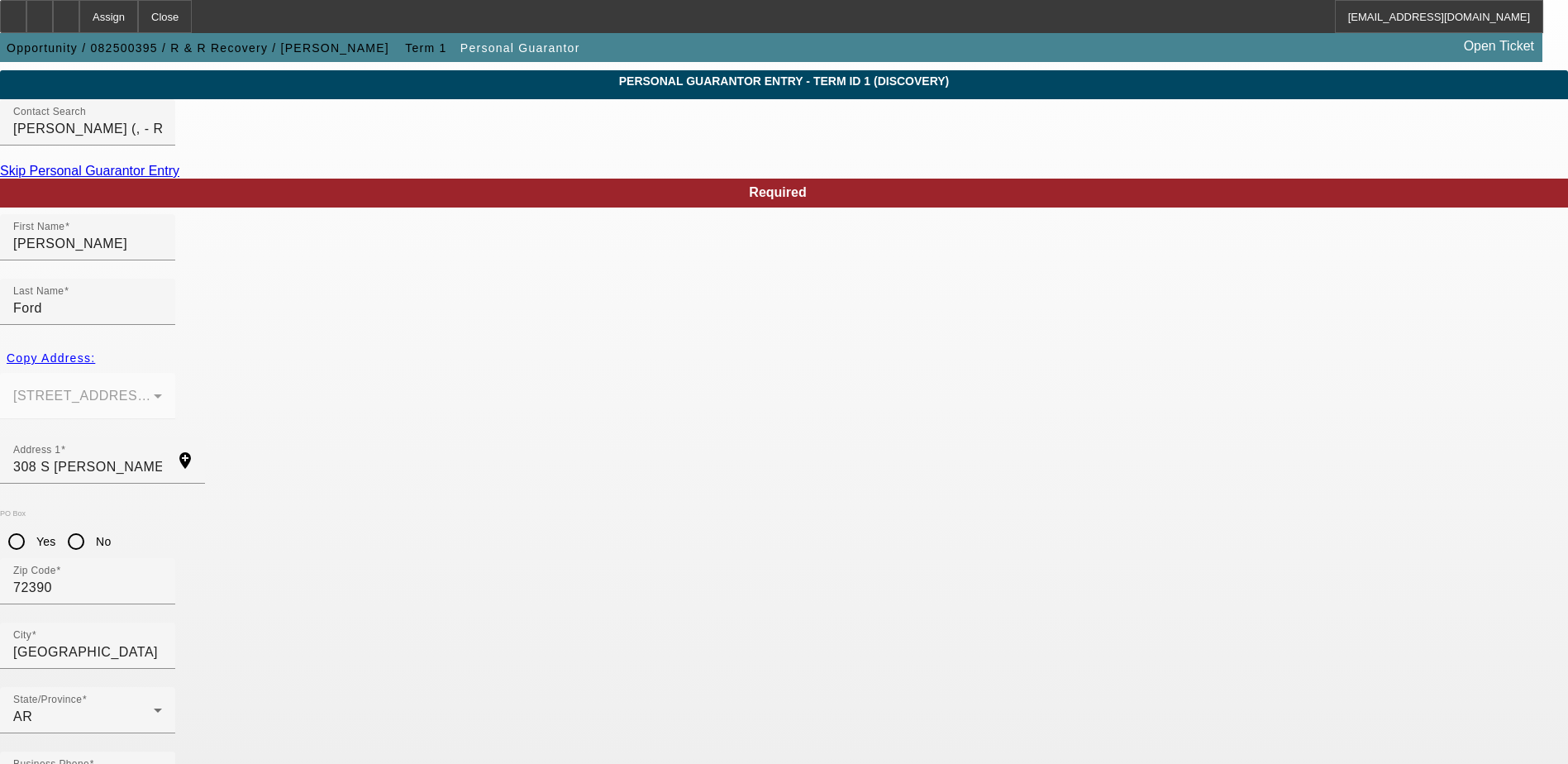
type input "000-00-0000"
type input "100"
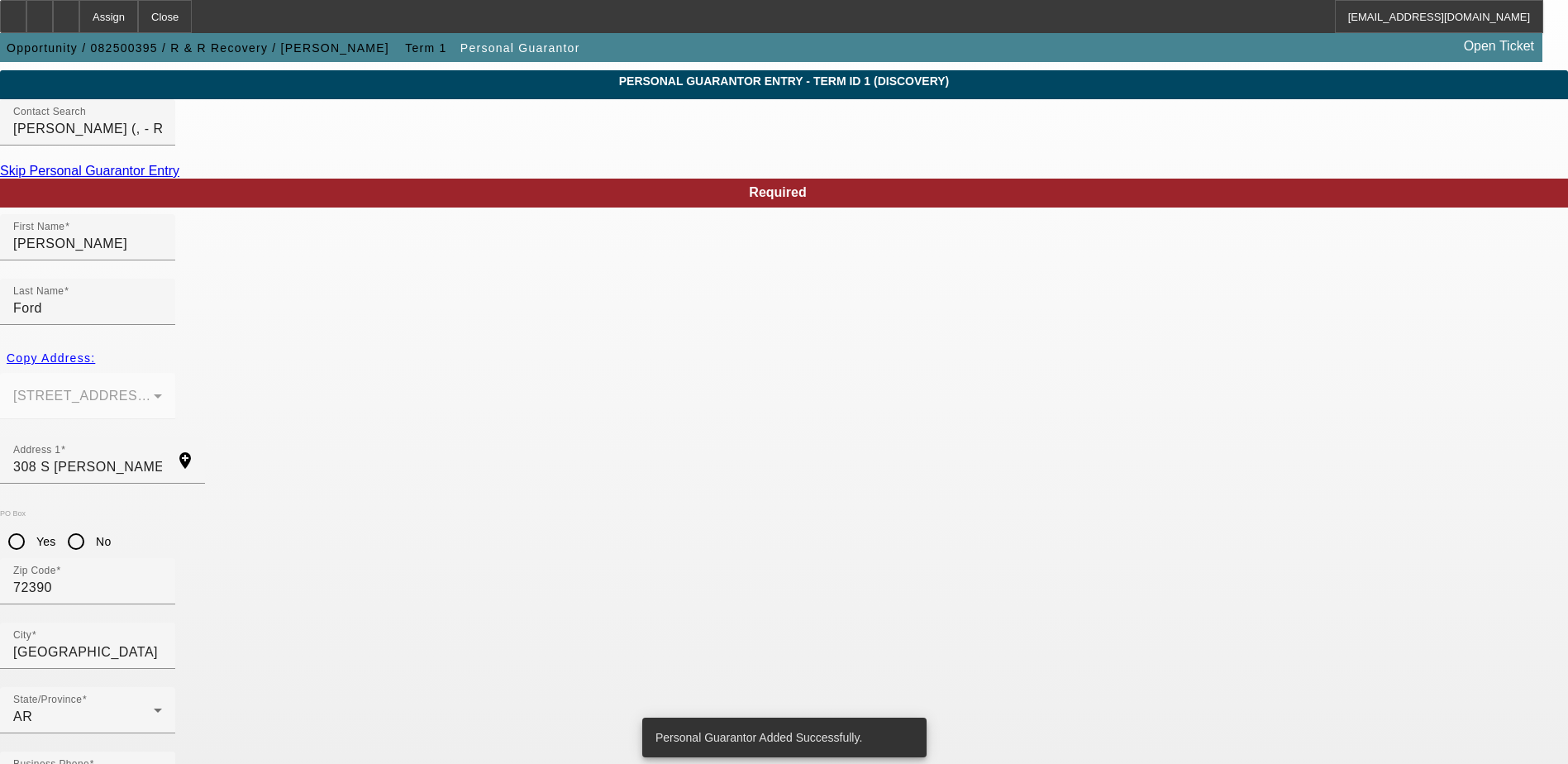
scroll to position [0, 0]
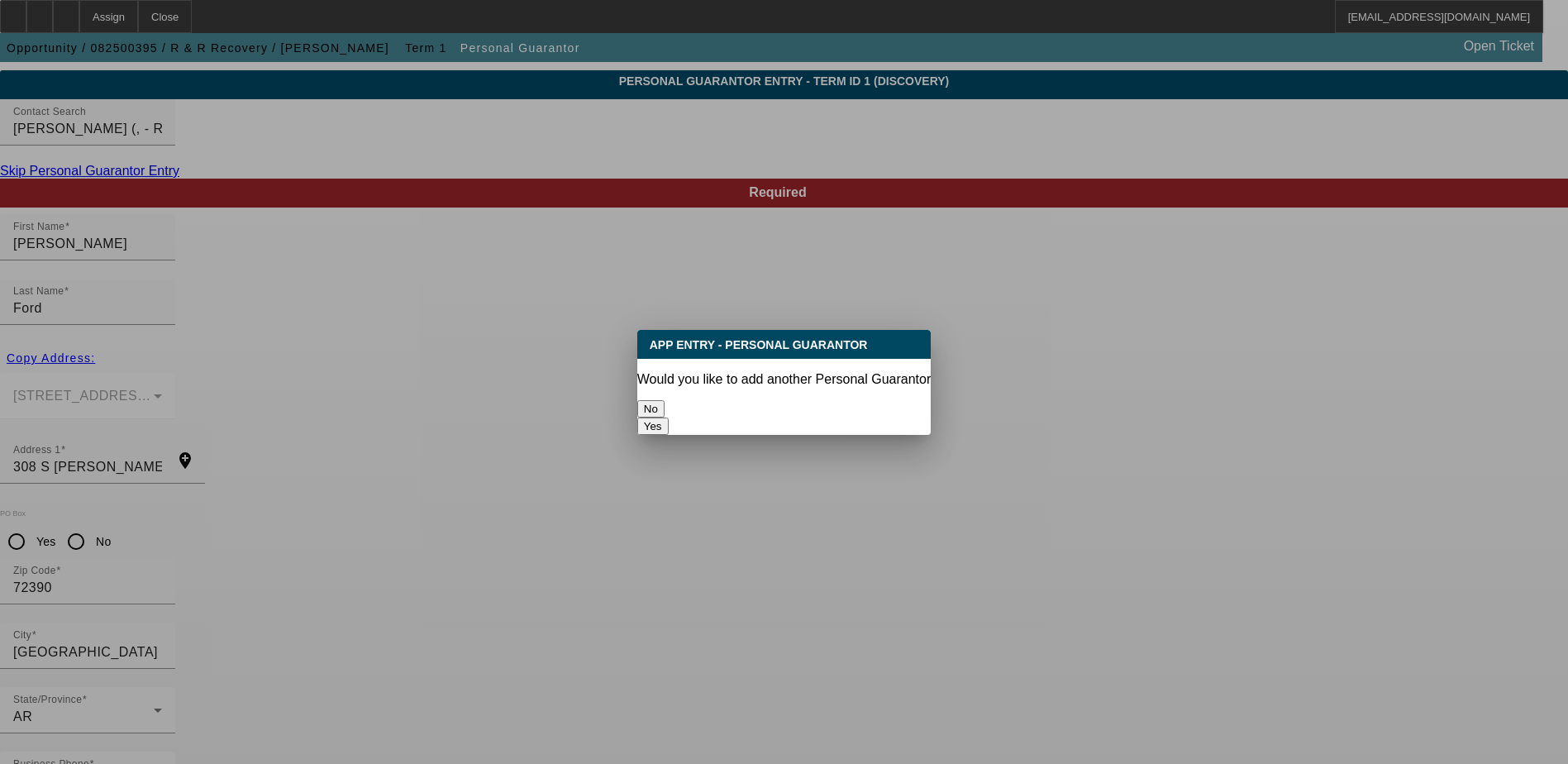
click at [664, 400] on button "No" at bounding box center [651, 409] width 27 height 18
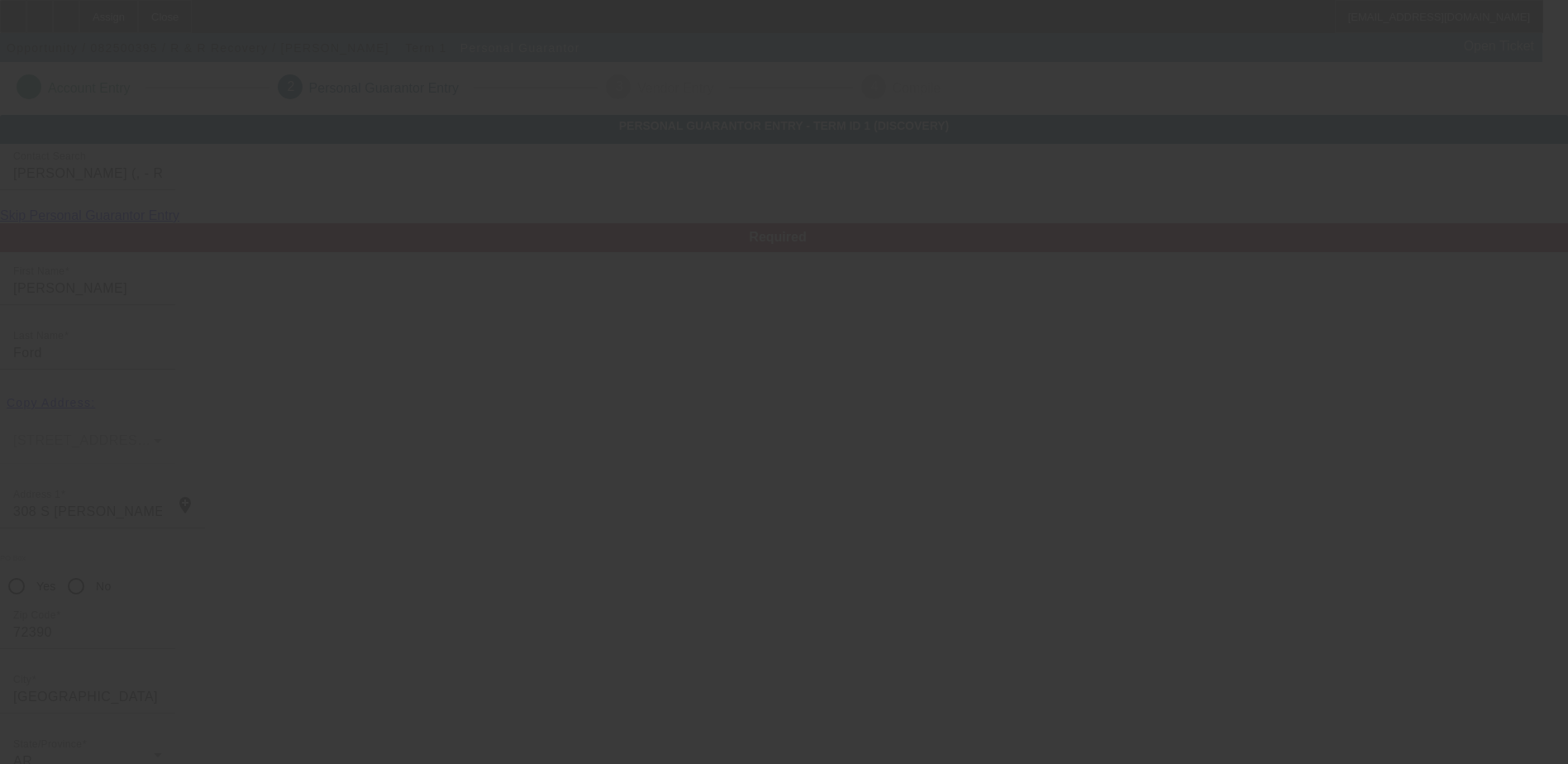
scroll to position [45, 0]
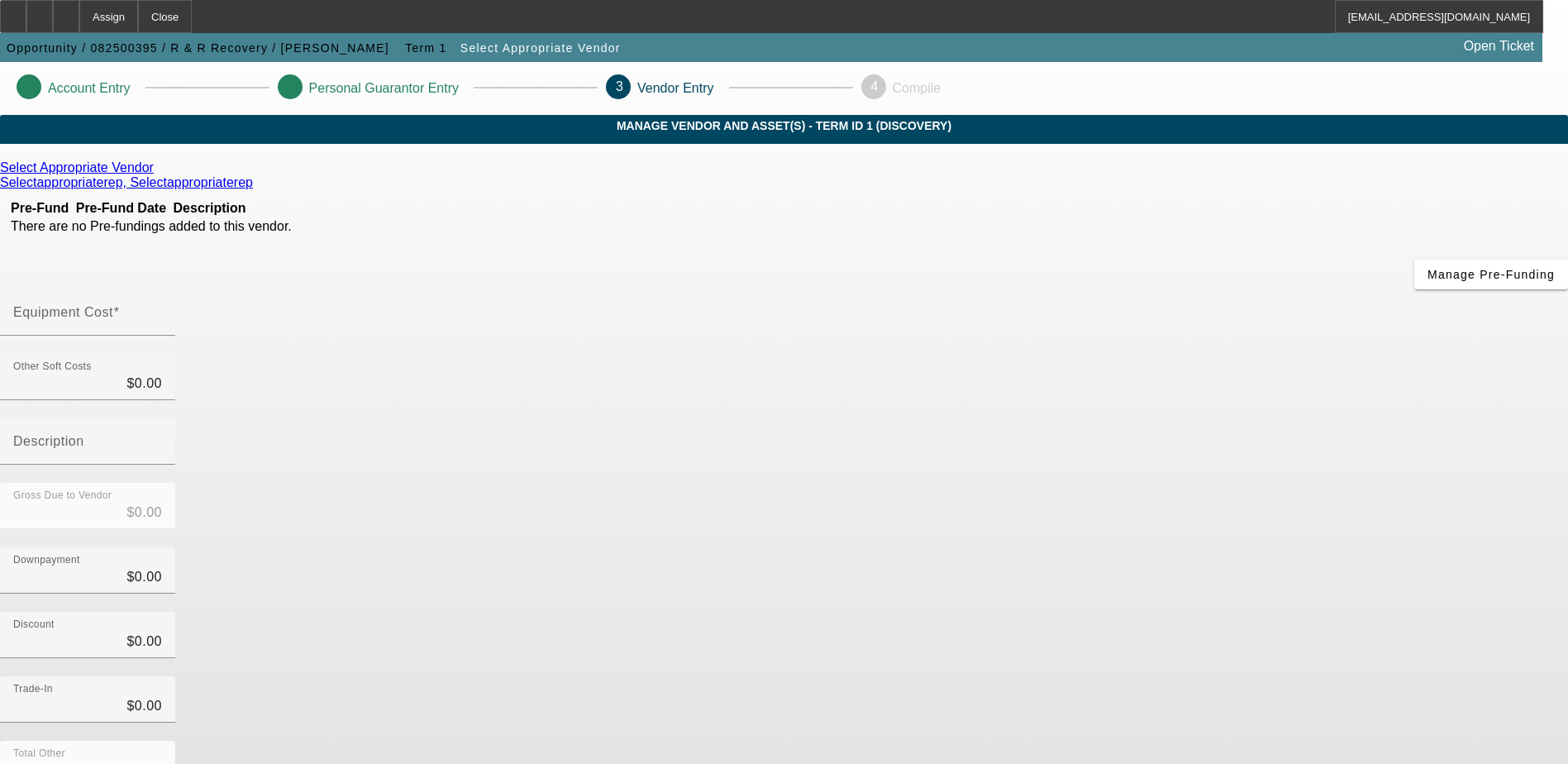
click at [162, 290] on div "Equipment Cost" at bounding box center [88, 312] width 149 height 46
type input "5"
type input "$5.00"
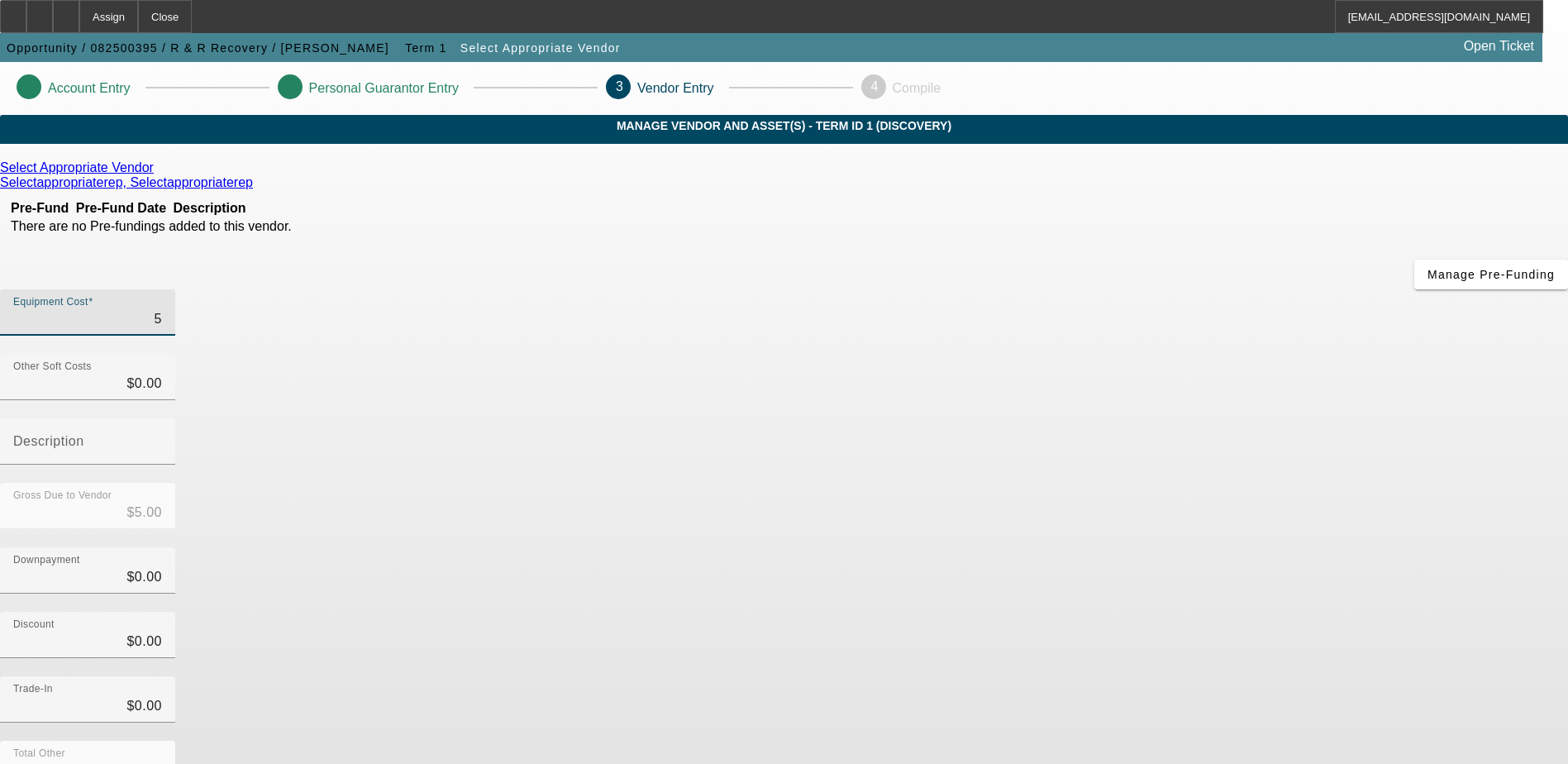
type input "50"
type input "$50.00"
type input "500"
type input "$500.00"
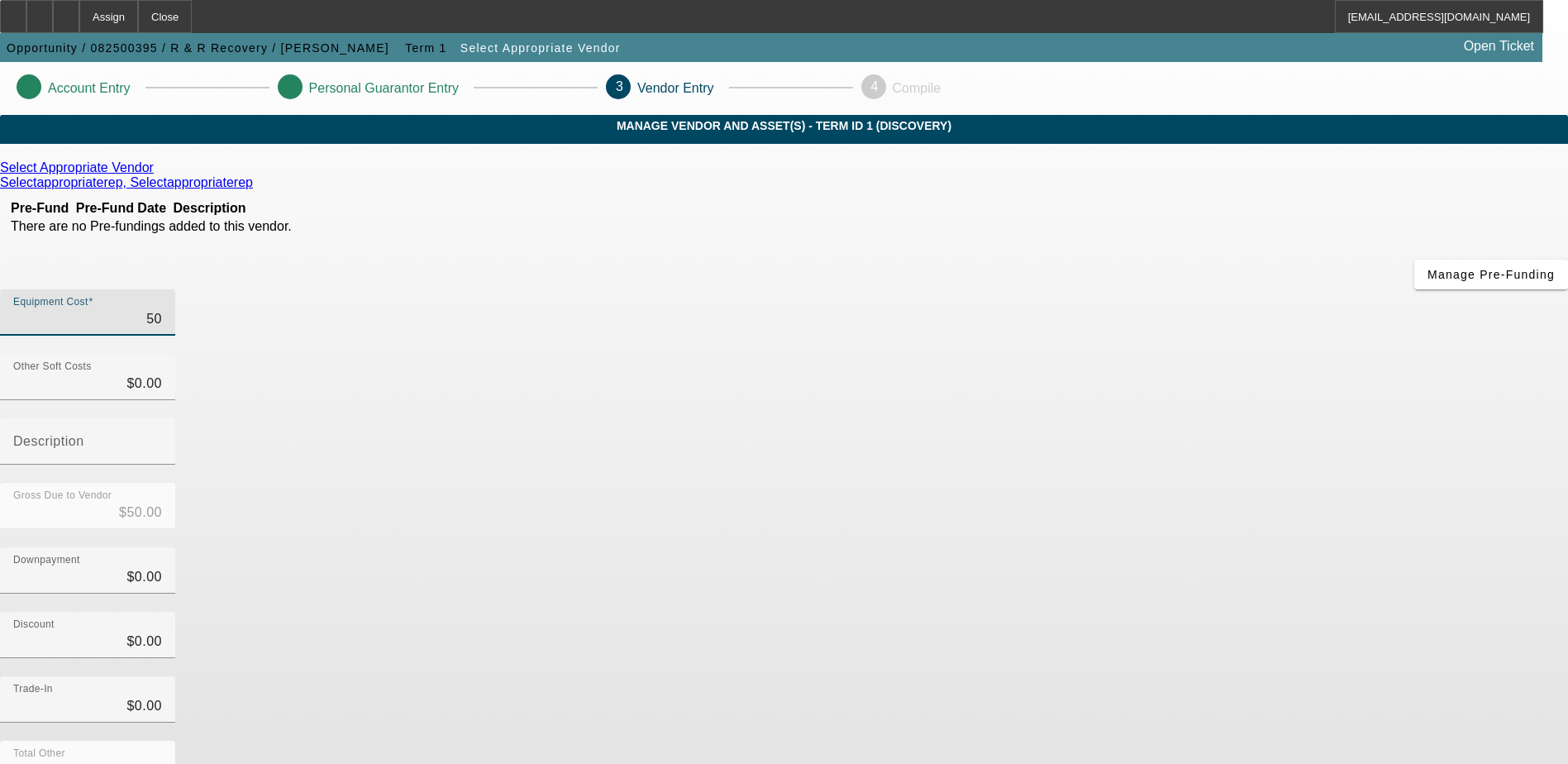
type input "$500.00"
type input "5000"
type input "$5,000.00"
type input "50000"
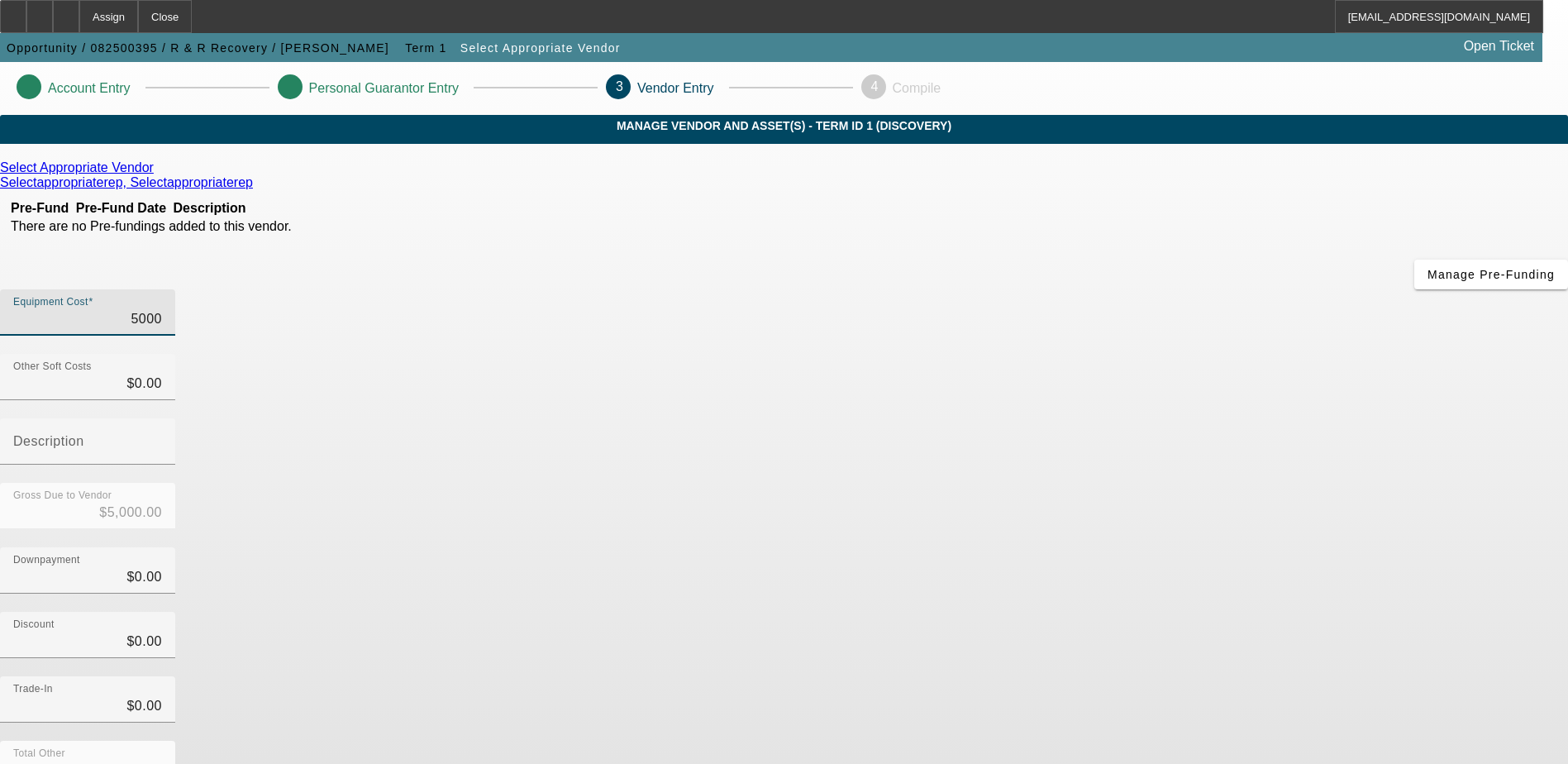
type input "$50,000.00"
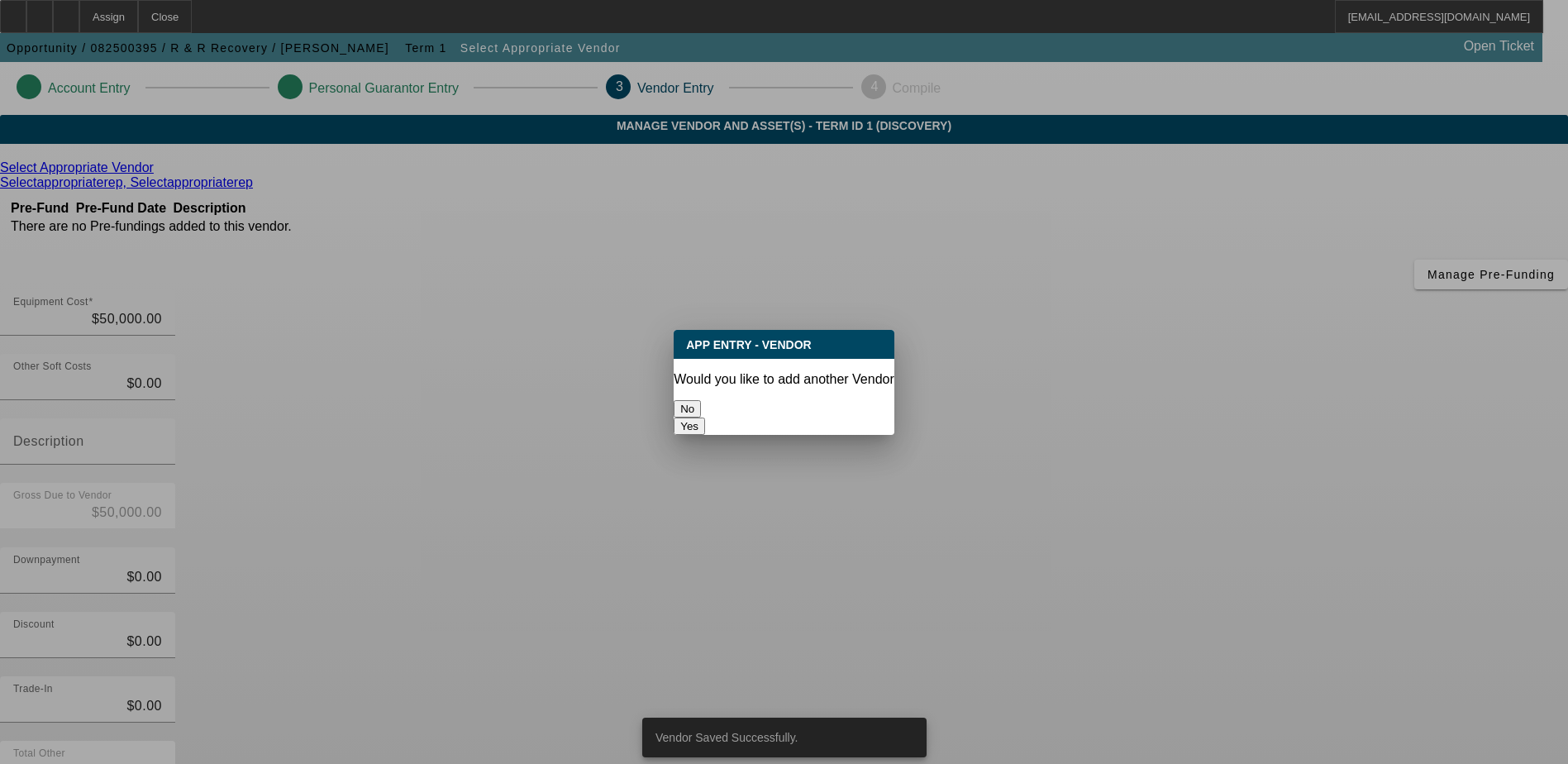
click at [701, 400] on button "No" at bounding box center [687, 409] width 27 height 18
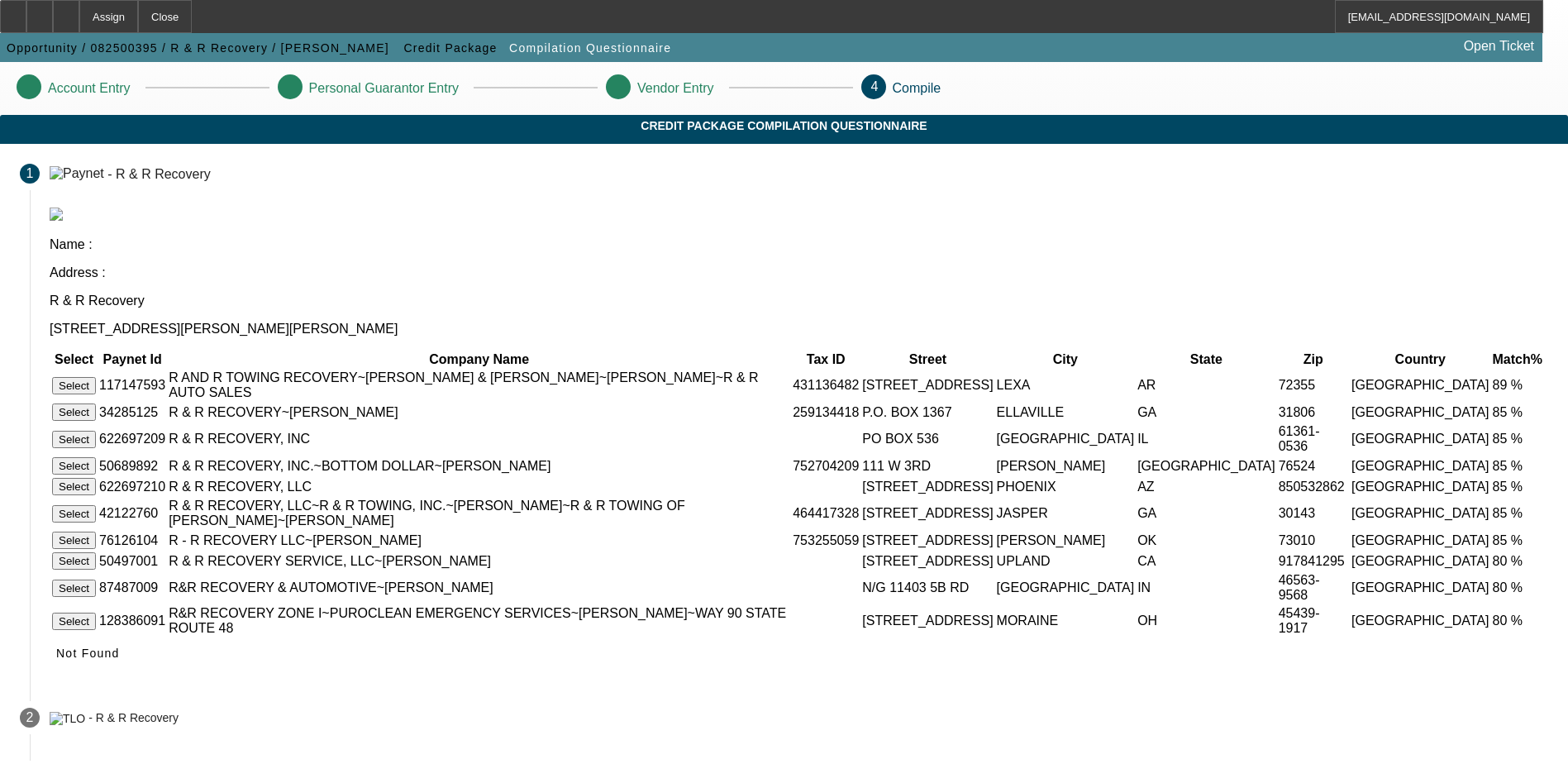
click at [96, 377] on button "Select" at bounding box center [74, 386] width 44 height 18
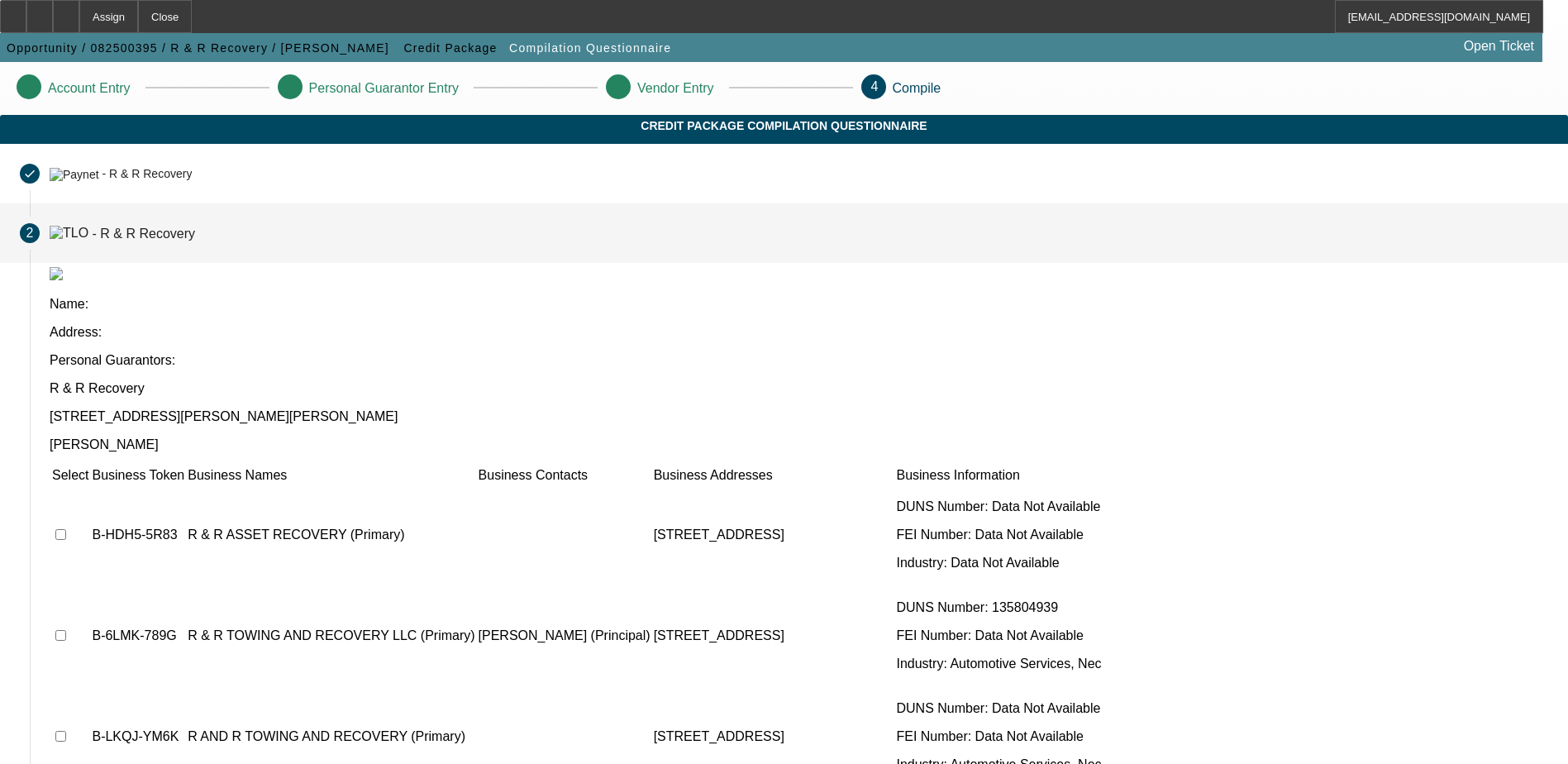
scroll to position [83, 0]
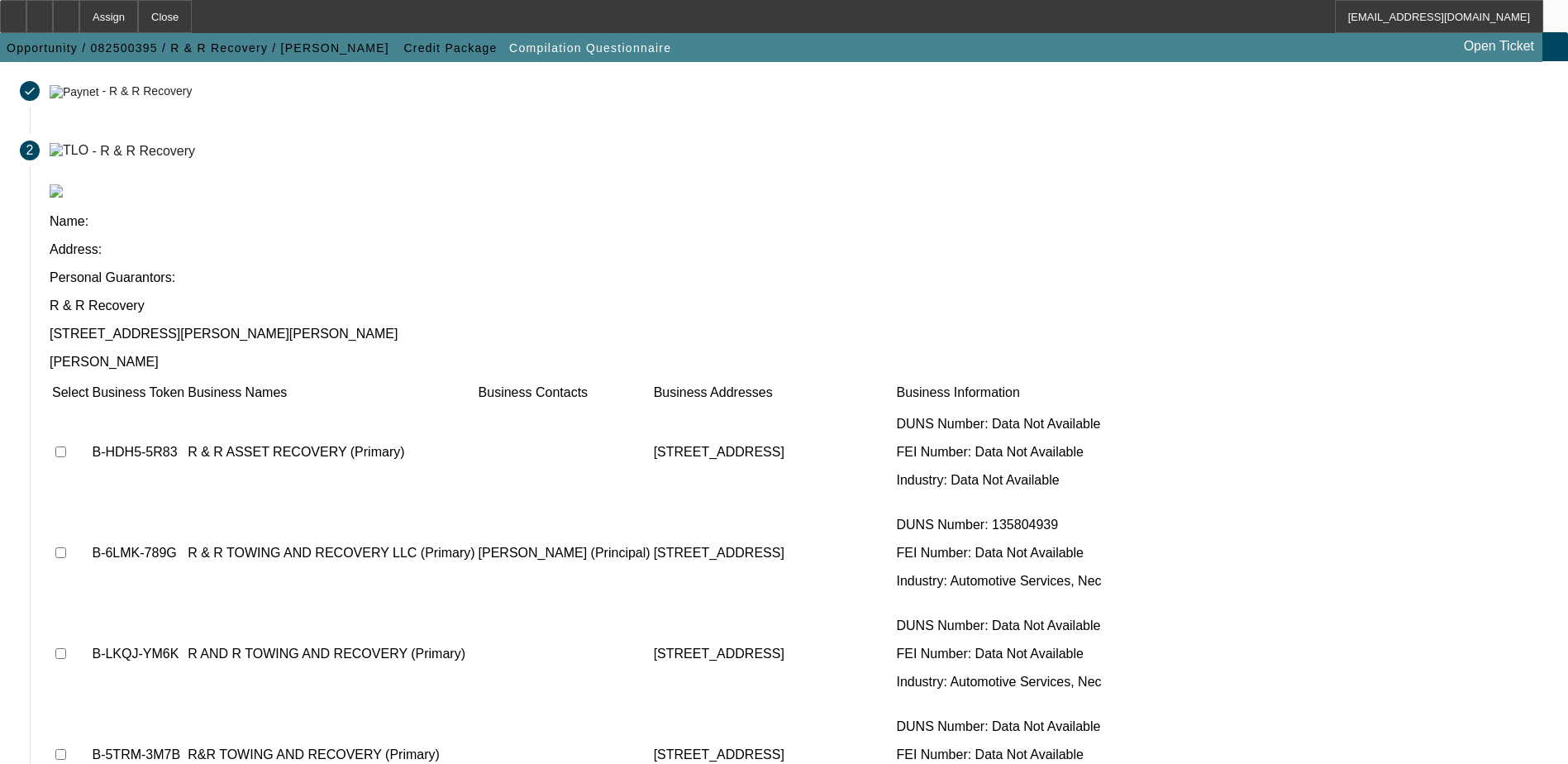
click at [66, 648] on input "checkbox" at bounding box center [61, 653] width 11 height 11
checkbox input "false"
click at [66, 749] on input "checkbox" at bounding box center [61, 754] width 11 height 11
checkbox input "true"
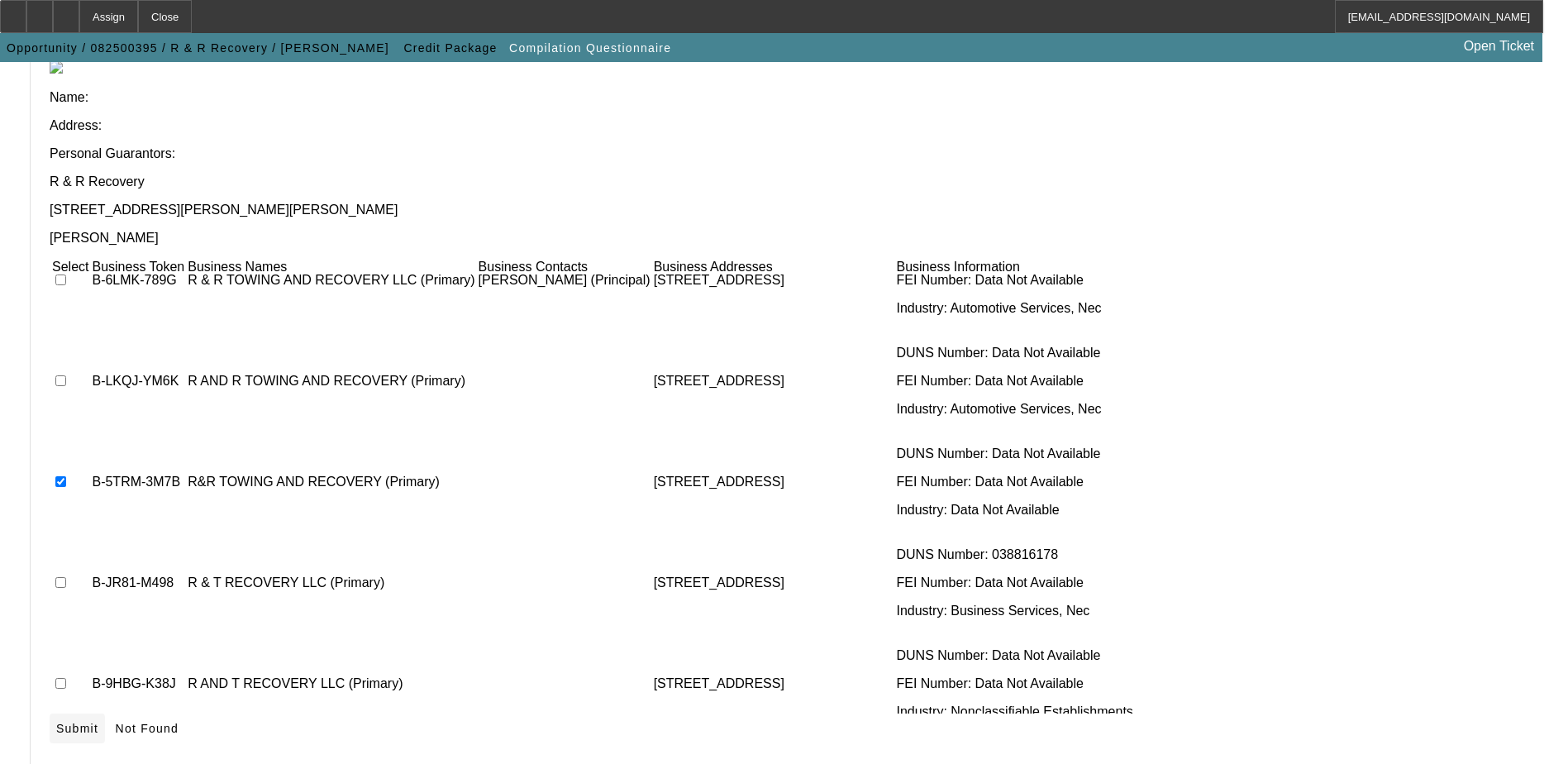
scroll to position [210, 0]
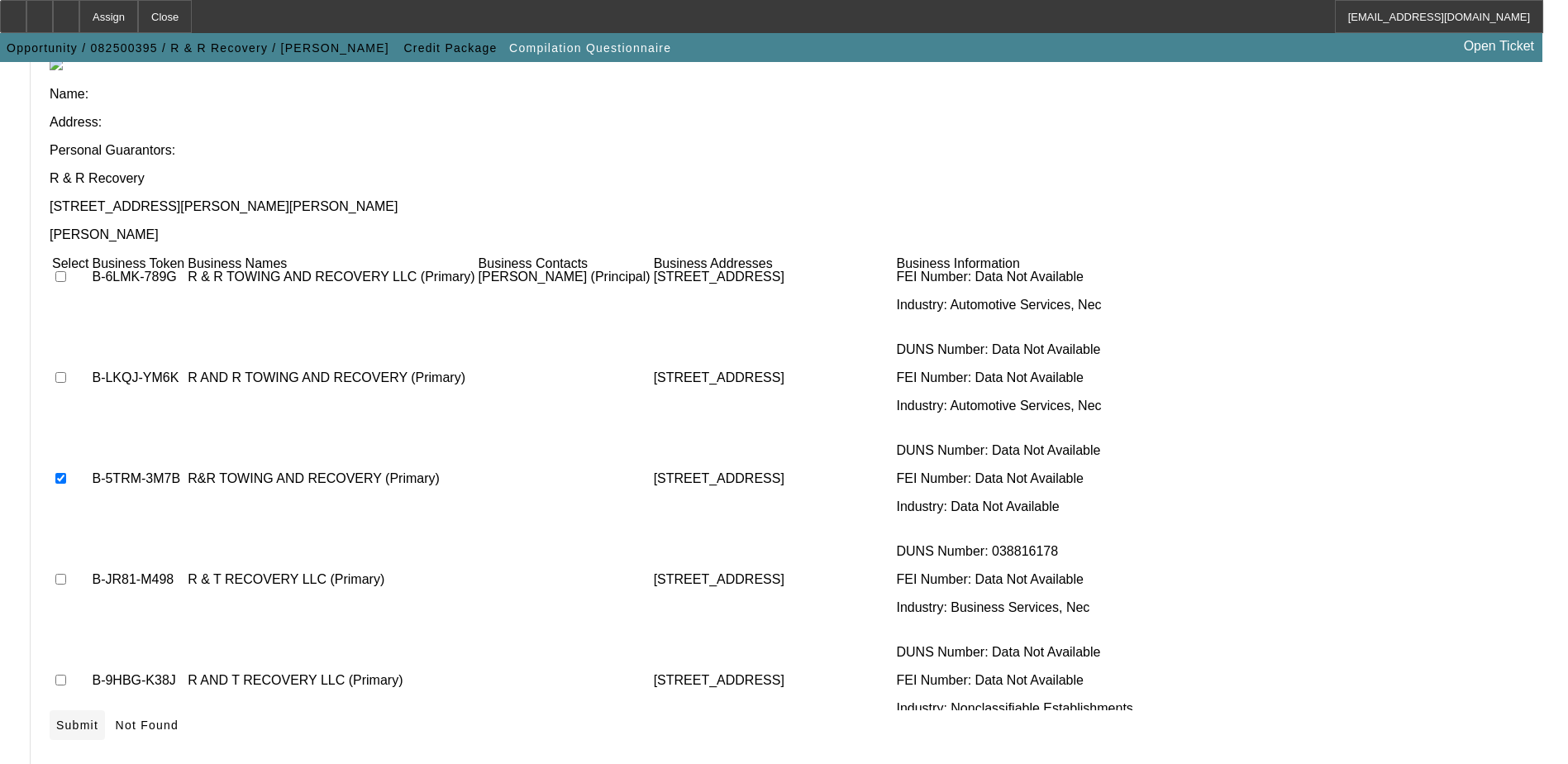
click at [99, 718] on span "Submit" at bounding box center [78, 725] width 42 height 14
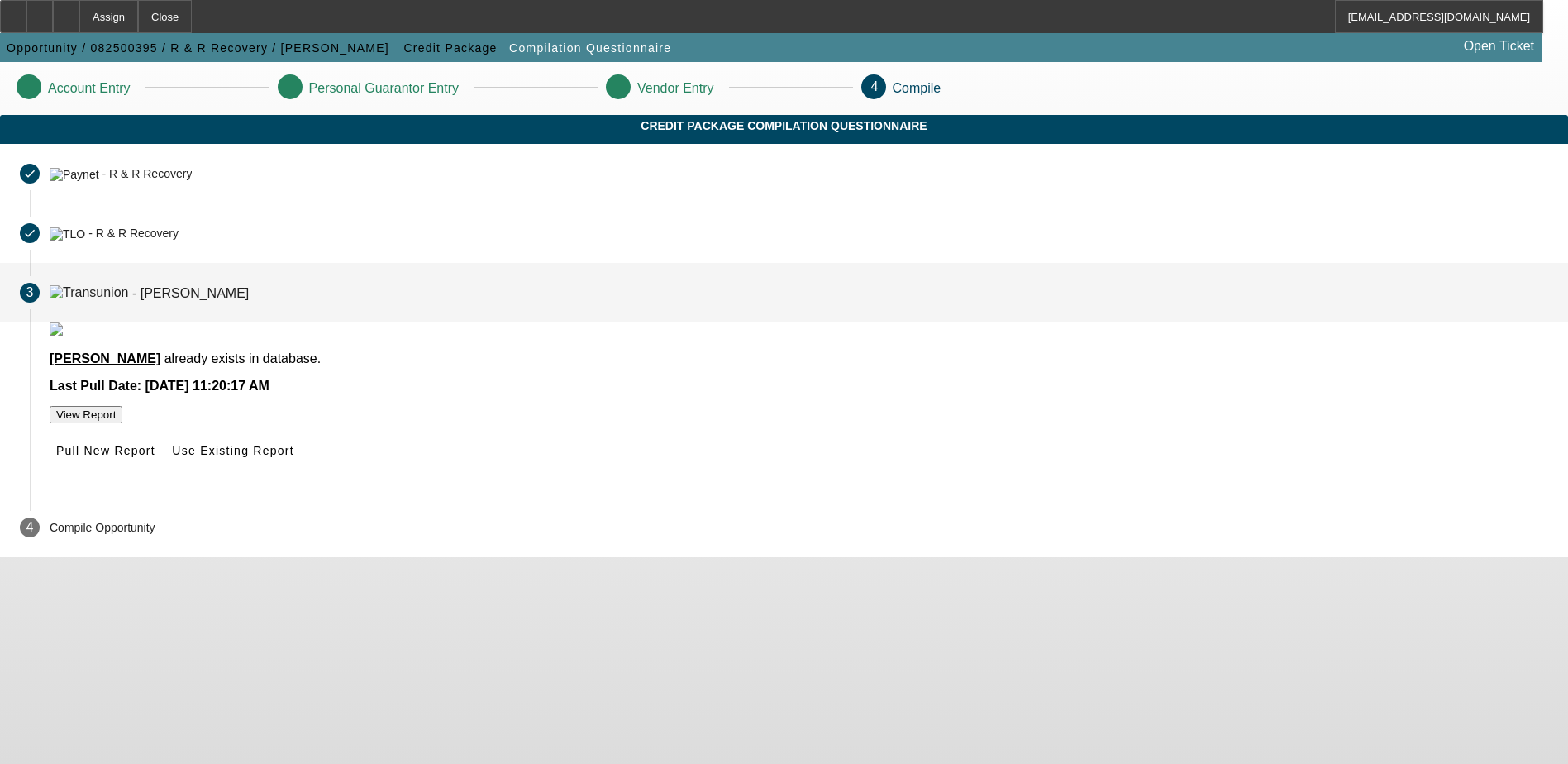
scroll to position [0, 0]
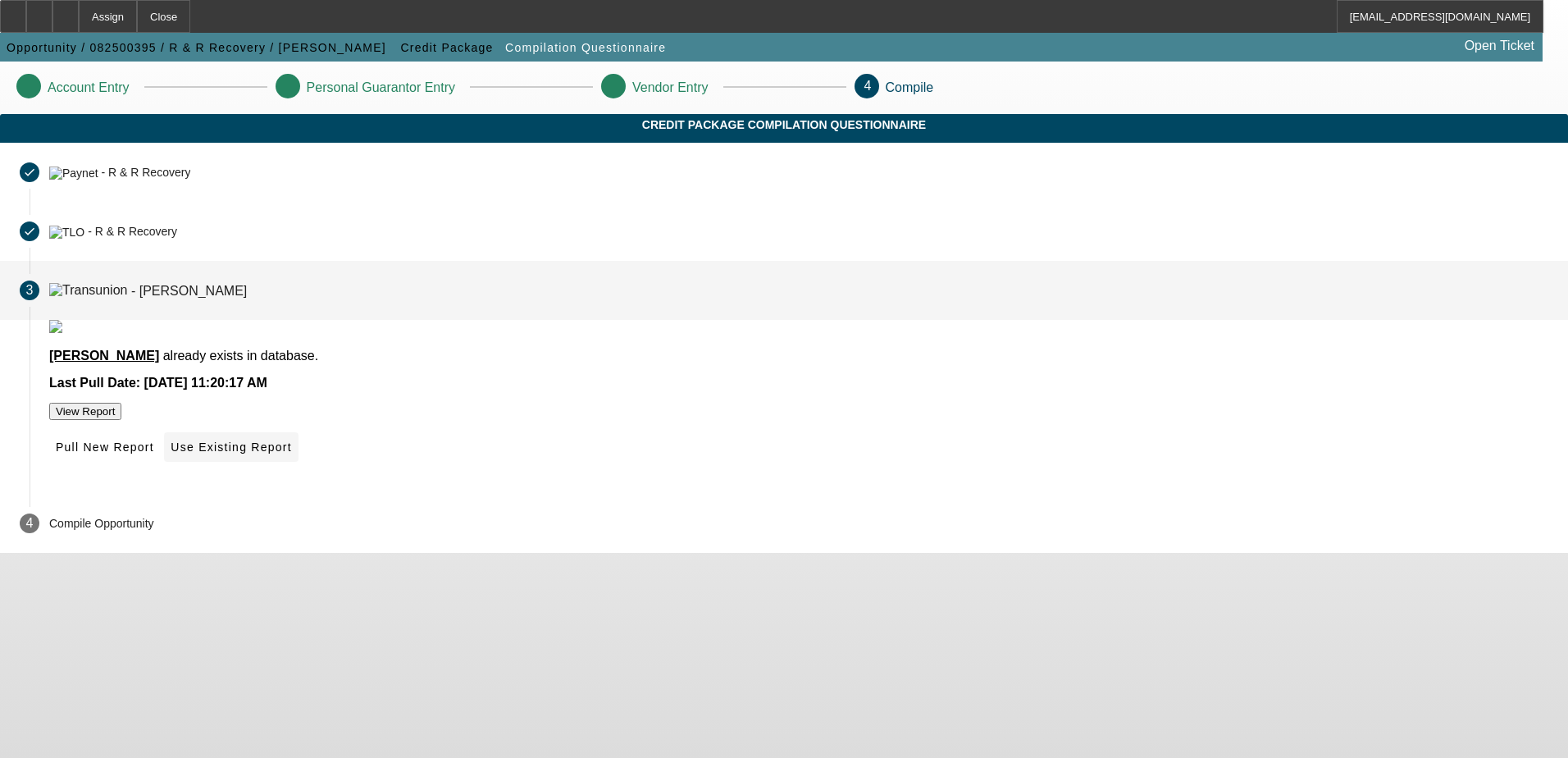
click at [291, 454] on span "Use Existing Report" at bounding box center [231, 447] width 121 height 13
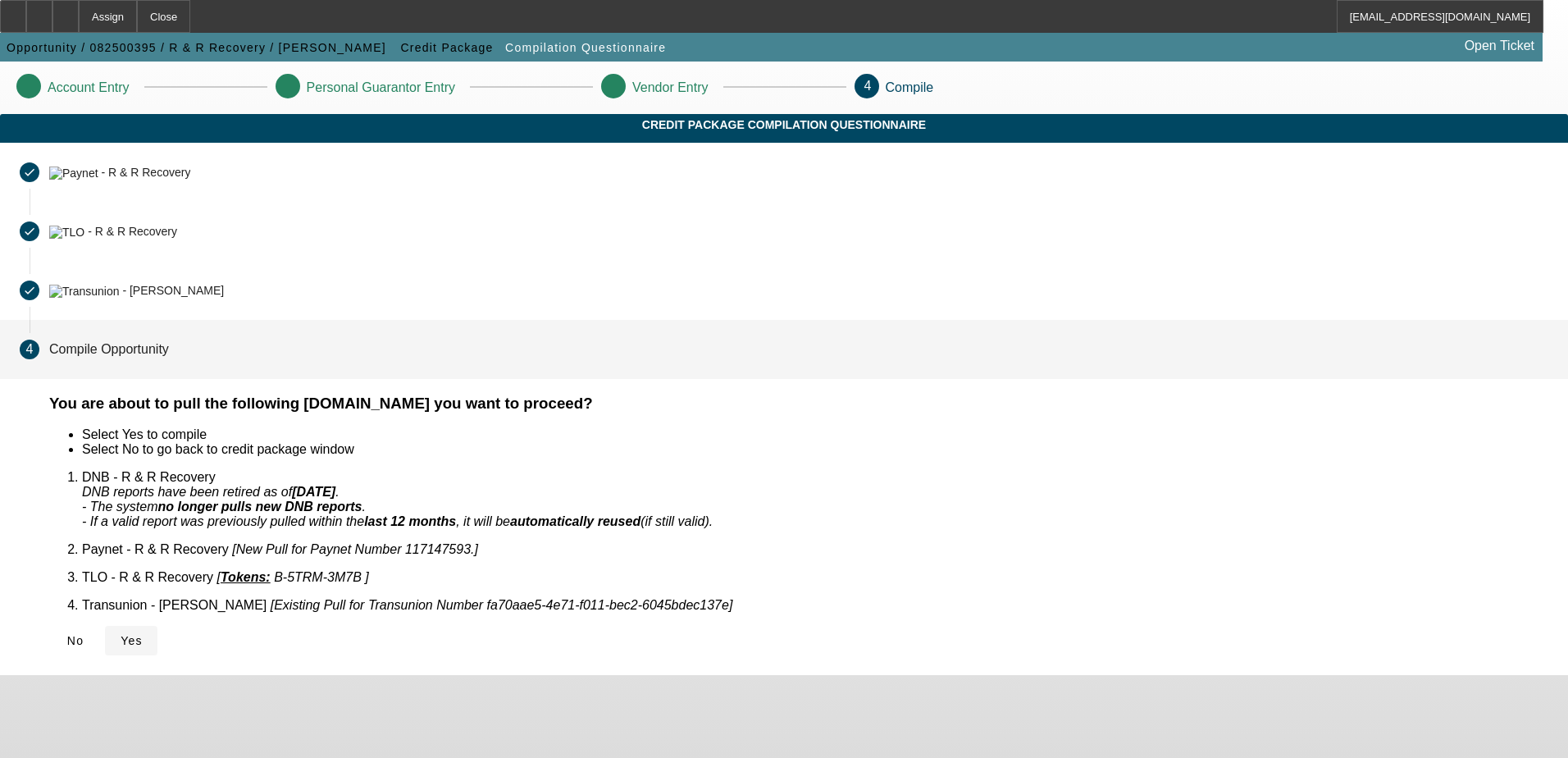
click at [142, 634] on span "Yes" at bounding box center [131, 641] width 22 height 13
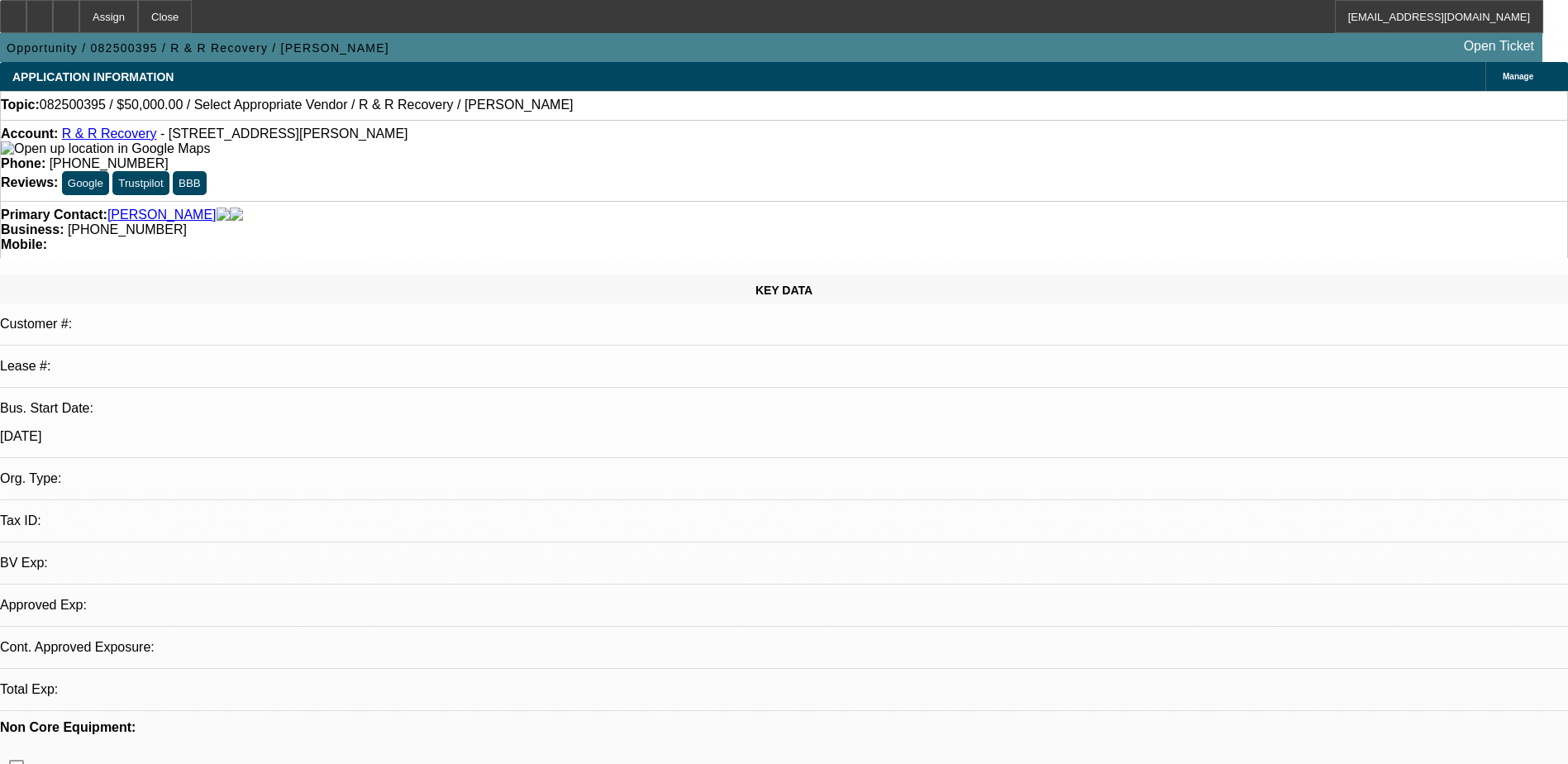
select select "0"
select select "2"
select select "0.1"
select select "1"
select select "2"
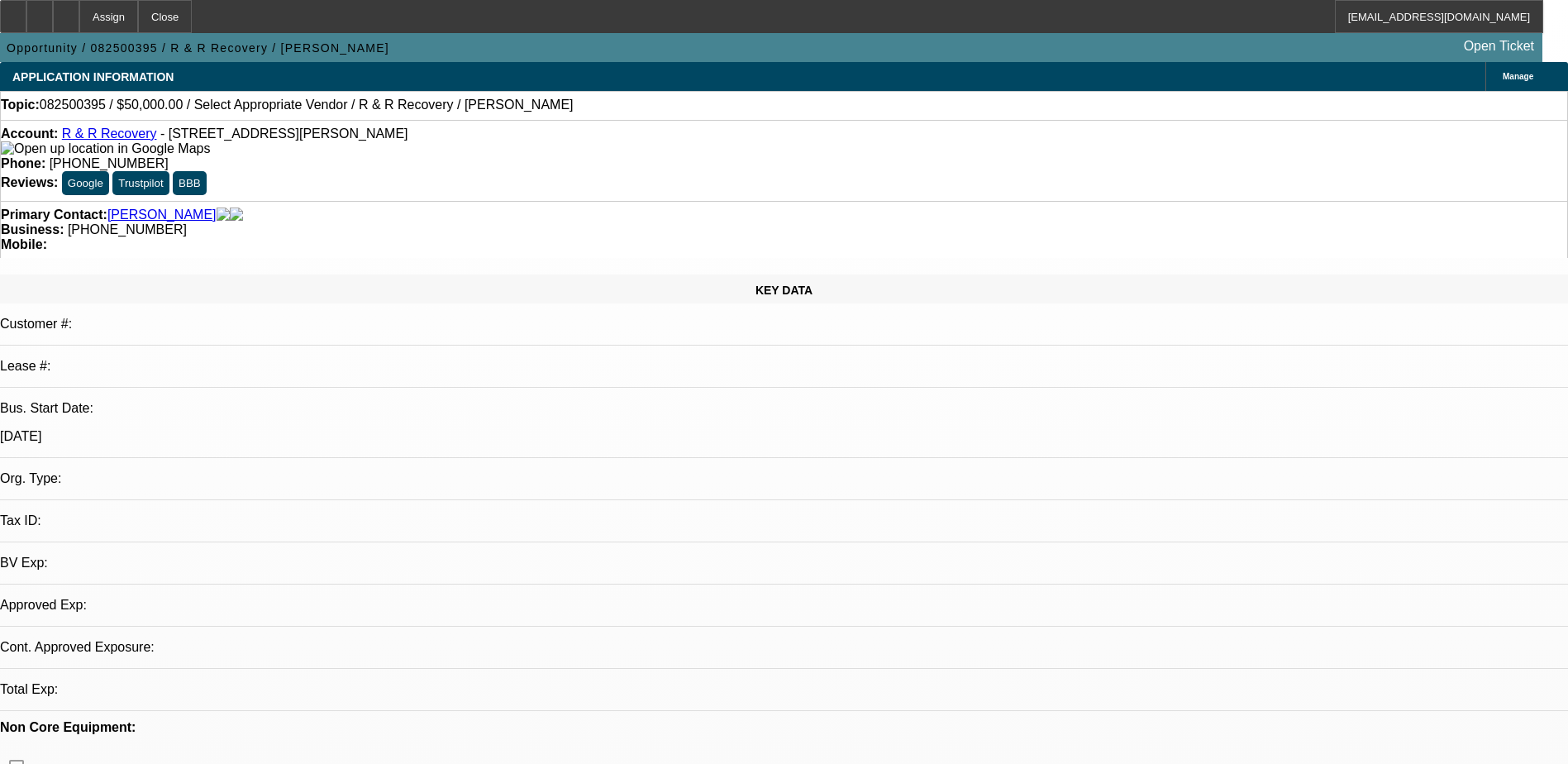
select select "4"
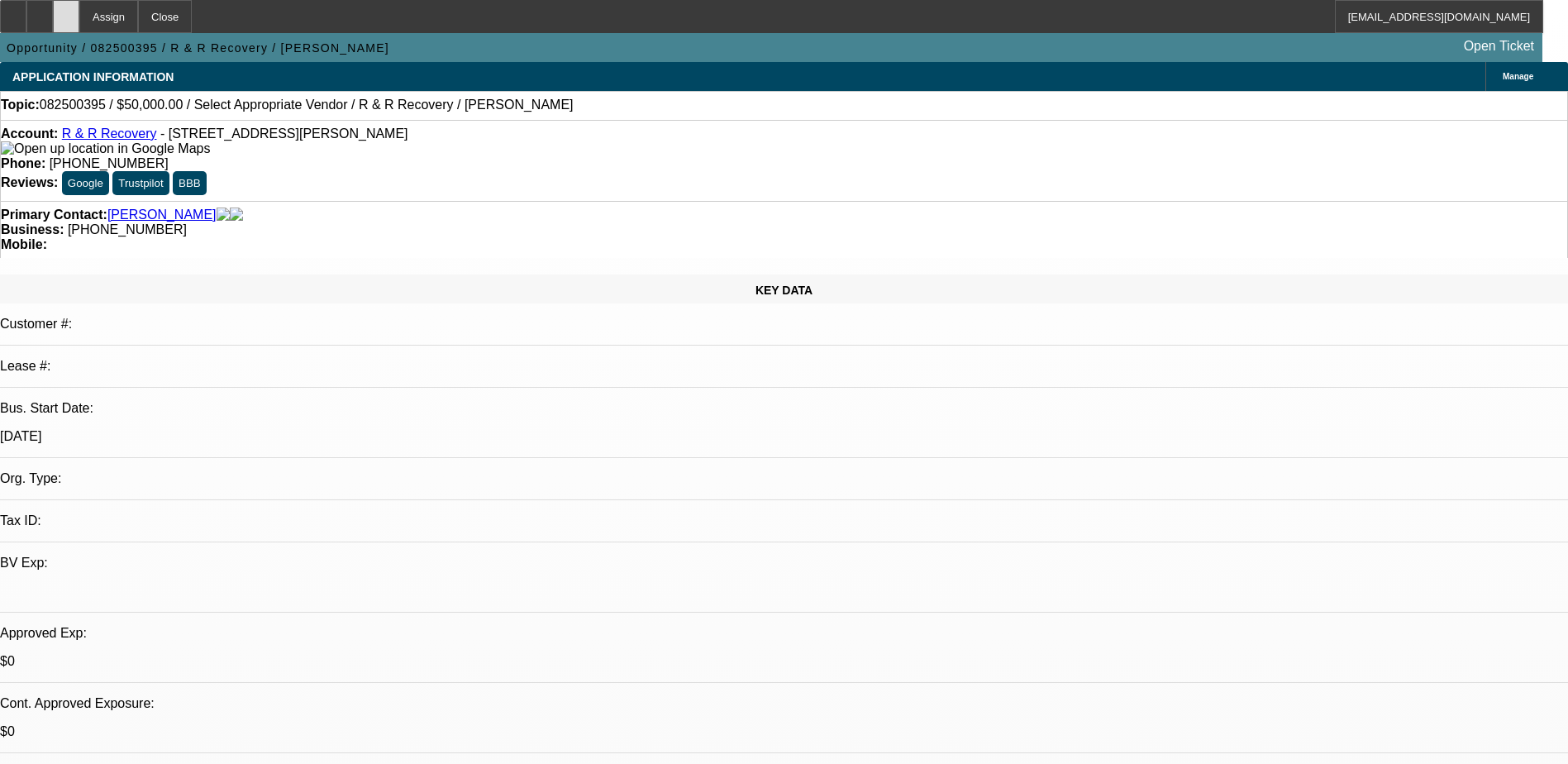
click at [79, 8] on div at bounding box center [66, 16] width 26 height 33
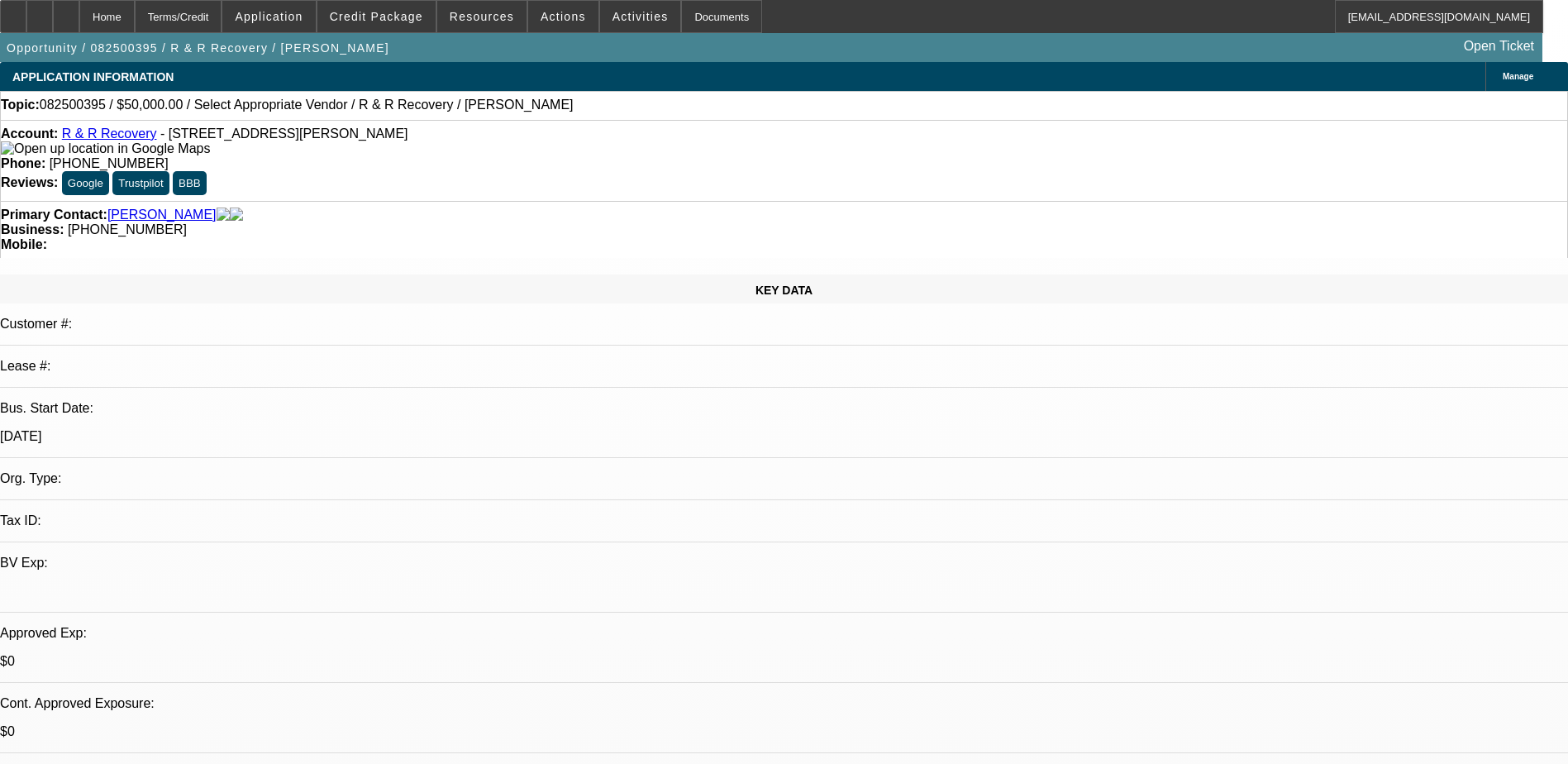
select select "0"
select select "2"
select select "0.1"
select select "4"
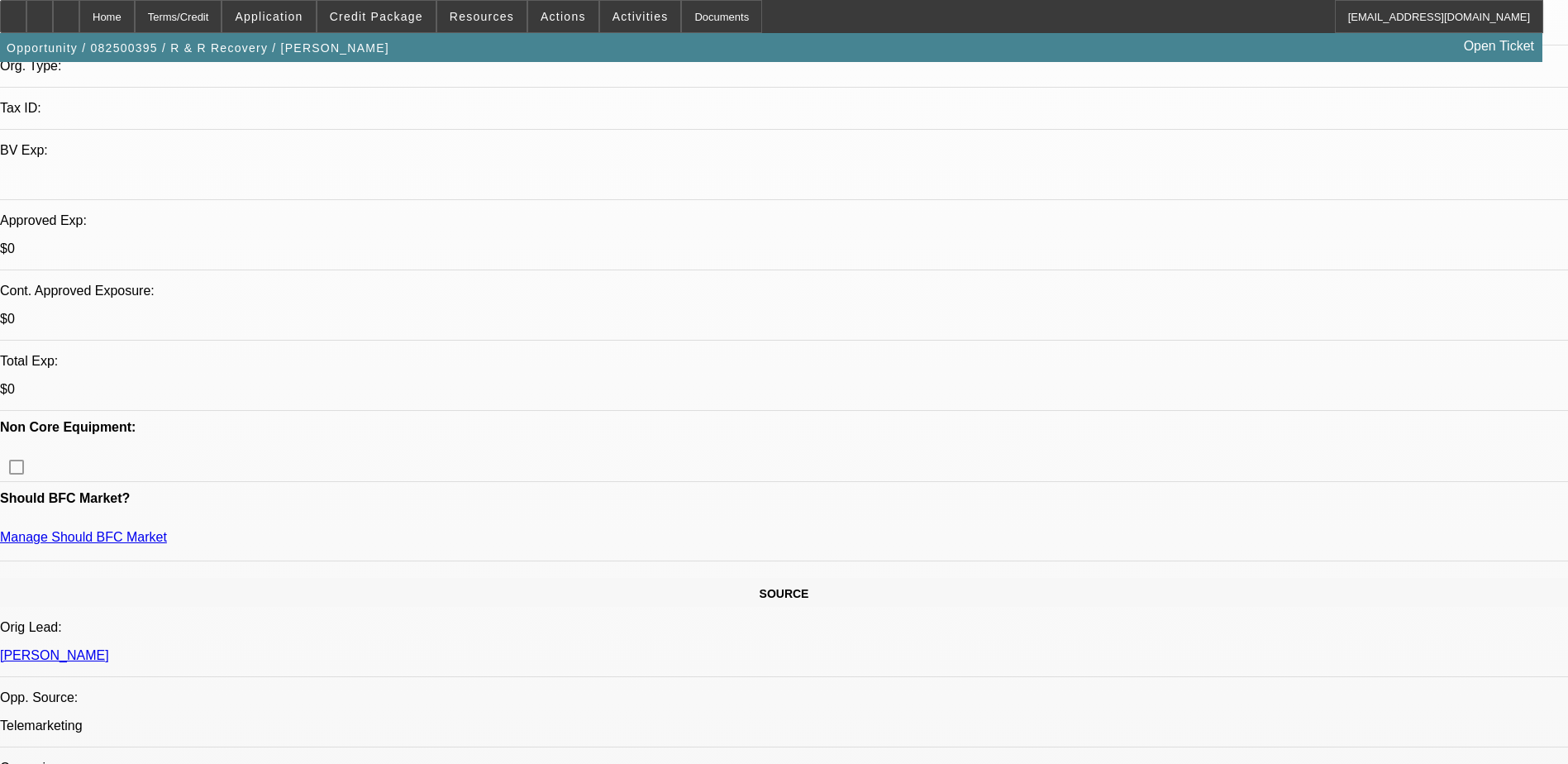
scroll to position [165, 0]
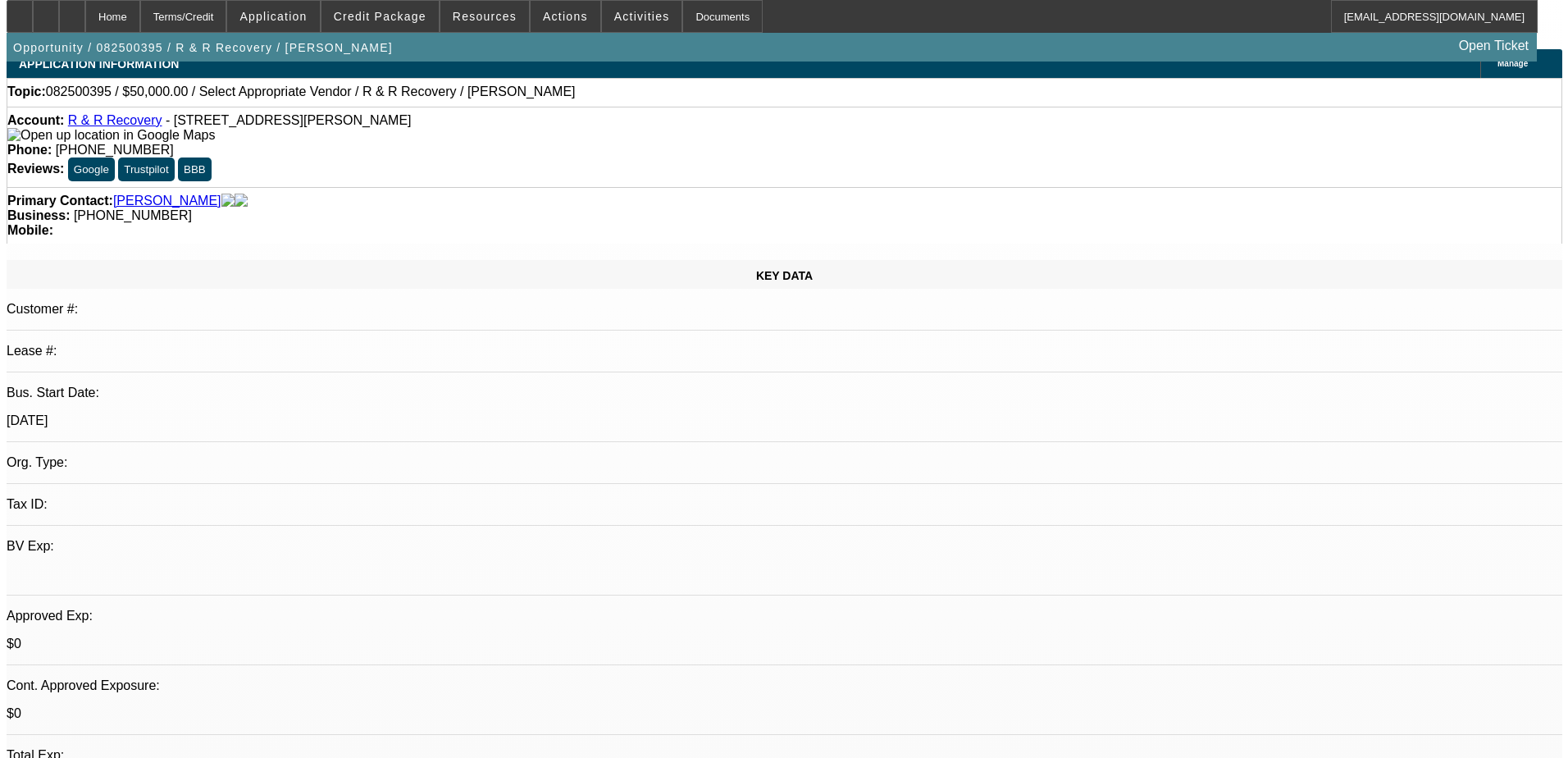
scroll to position [0, 0]
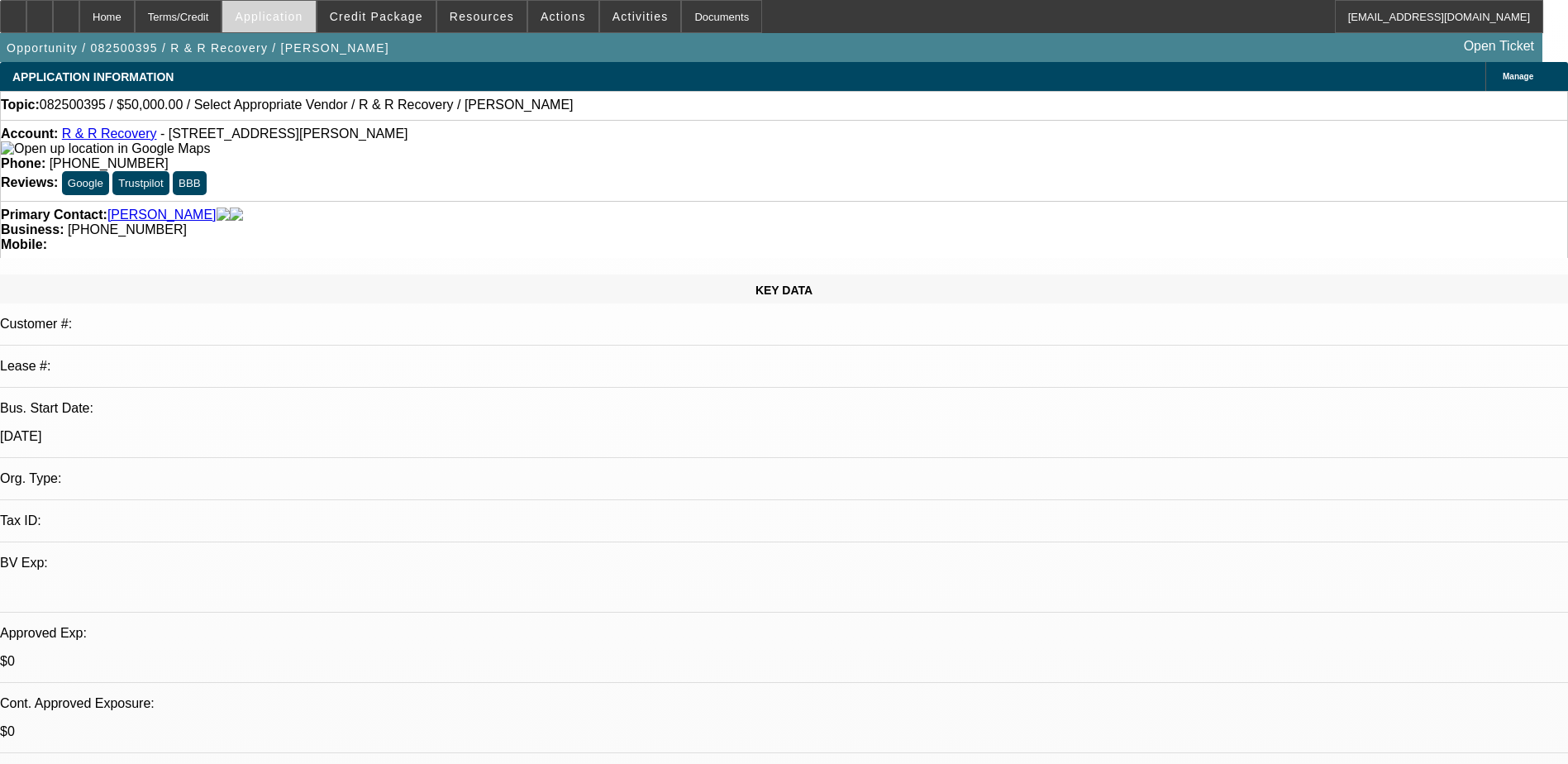
click at [299, 8] on span at bounding box center [268, 16] width 93 height 40
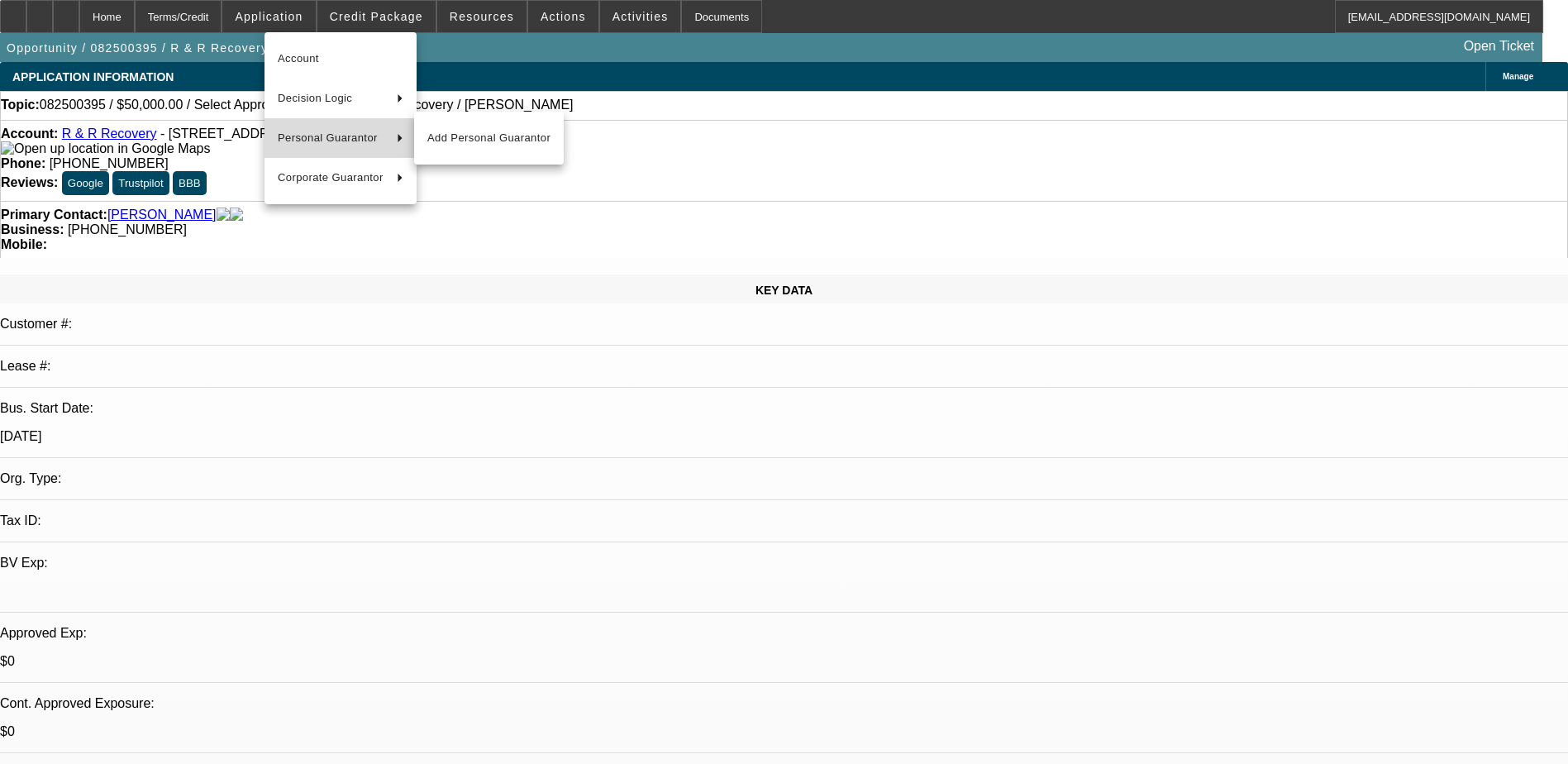
click at [338, 149] on button "Personal Guarantor" at bounding box center [340, 138] width 152 height 40
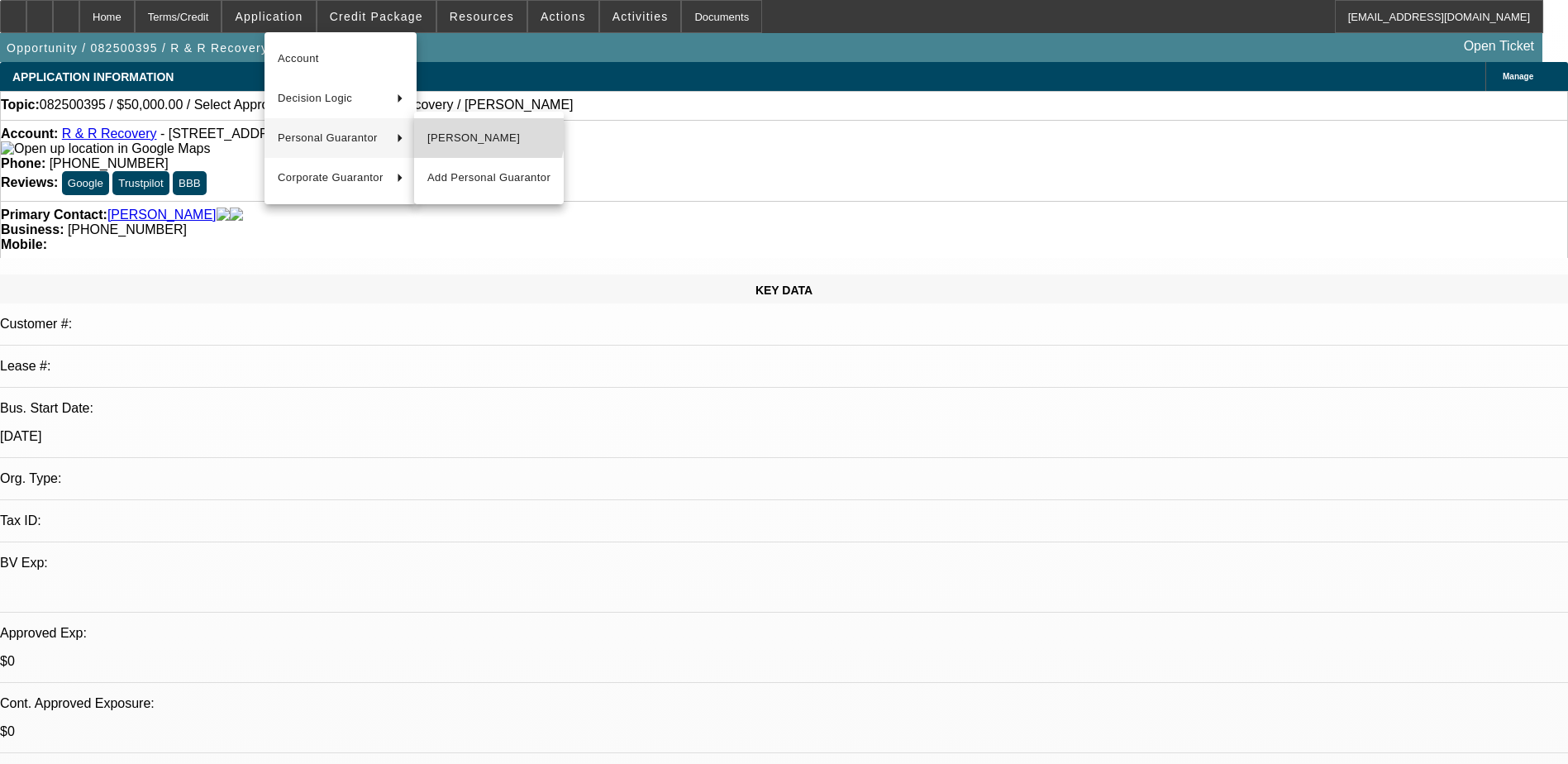
click at [475, 133] on span "[PERSON_NAME]" at bounding box center [489, 138] width 123 height 20
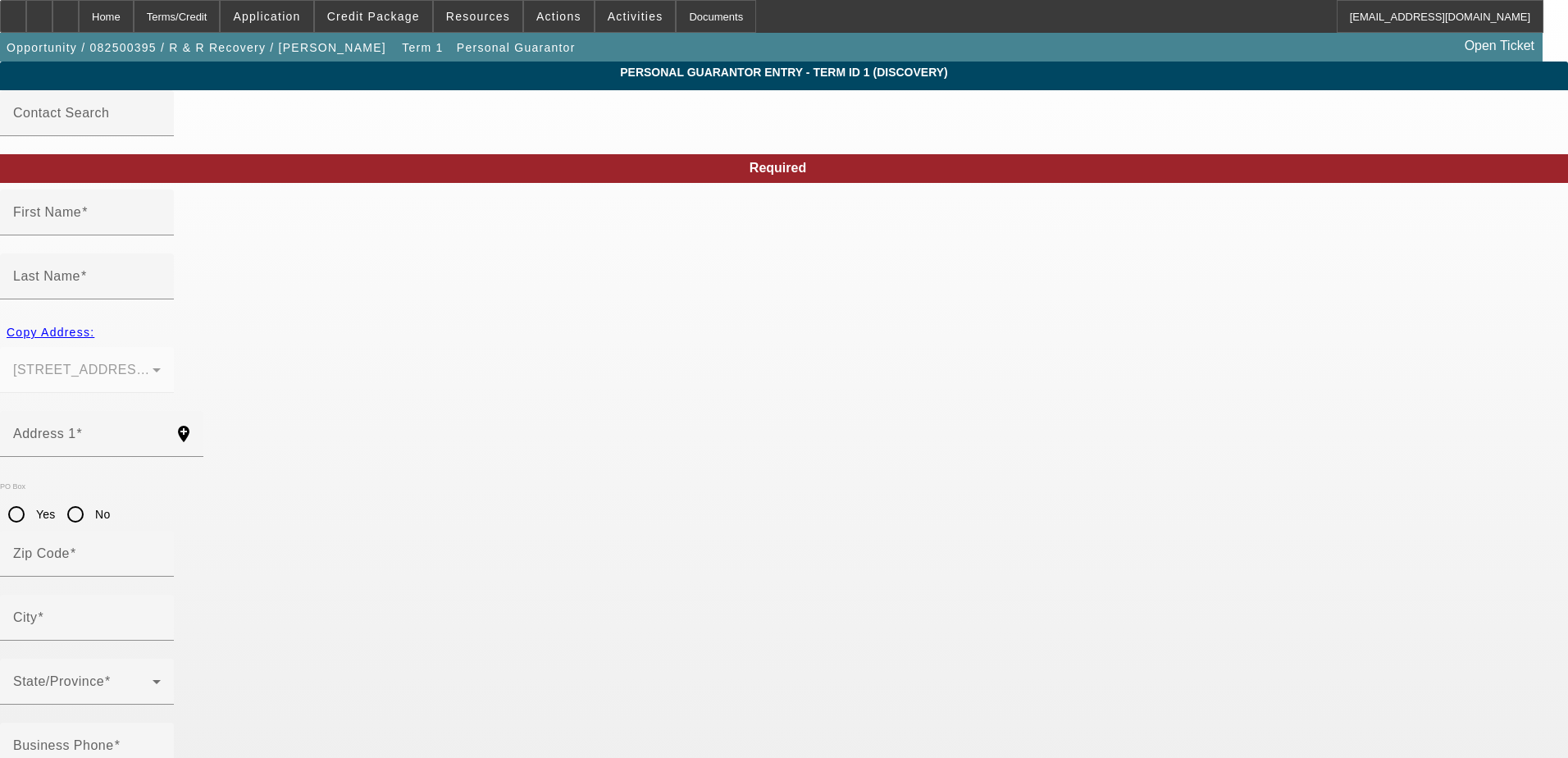
type input "[PERSON_NAME]"
type input "Ford"
type input "308 S [PERSON_NAME]"
radio input "true"
type input "72390"
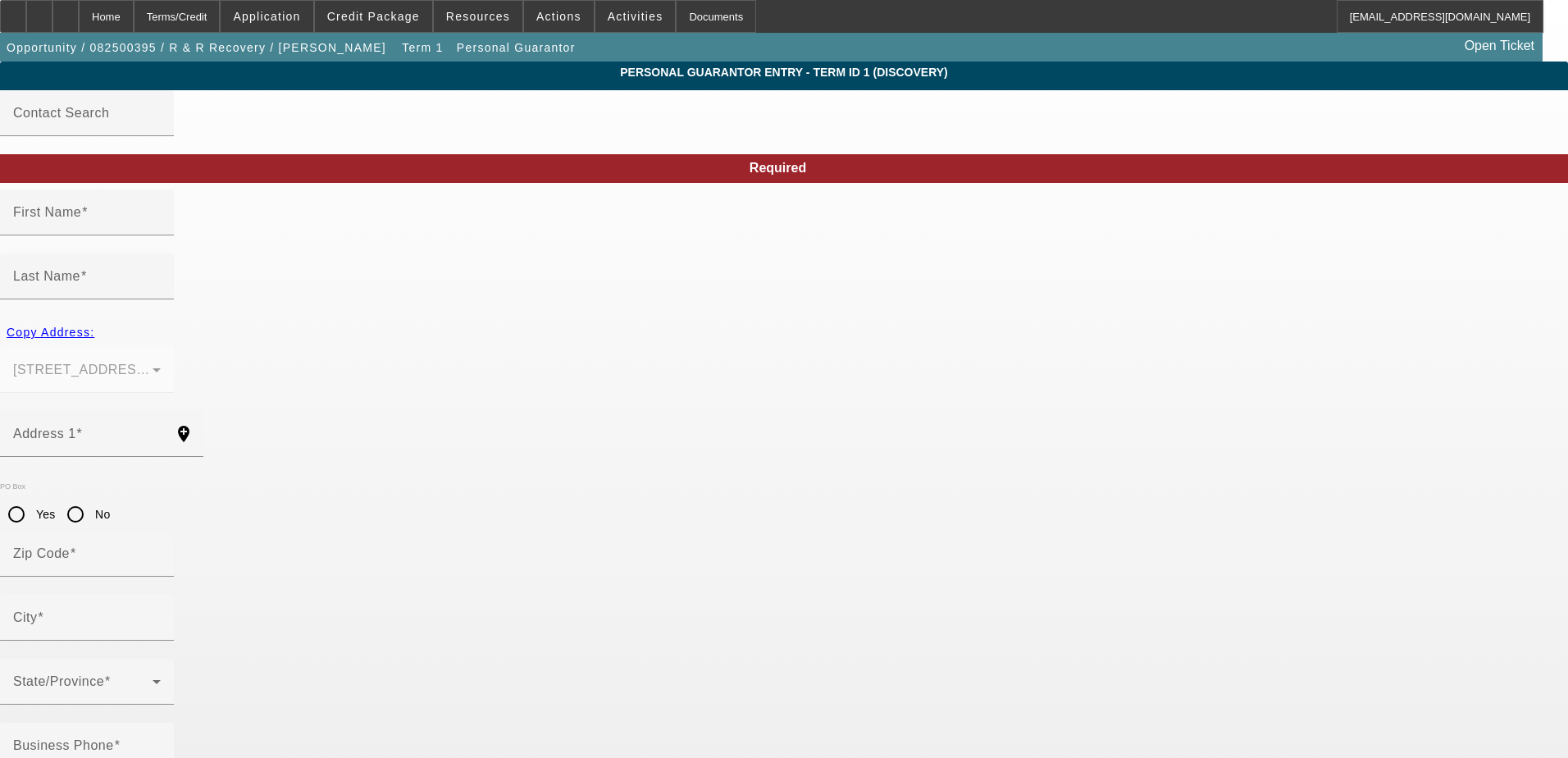
type input "[GEOGRAPHIC_DATA]"
type input "[PHONE_NUMBER]"
type input "100"
type input "000-00-0000"
type input "[EMAIL_ADDRESS][DOMAIN_NAME]"
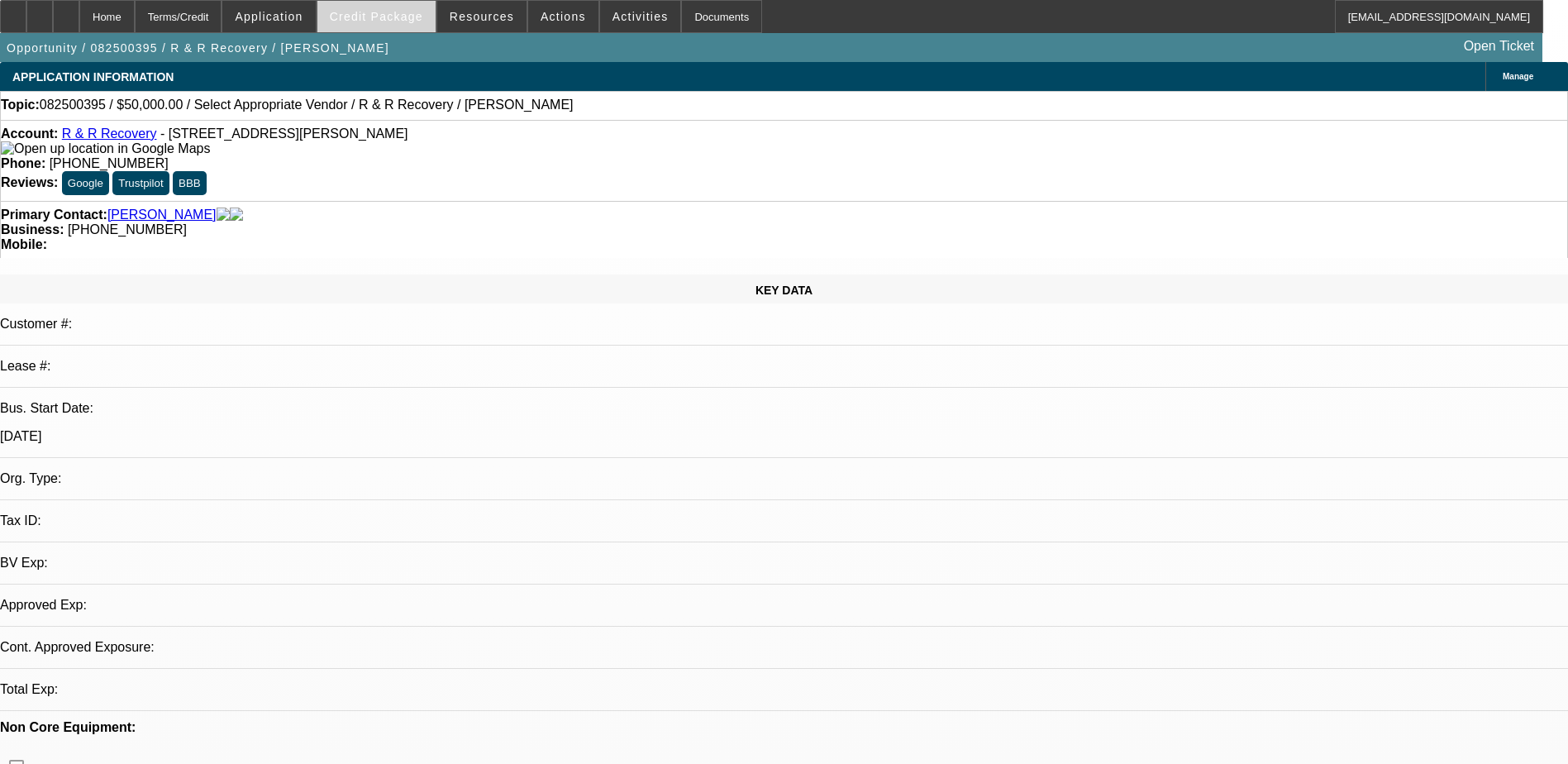
select select "0"
select select "2"
select select "0.1"
select select "4"
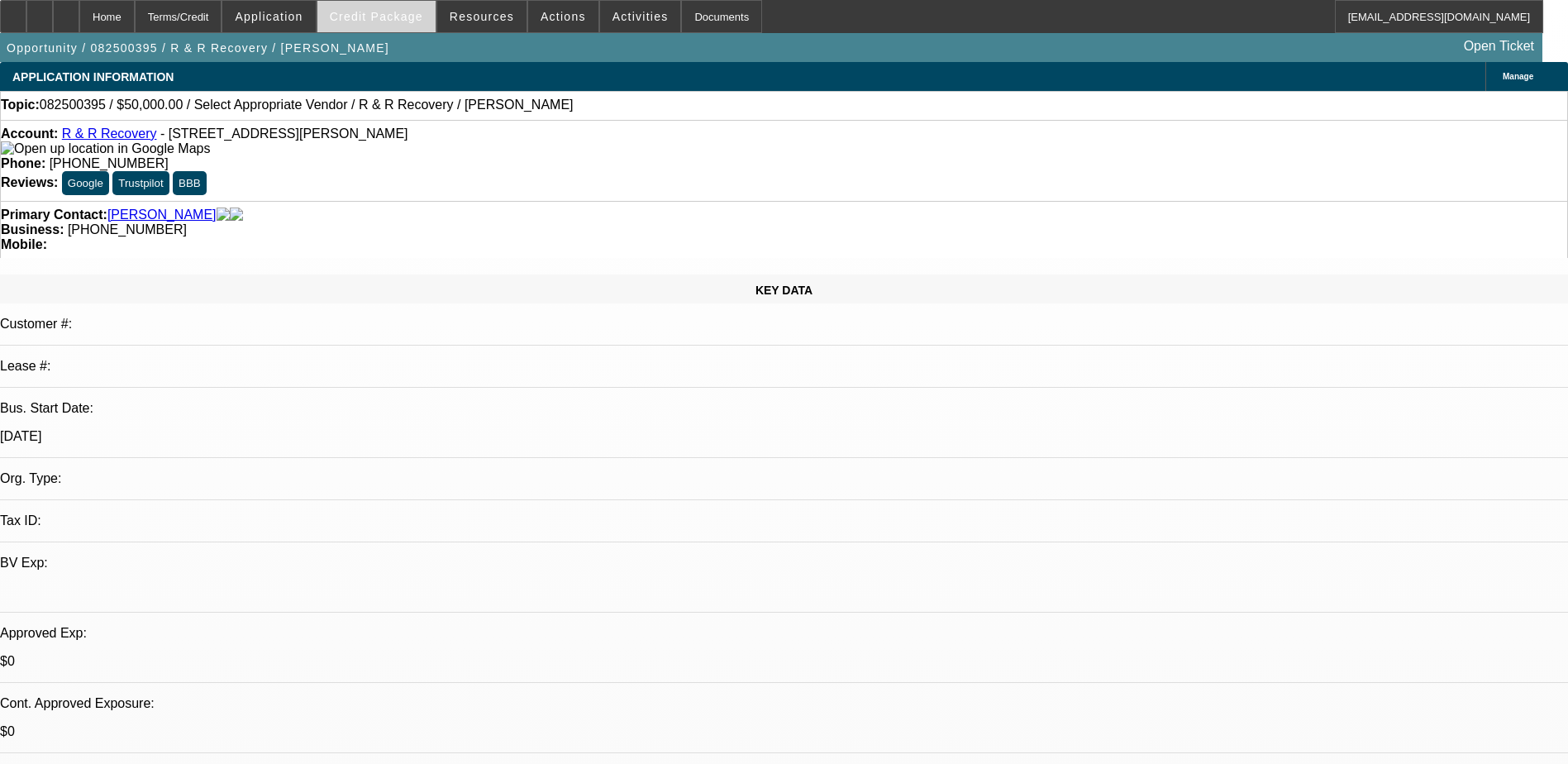
click at [399, 19] on span "Credit Package" at bounding box center [376, 17] width 94 height 14
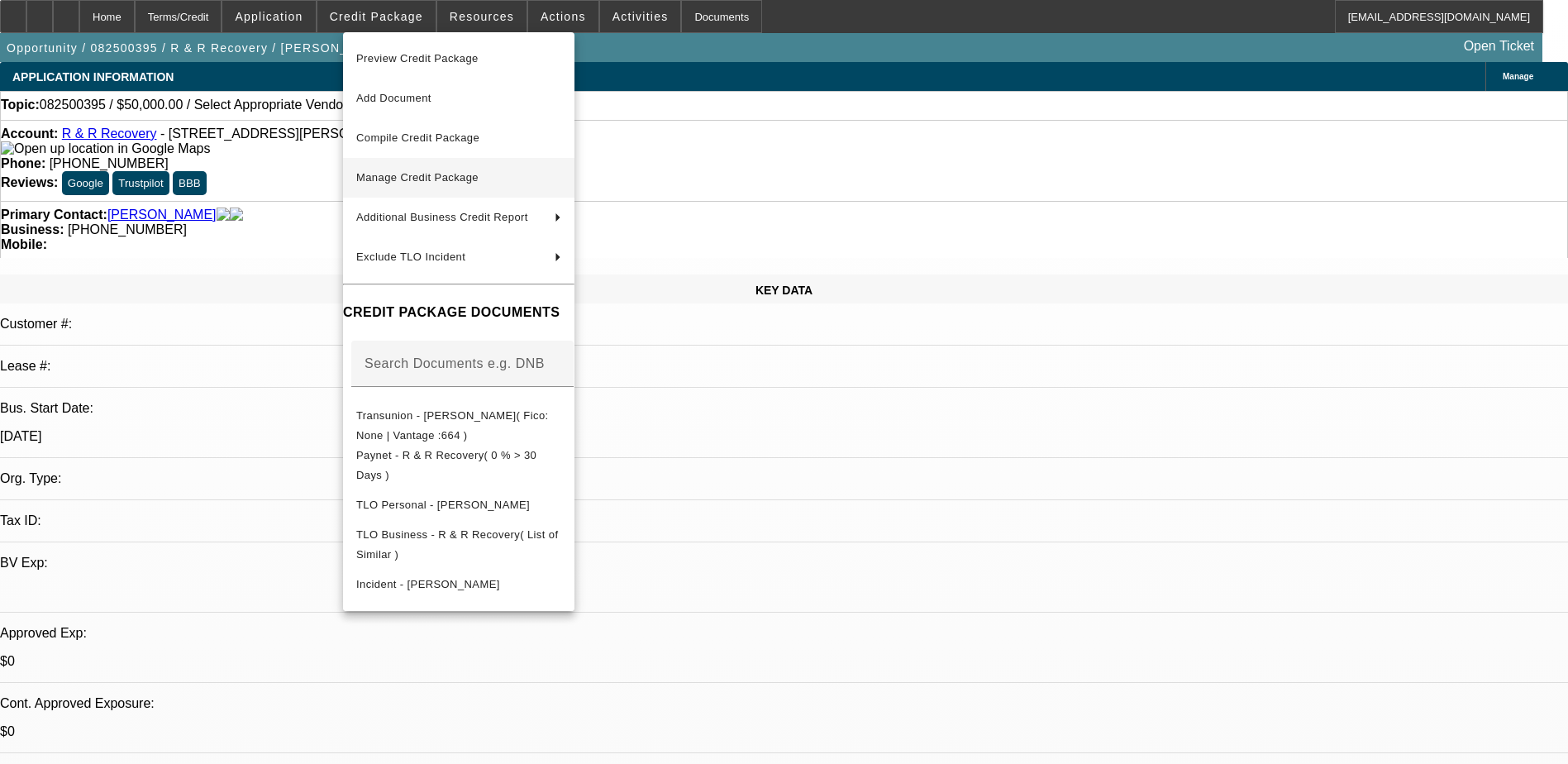
click at [441, 182] on span "Manage Credit Package" at bounding box center [417, 177] width 122 height 13
